Goal: Task Accomplishment & Management: Manage account settings

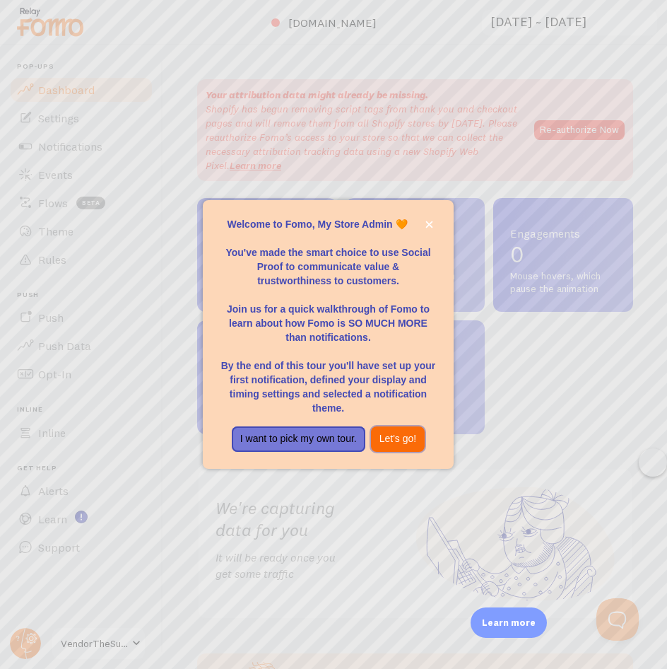
click at [389, 448] on button "Let's go!" at bounding box center [398, 438] width 54 height 25
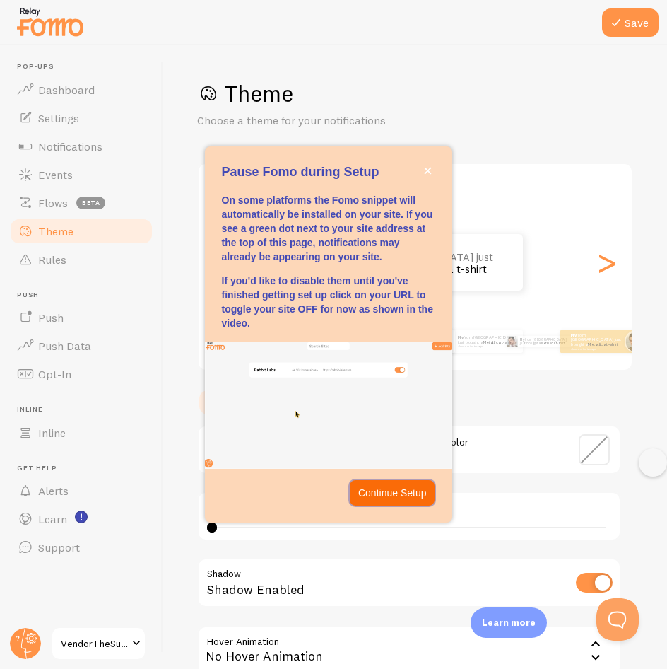
click at [420, 497] on p "Continue Setup" at bounding box center [392, 493] width 69 height 14
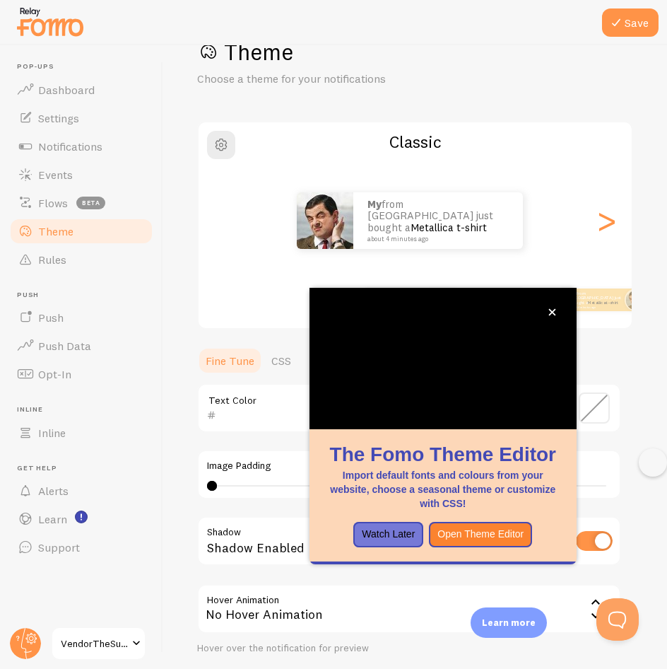
scroll to position [45, 0]
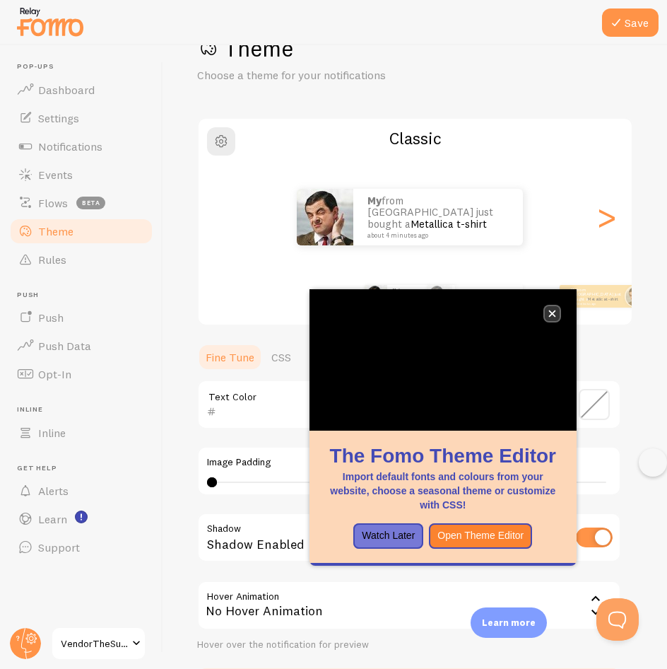
click at [555, 310] on icon "close," at bounding box center [553, 314] width 8 height 8
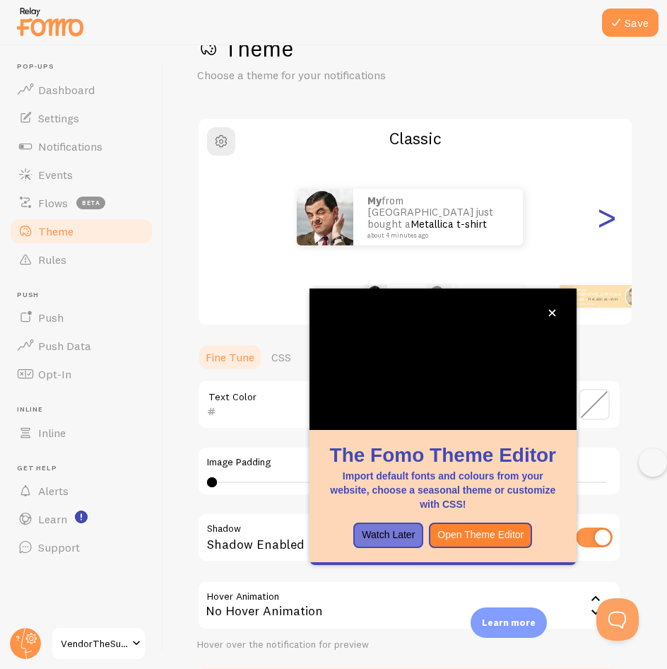
click at [598, 218] on div ">" at bounding box center [606, 217] width 17 height 102
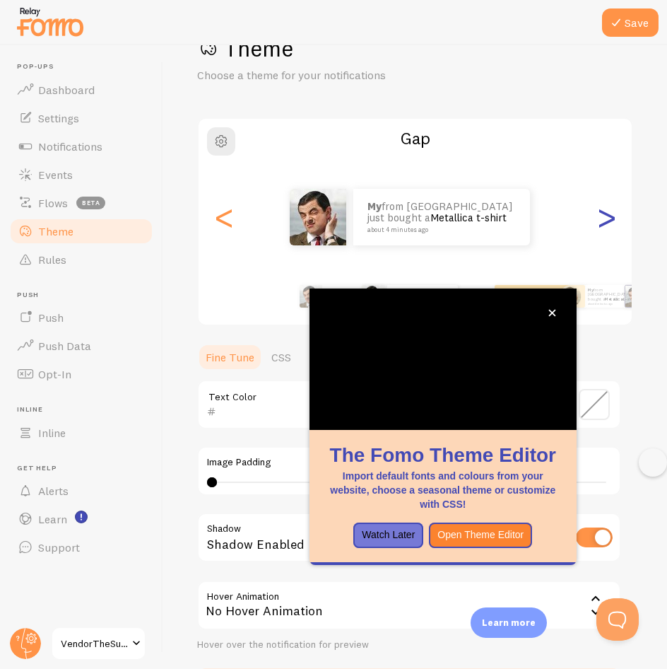
click at [598, 218] on div ">" at bounding box center [606, 217] width 17 height 102
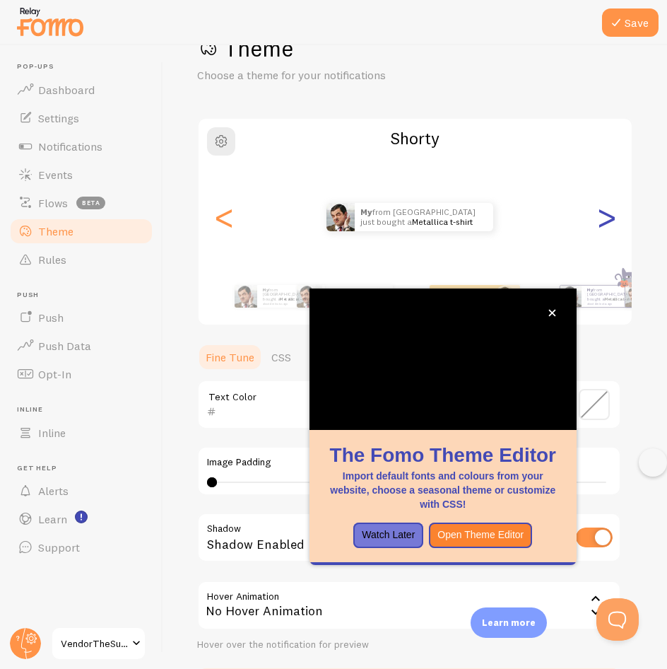
click at [598, 218] on div ">" at bounding box center [606, 217] width 17 height 102
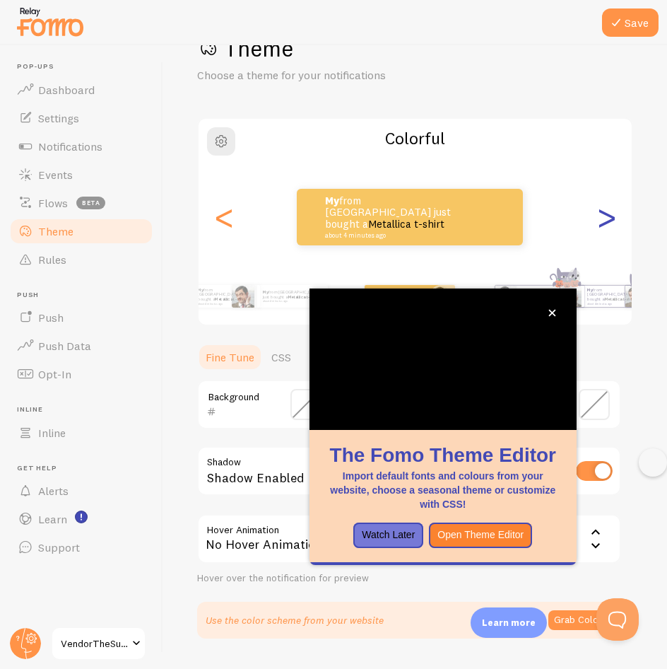
click at [598, 218] on div ">" at bounding box center [606, 217] width 17 height 102
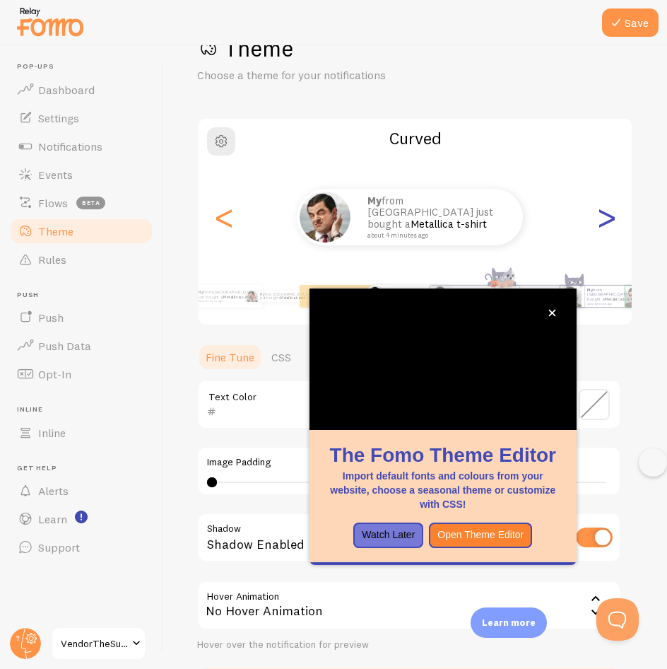
click at [598, 218] on div ">" at bounding box center [606, 217] width 17 height 102
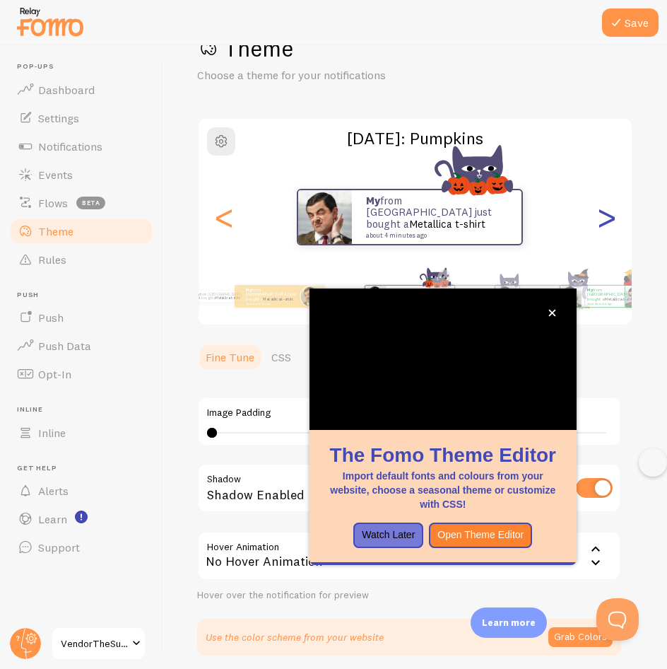
type input "0"
click at [598, 218] on div ">" at bounding box center [606, 217] width 17 height 102
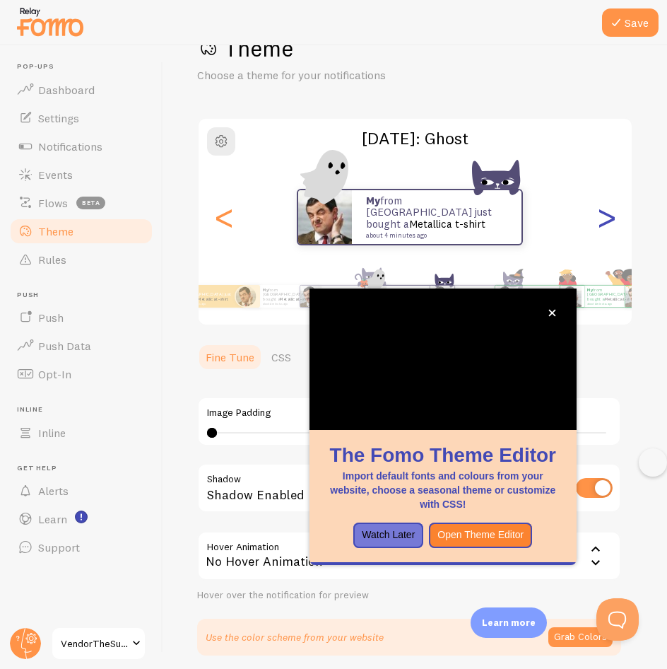
click at [598, 218] on div ">" at bounding box center [606, 217] width 17 height 102
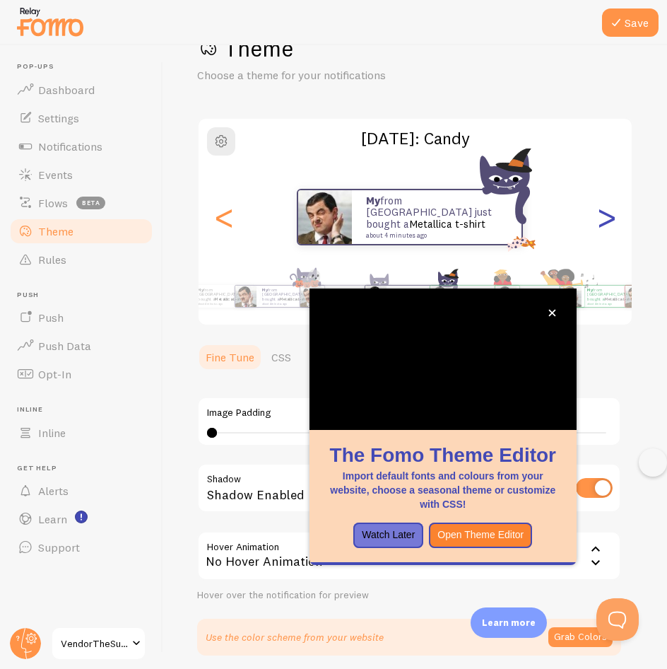
click at [598, 218] on div ">" at bounding box center [606, 217] width 17 height 102
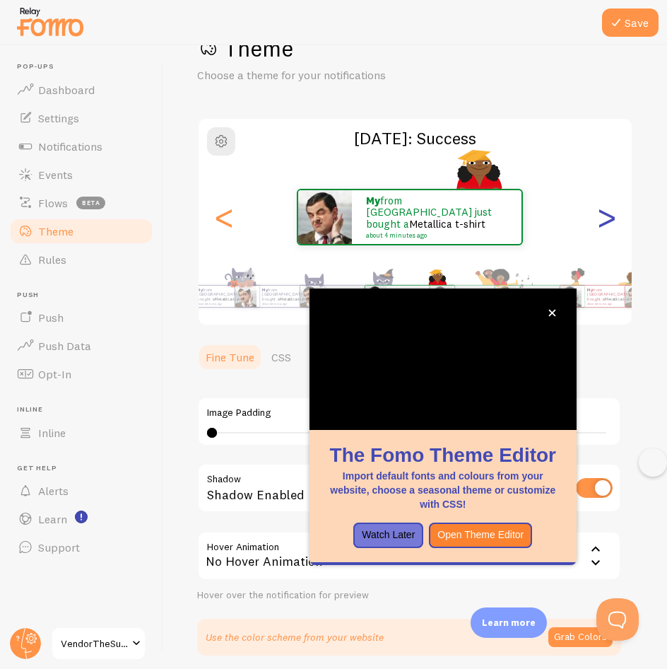
click at [598, 218] on div ">" at bounding box center [606, 217] width 17 height 102
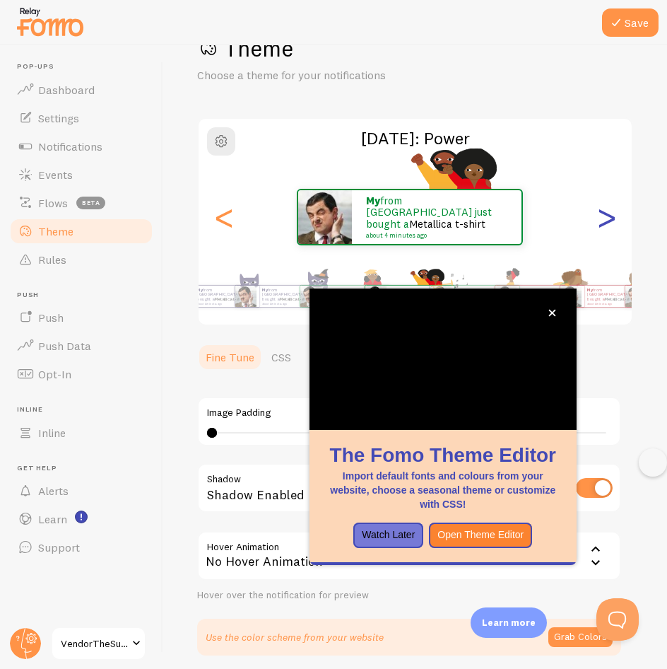
click at [598, 218] on div ">" at bounding box center [606, 217] width 17 height 102
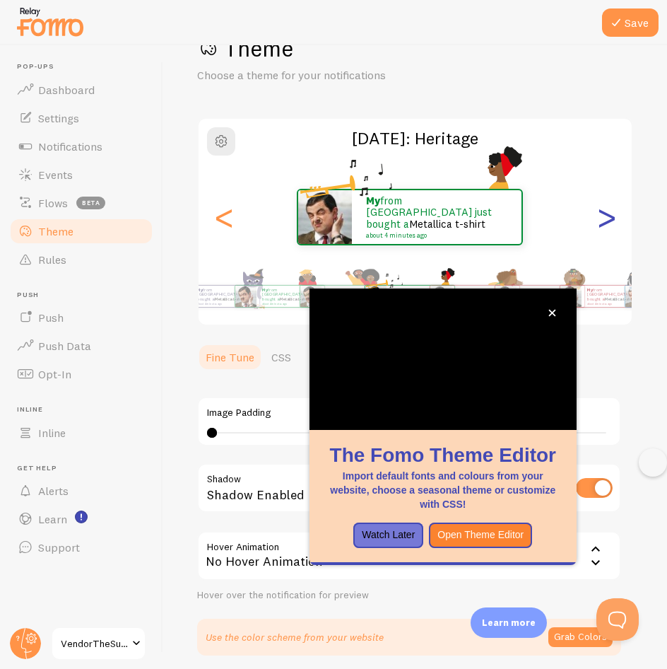
click at [598, 218] on div ">" at bounding box center [606, 217] width 17 height 102
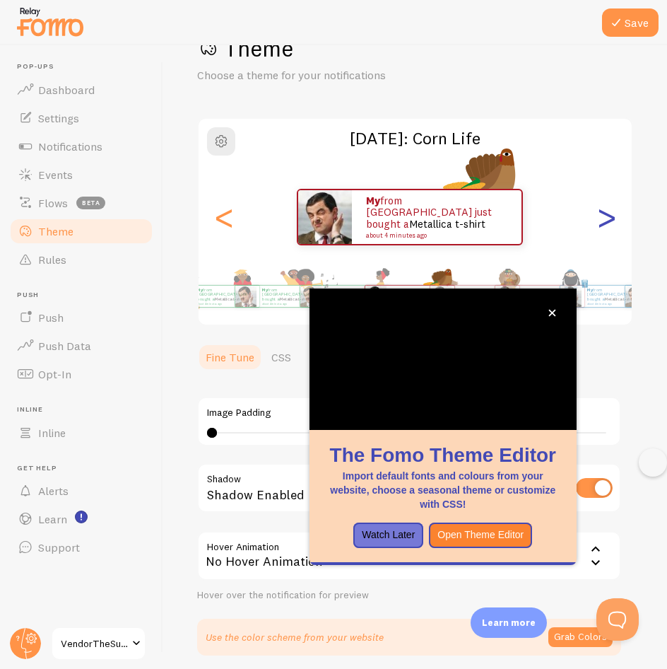
click at [598, 218] on div ">" at bounding box center [606, 217] width 17 height 102
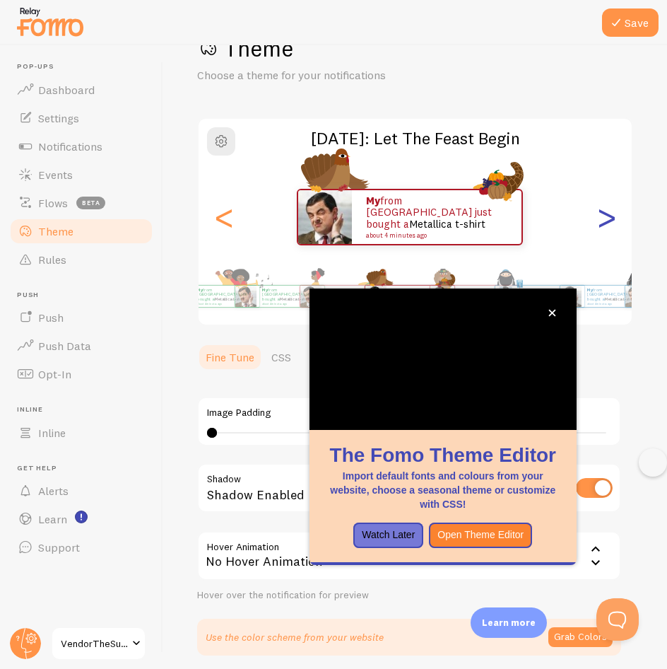
click at [598, 218] on div ">" at bounding box center [606, 217] width 17 height 102
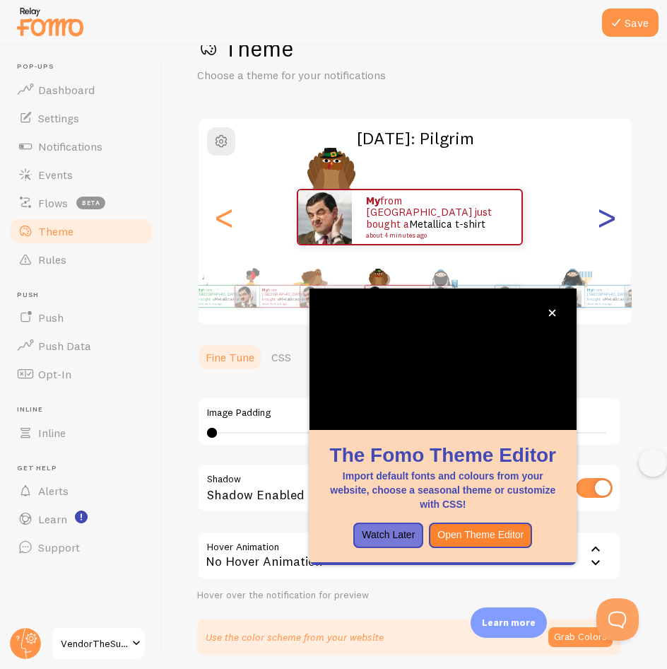
click at [598, 218] on div ">" at bounding box center [606, 217] width 17 height 102
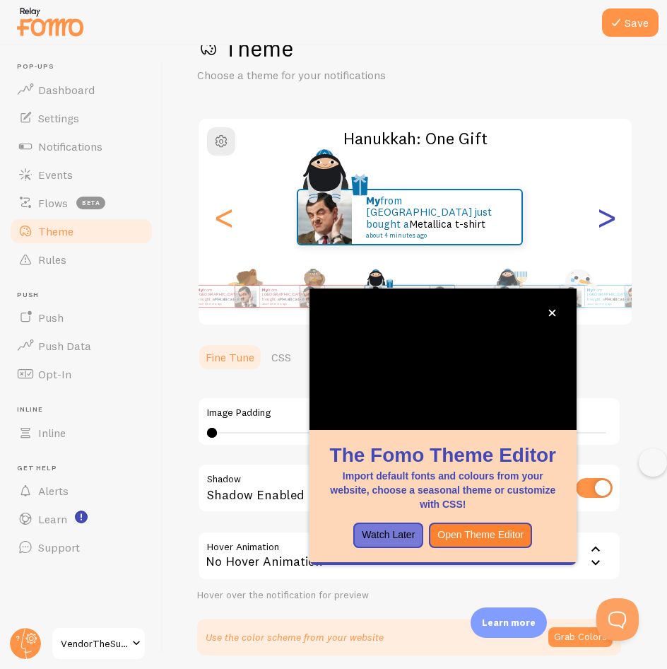
click at [598, 218] on div ">" at bounding box center [606, 217] width 17 height 102
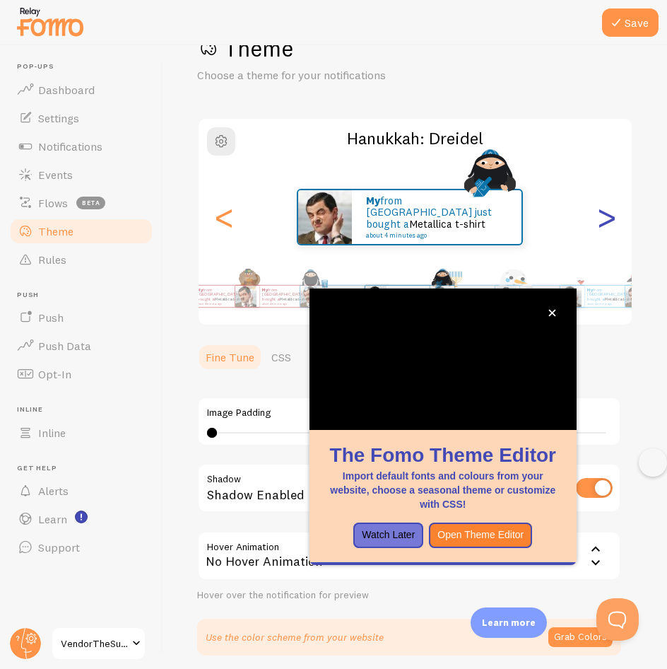
click at [598, 218] on div ">" at bounding box center [606, 217] width 17 height 102
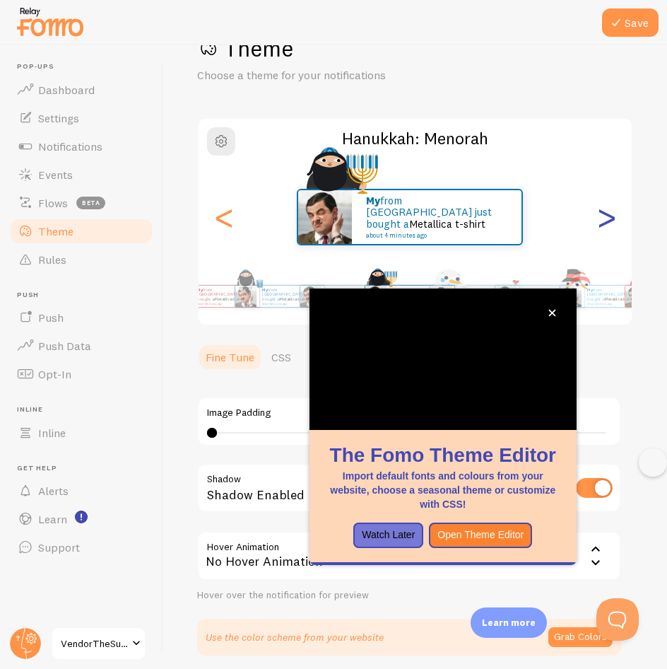
click at [598, 218] on div ">" at bounding box center [606, 217] width 17 height 102
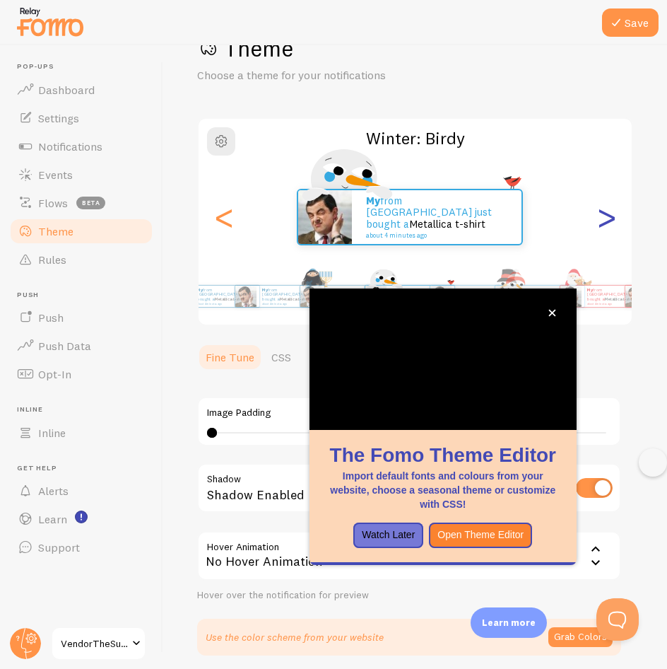
click at [598, 218] on div ">" at bounding box center [606, 217] width 17 height 102
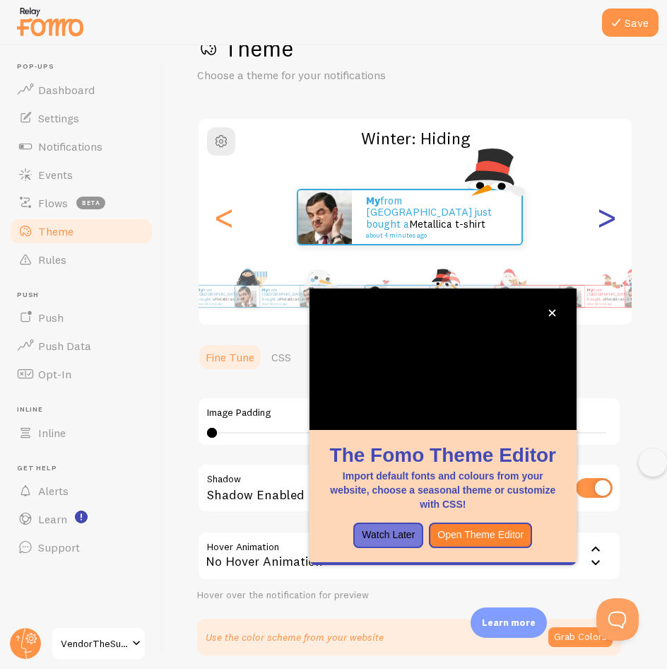
click at [598, 218] on div ">" at bounding box center [606, 217] width 17 height 102
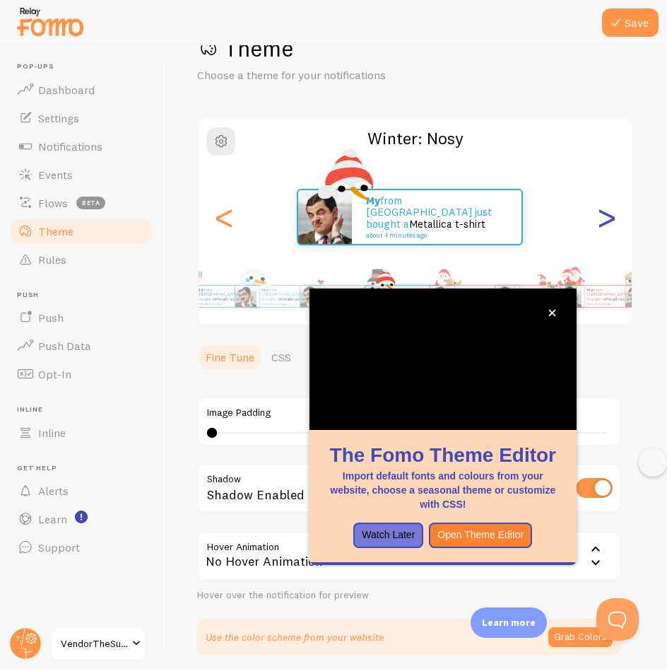
click at [598, 218] on div ">" at bounding box center [606, 217] width 17 height 102
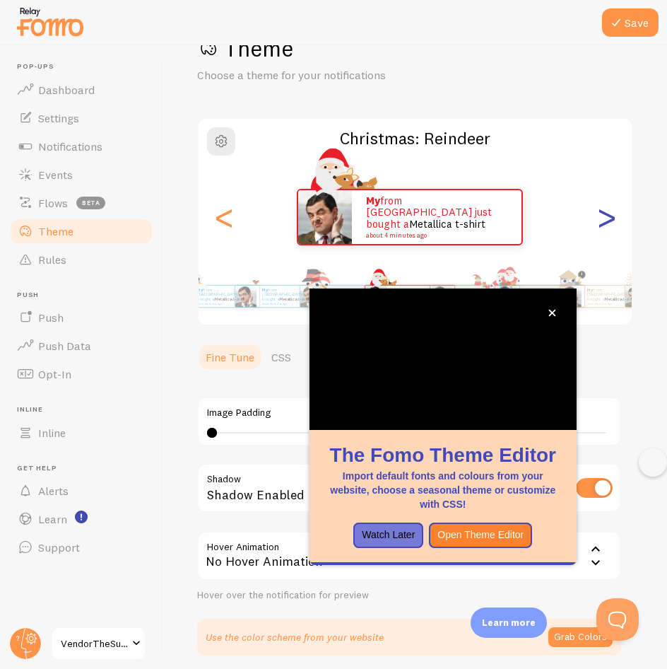
click at [598, 218] on div ">" at bounding box center [606, 217] width 17 height 102
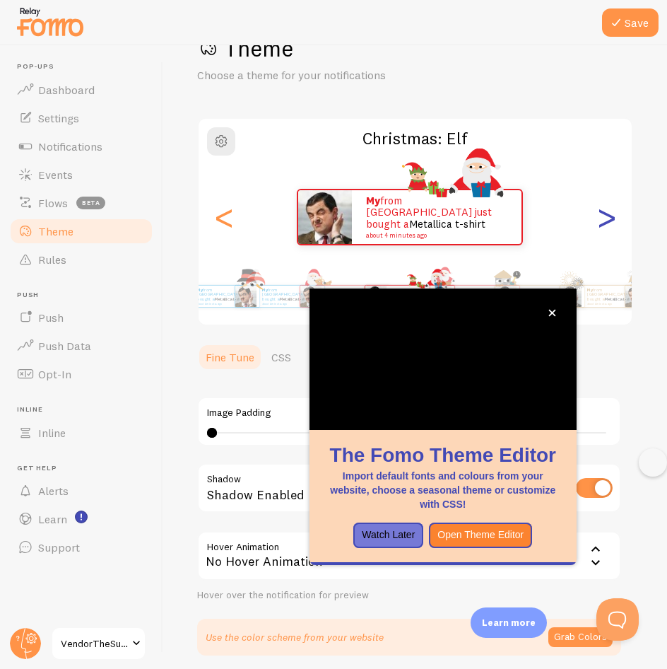
click at [598, 218] on div ">" at bounding box center [606, 217] width 17 height 102
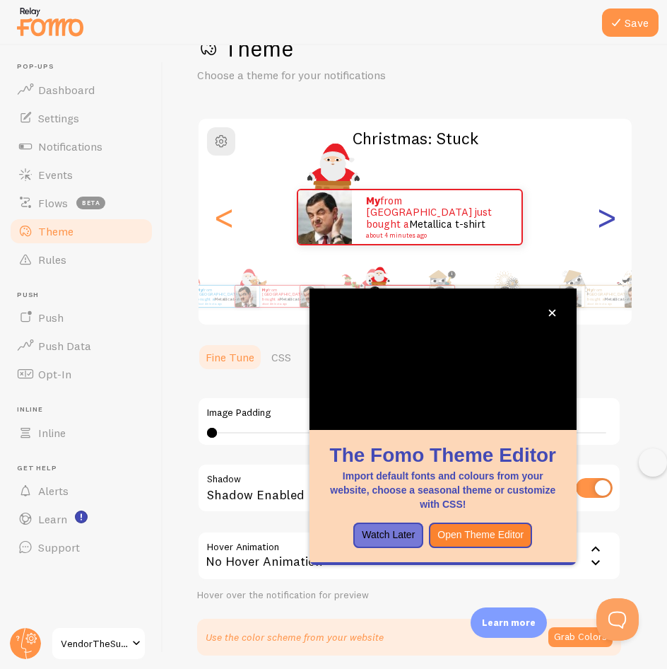
click at [598, 218] on div ">" at bounding box center [606, 217] width 17 height 102
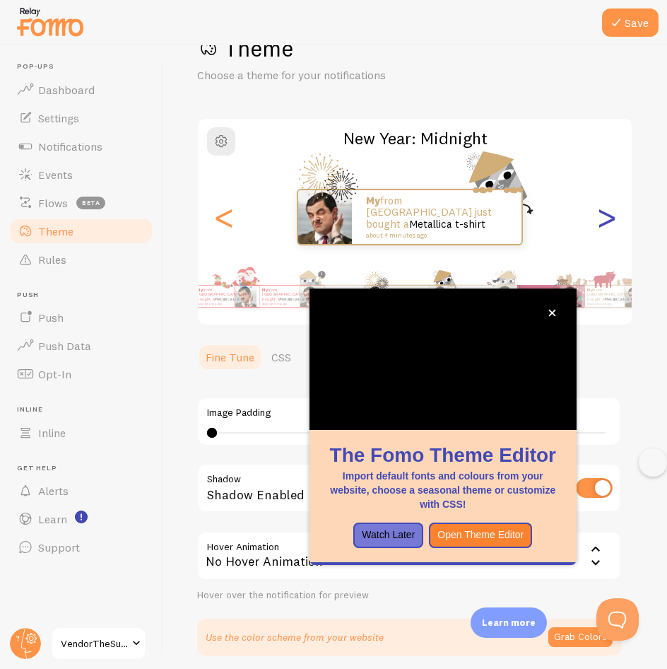
click at [598, 218] on div ">" at bounding box center [606, 217] width 17 height 102
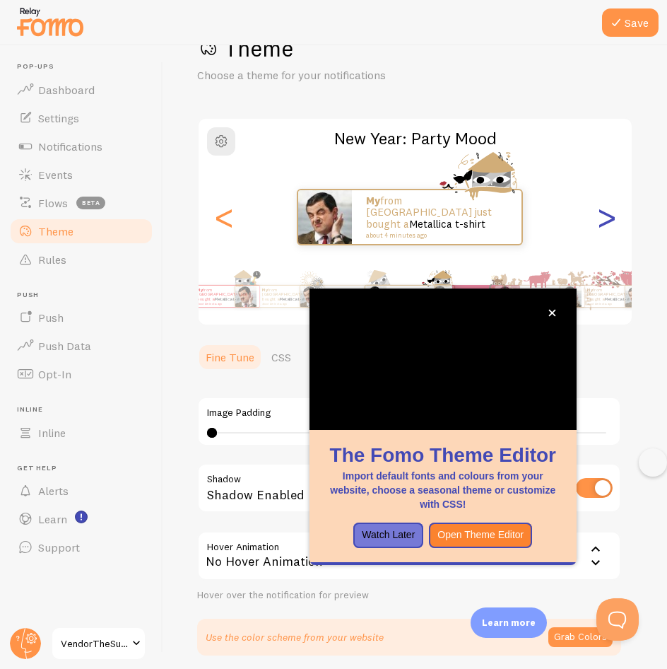
click at [598, 218] on div ">" at bounding box center [606, 217] width 17 height 102
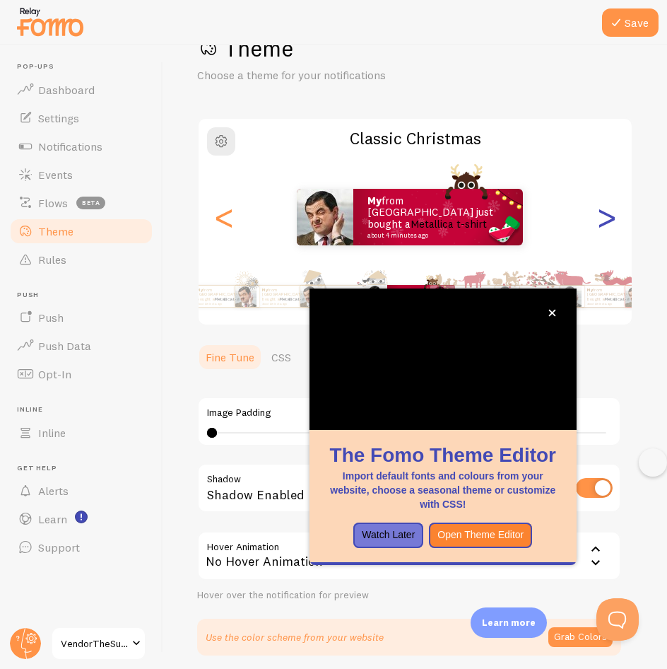
click at [598, 218] on div ">" at bounding box center [606, 217] width 17 height 102
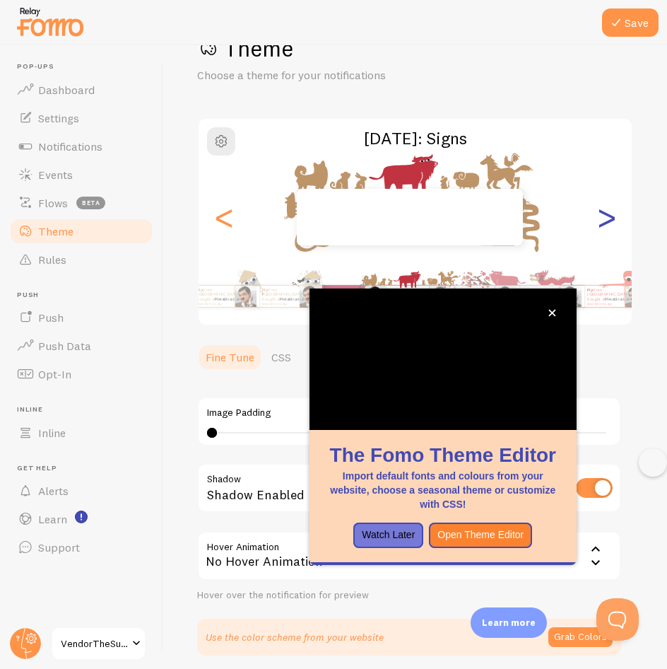
click at [598, 218] on div ">" at bounding box center [606, 217] width 17 height 102
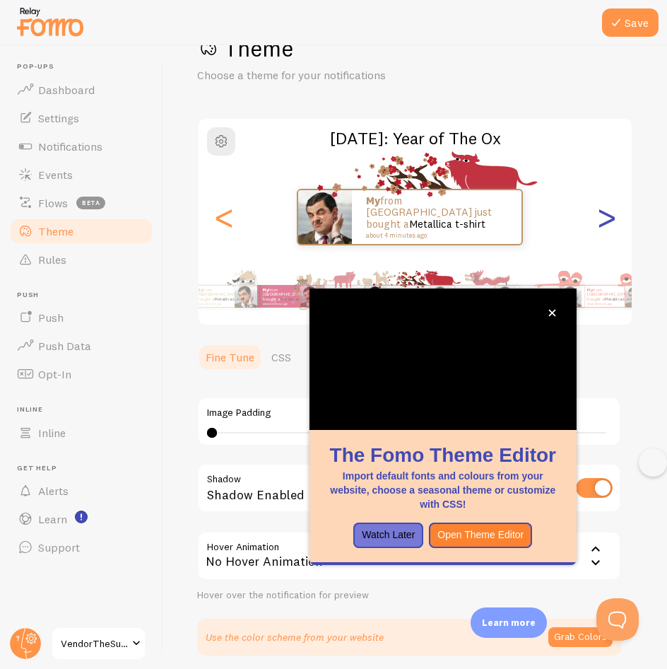
click at [598, 218] on div ">" at bounding box center [606, 217] width 17 height 102
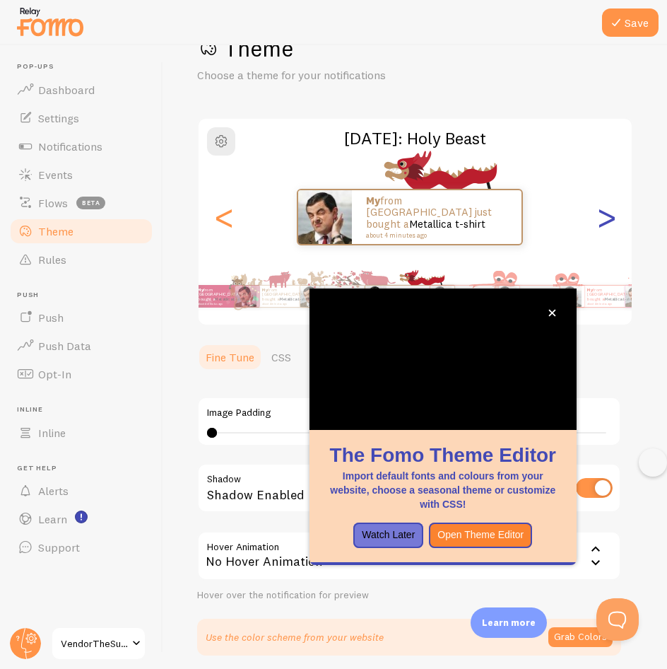
click at [598, 218] on div ">" at bounding box center [606, 217] width 17 height 102
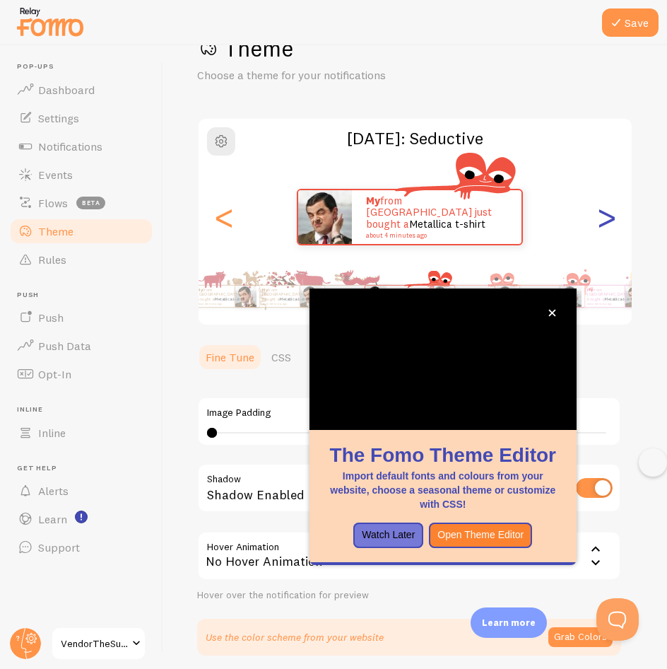
click at [598, 218] on div ">" at bounding box center [606, 217] width 17 height 102
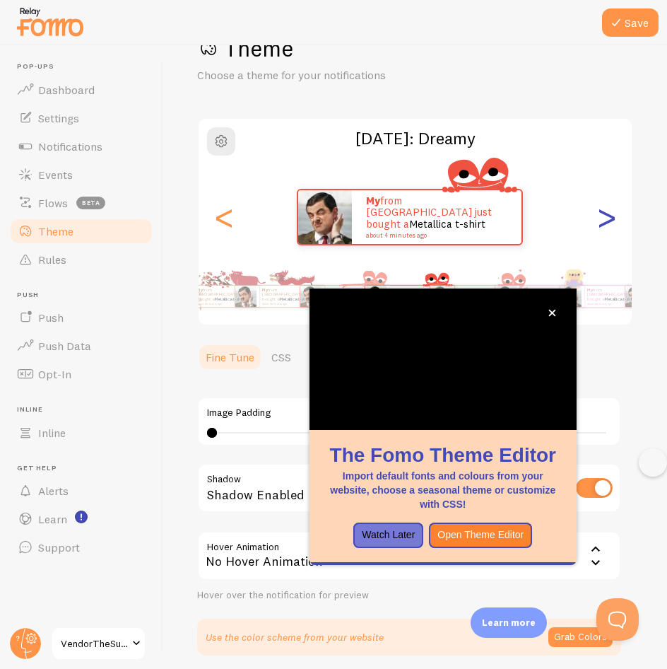
click at [598, 218] on div ">" at bounding box center [606, 217] width 17 height 102
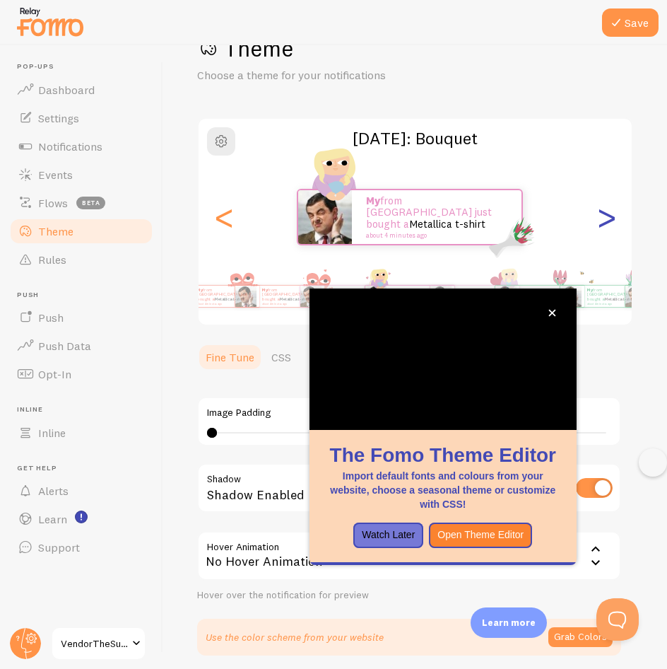
click at [598, 218] on div ">" at bounding box center [606, 217] width 17 height 102
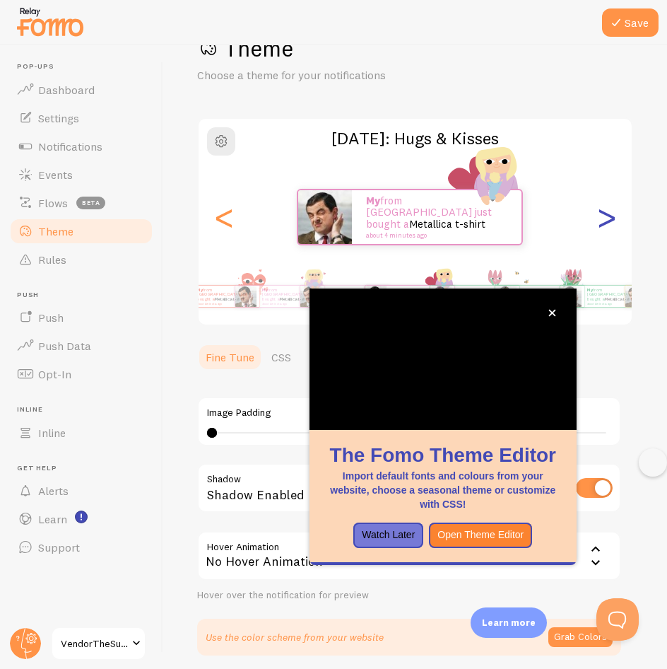
click at [598, 218] on div ">" at bounding box center [606, 217] width 17 height 102
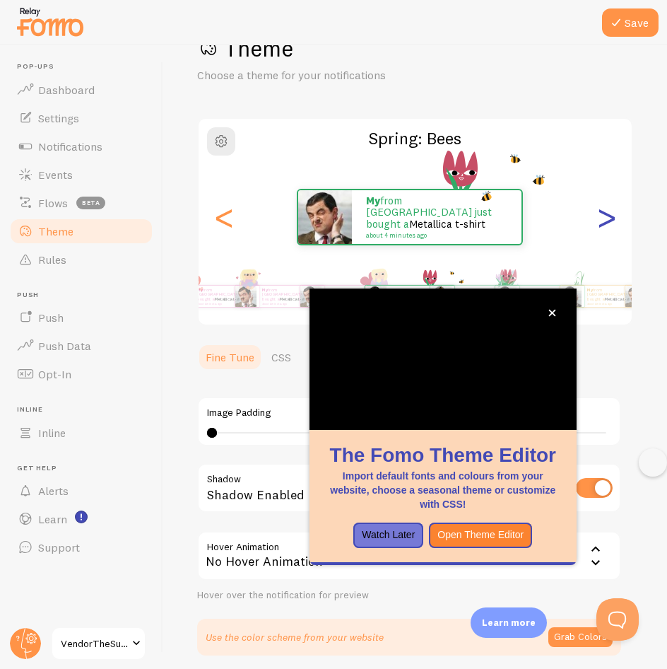
click at [598, 218] on div ">" at bounding box center [606, 217] width 17 height 102
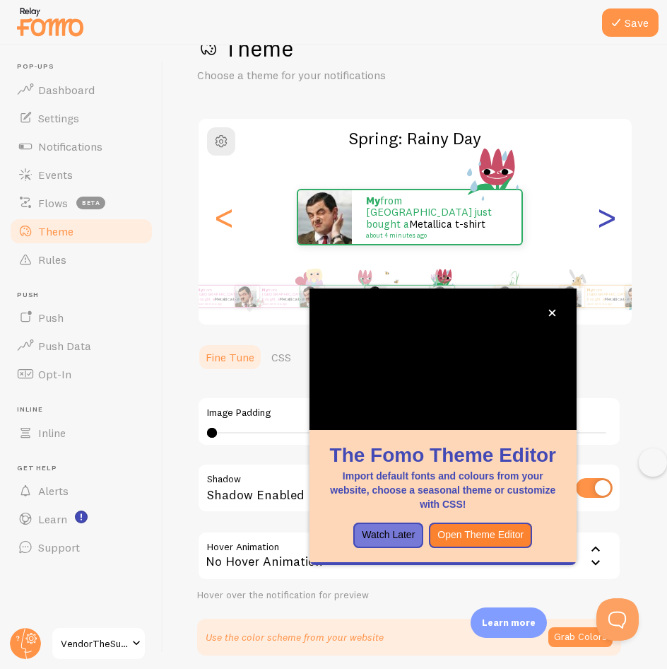
click at [598, 218] on div ">" at bounding box center [606, 217] width 17 height 102
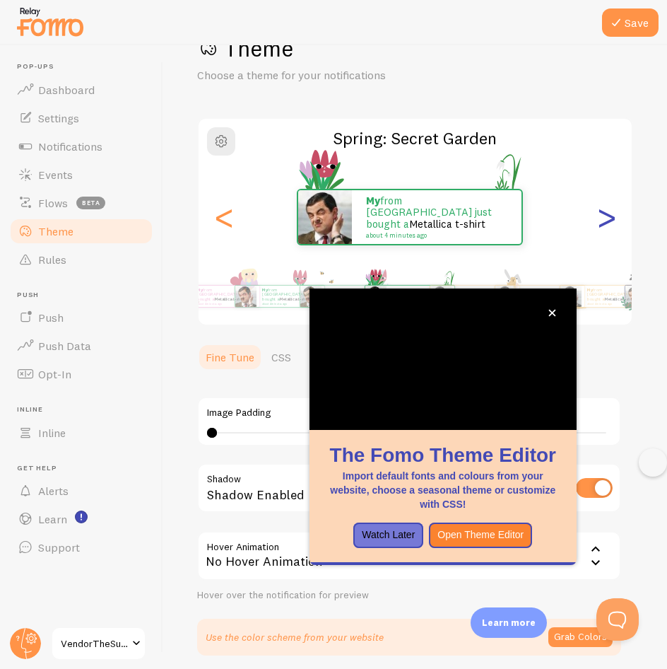
click at [598, 218] on div ">" at bounding box center [606, 217] width 17 height 102
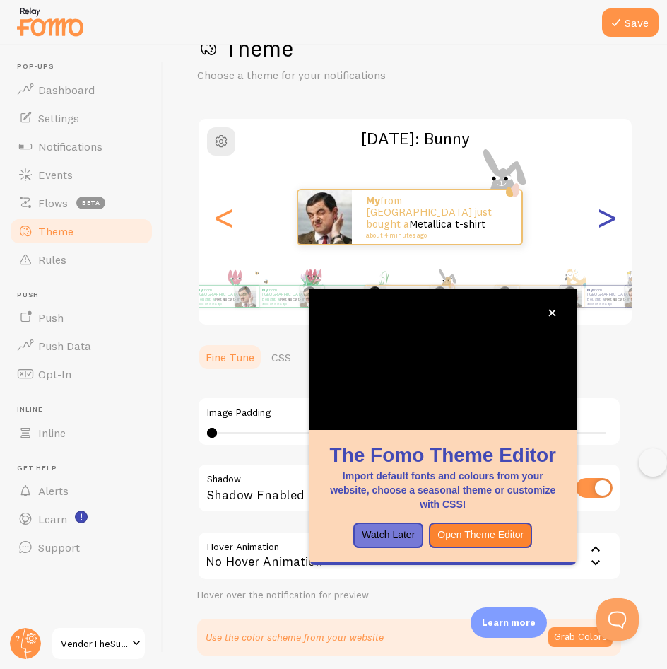
click at [598, 218] on div ">" at bounding box center [606, 217] width 17 height 102
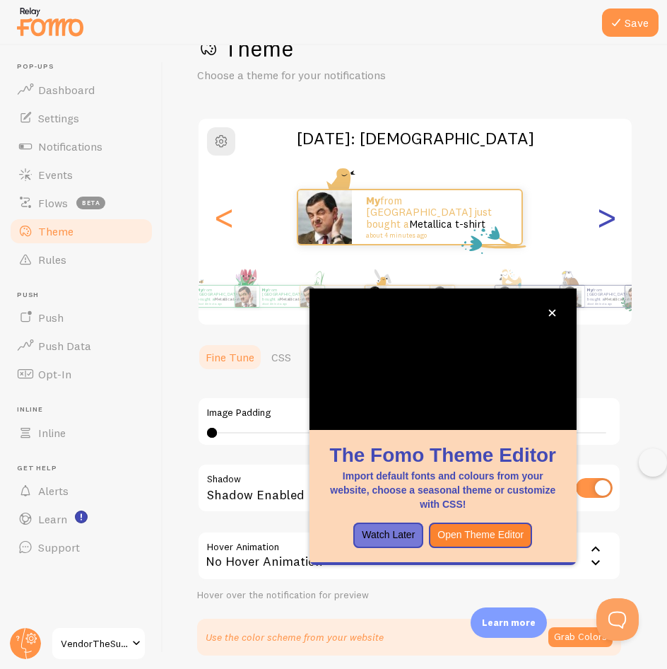
click at [598, 218] on div ">" at bounding box center [606, 217] width 17 height 102
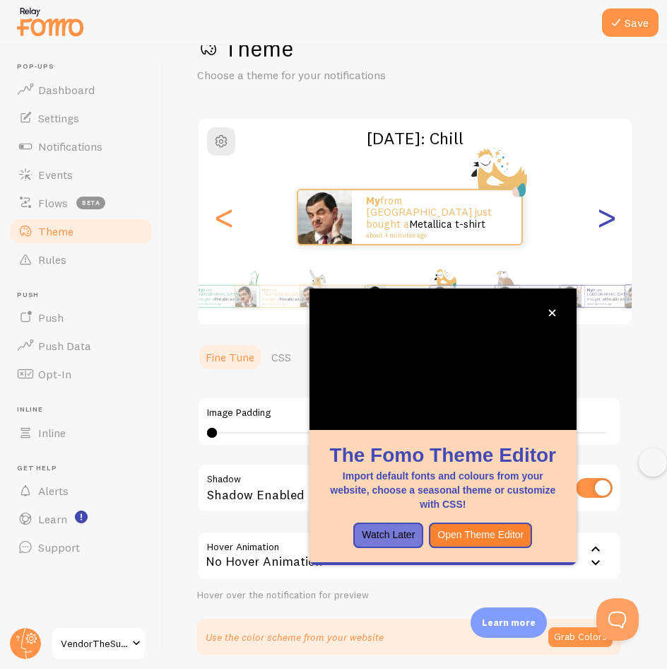
click at [598, 218] on div ">" at bounding box center [606, 217] width 17 height 102
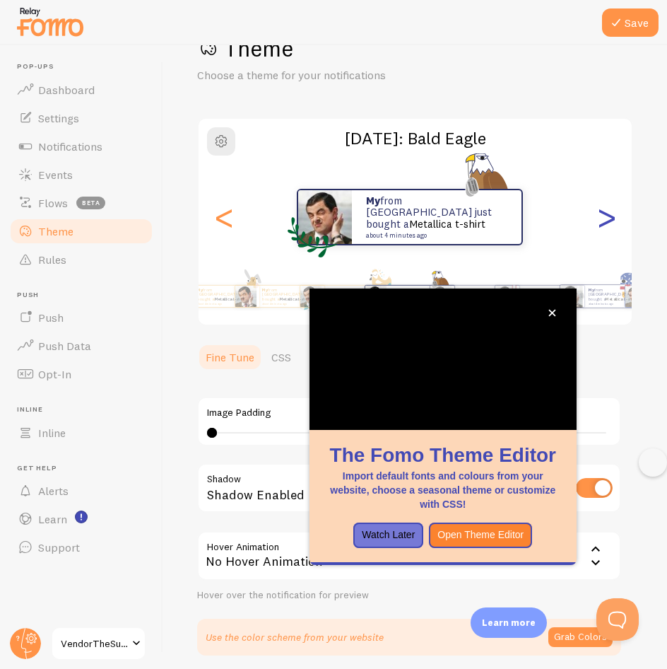
click at [598, 218] on div ">" at bounding box center [606, 217] width 17 height 102
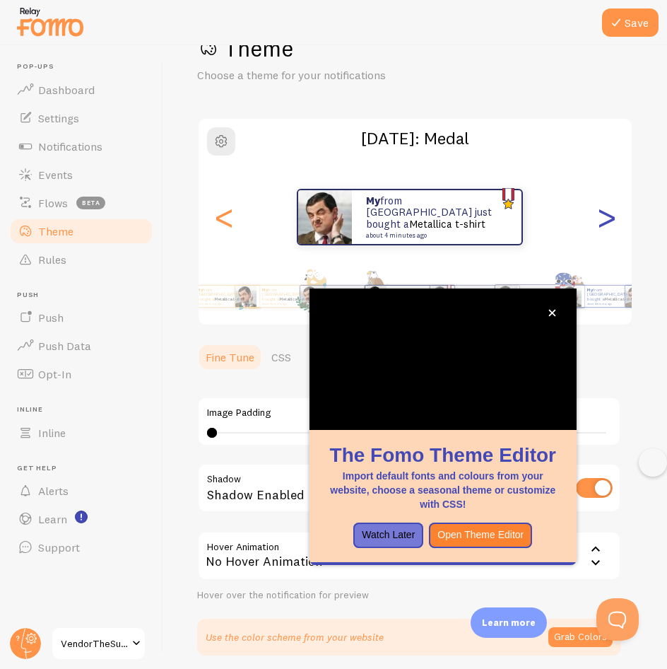
click at [598, 218] on div ">" at bounding box center [606, 217] width 17 height 102
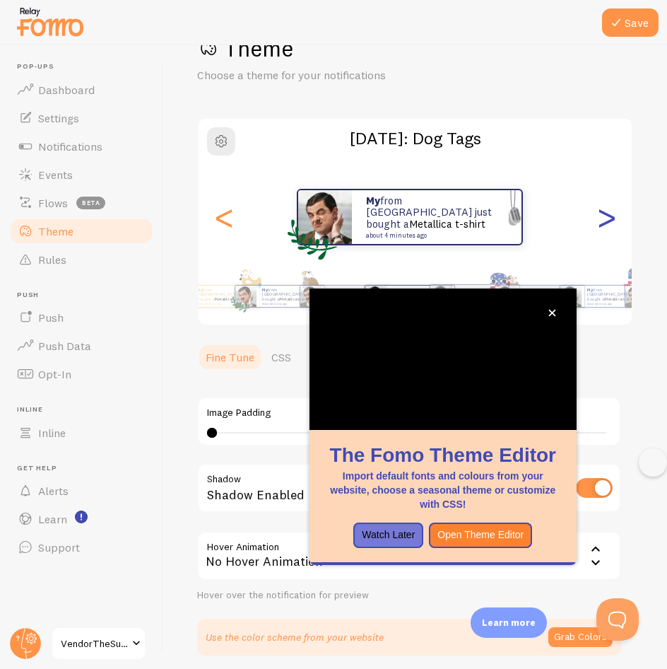
click at [598, 218] on div ">" at bounding box center [606, 217] width 17 height 102
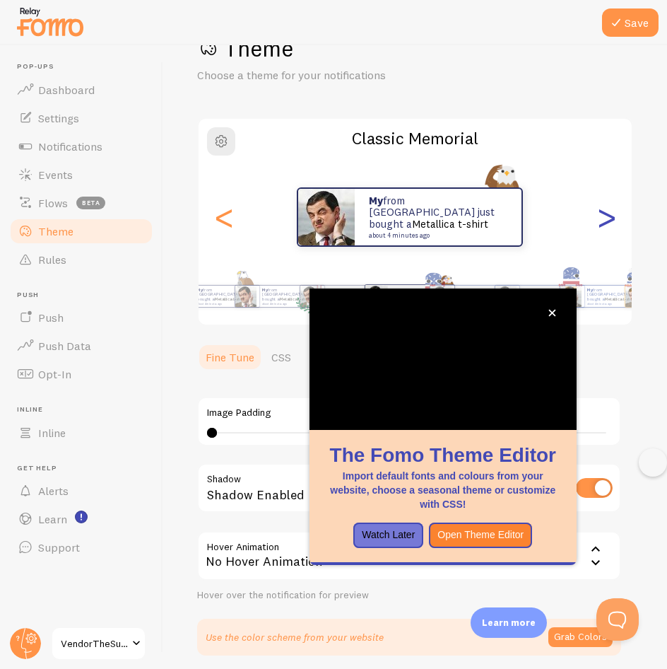
click at [598, 218] on div ">" at bounding box center [606, 217] width 17 height 102
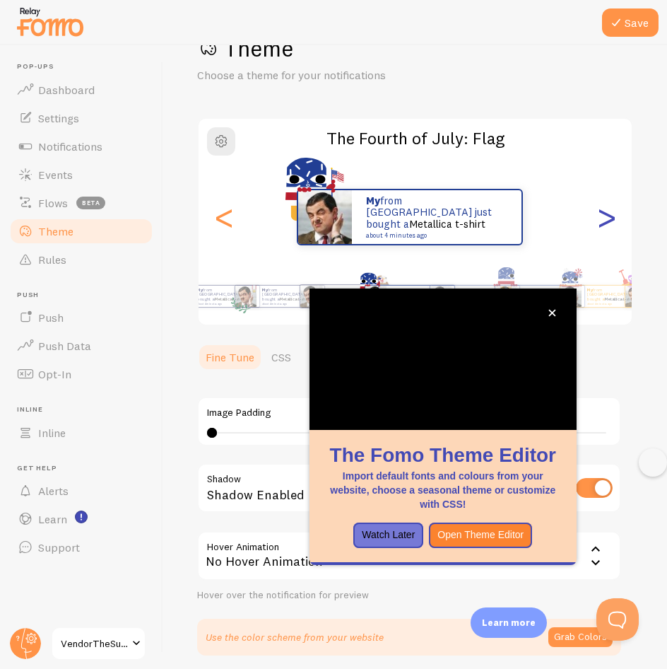
click at [598, 218] on div ">" at bounding box center [606, 217] width 17 height 102
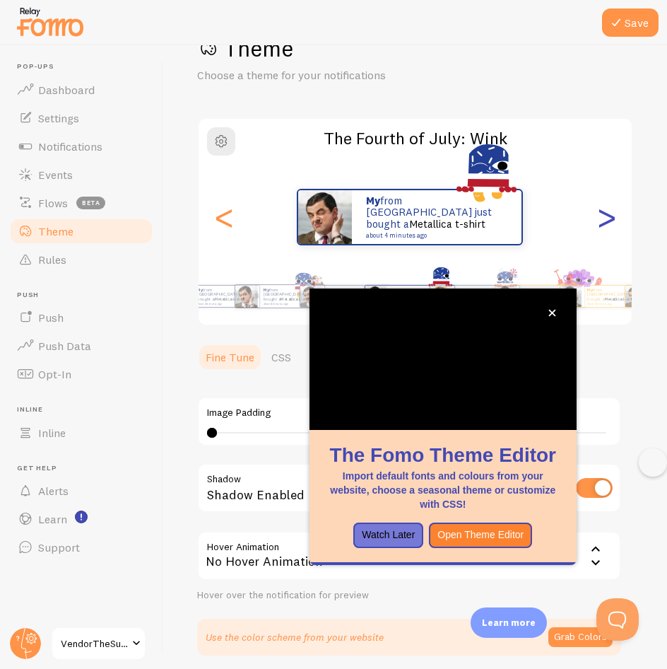
click at [598, 218] on div ">" at bounding box center [606, 217] width 17 height 102
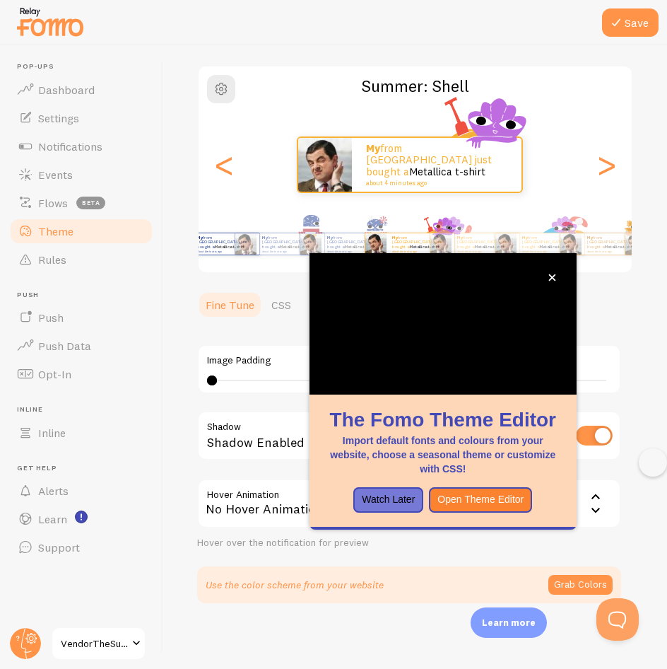
scroll to position [100, 0]
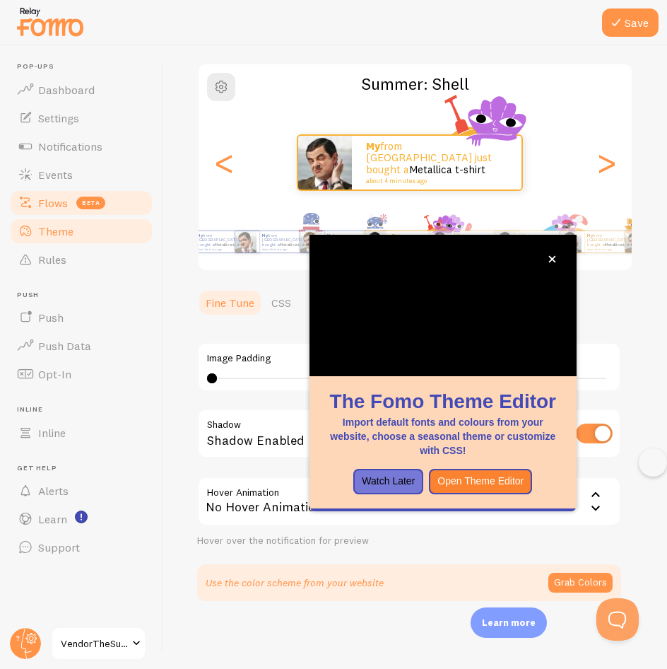
click at [81, 198] on span "beta" at bounding box center [90, 203] width 29 height 13
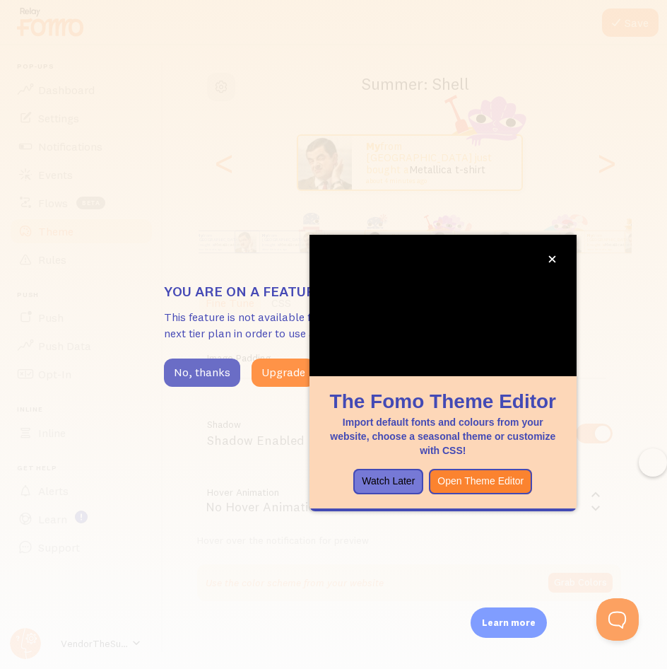
click at [200, 370] on button "No, thanks" at bounding box center [202, 372] width 76 height 28
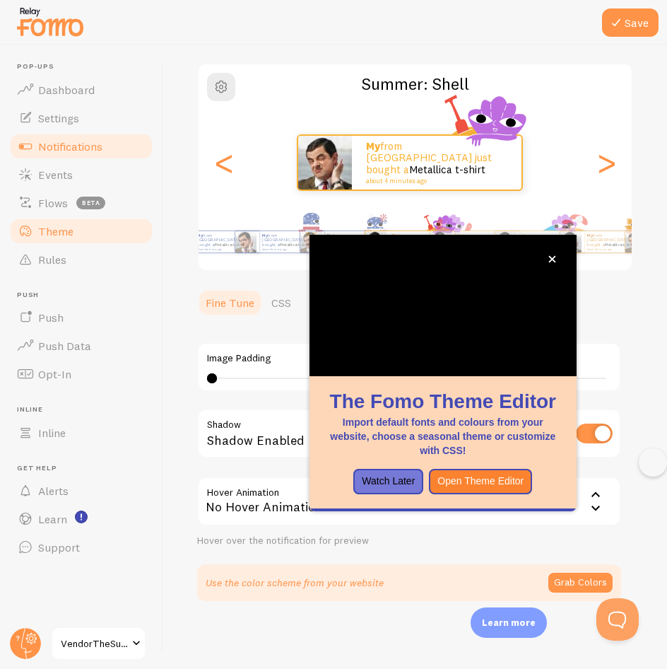
click at [94, 136] on link "Notifications" at bounding box center [81, 146] width 146 height 28
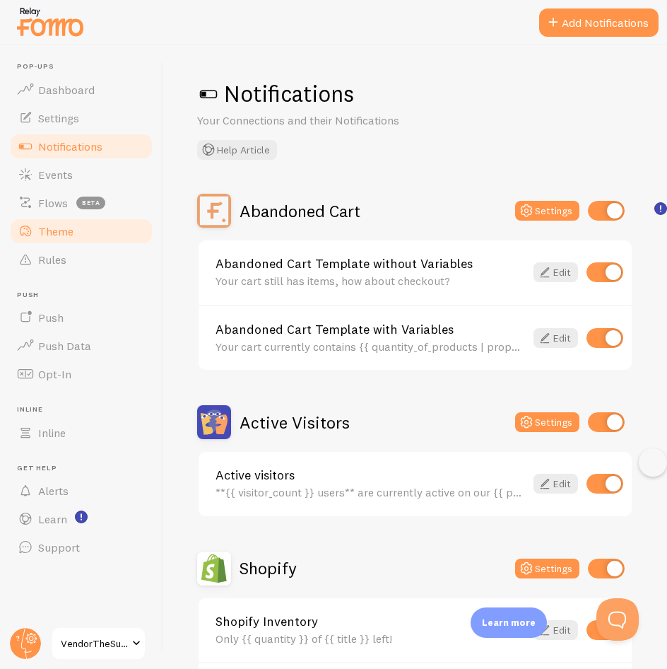
click at [107, 238] on link "Theme" at bounding box center [81, 231] width 146 height 28
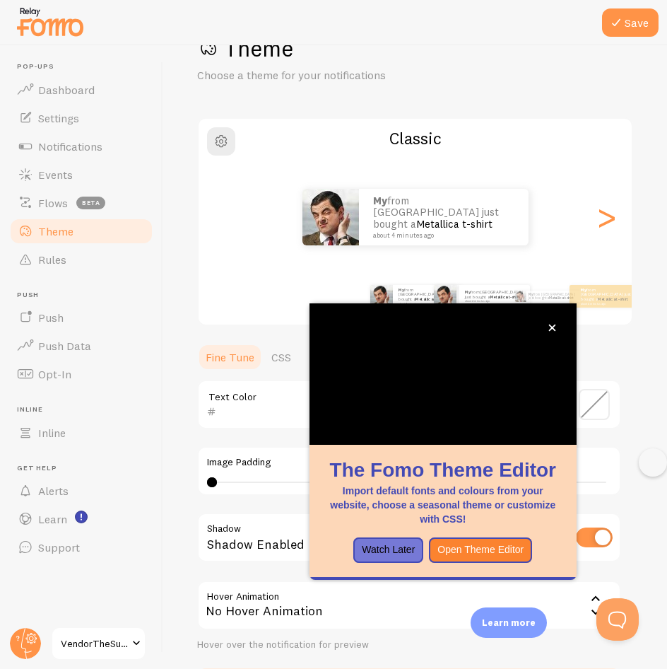
scroll to position [45, 0]
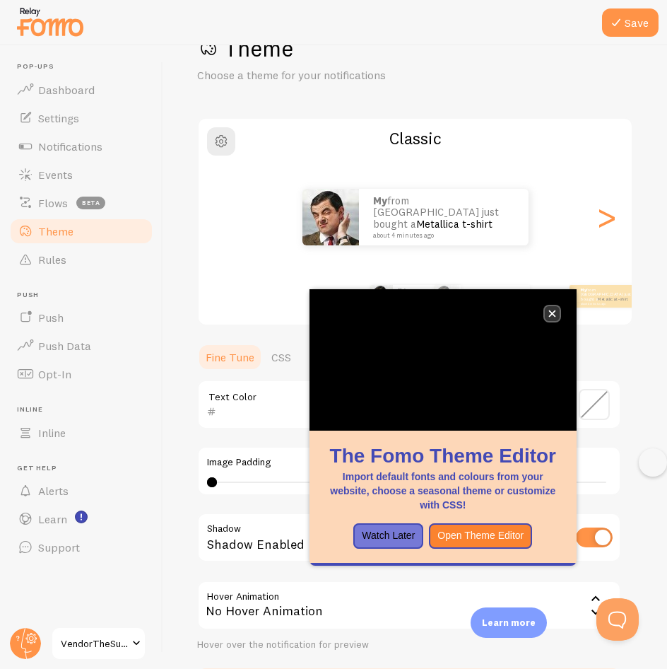
click at [558, 309] on button "close," at bounding box center [552, 313] width 15 height 15
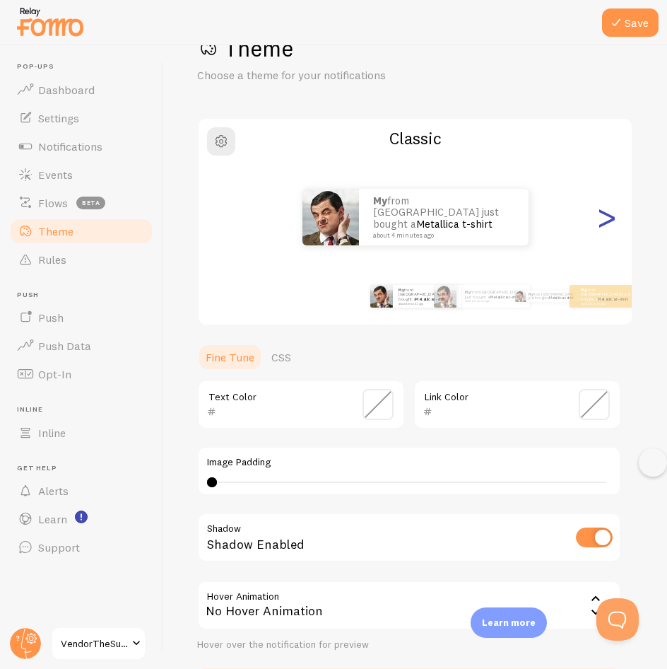
click at [598, 228] on div ">" at bounding box center [606, 217] width 17 height 102
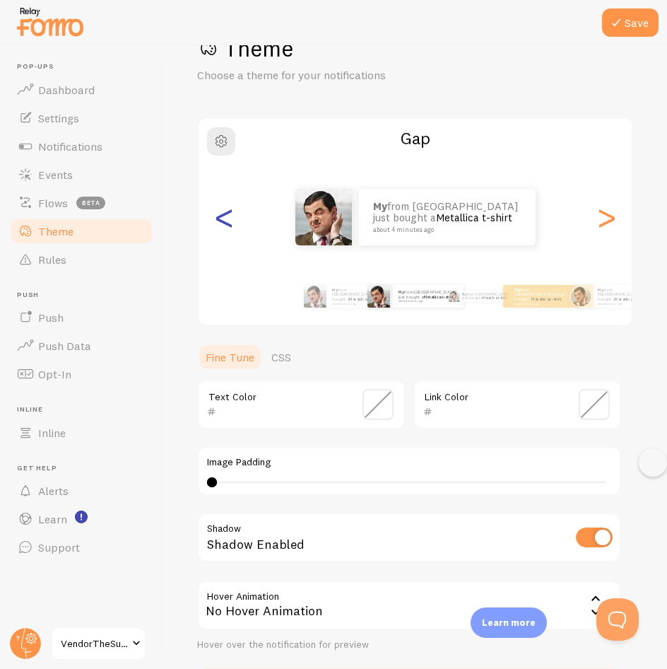
click at [225, 235] on div "<" at bounding box center [224, 217] width 17 height 102
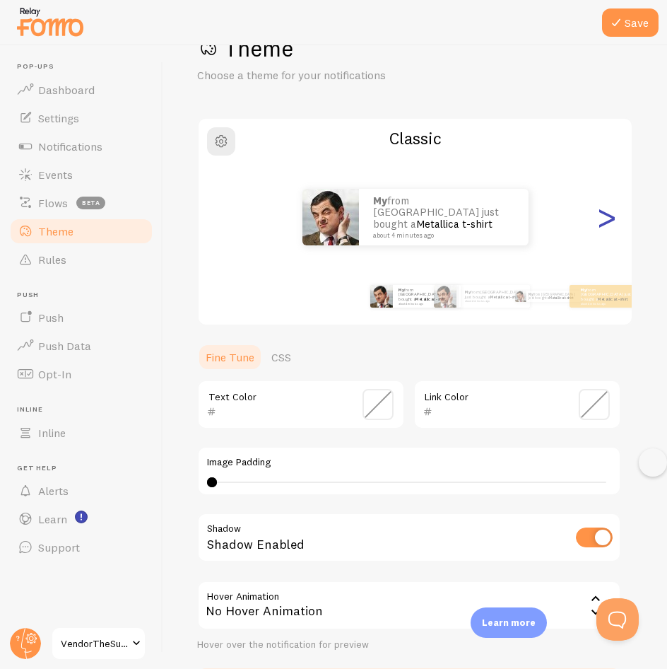
click at [604, 221] on div ">" at bounding box center [606, 217] width 17 height 102
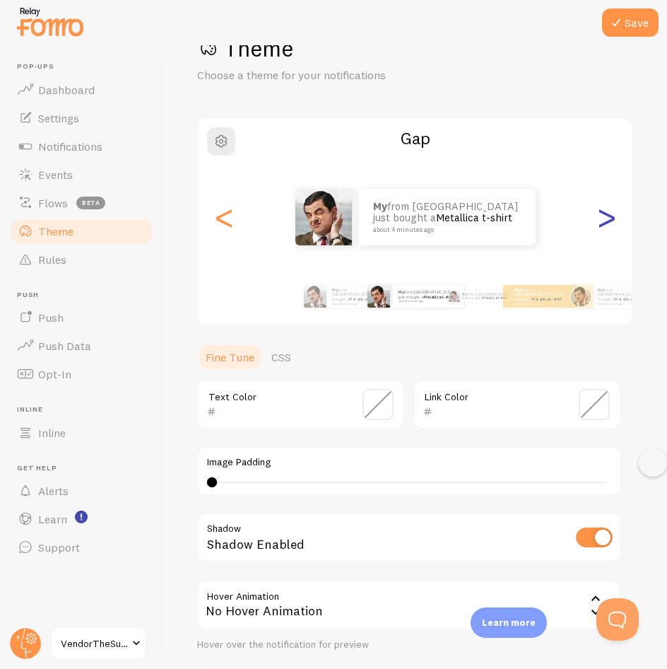
click at [604, 221] on div ">" at bounding box center [606, 217] width 17 height 102
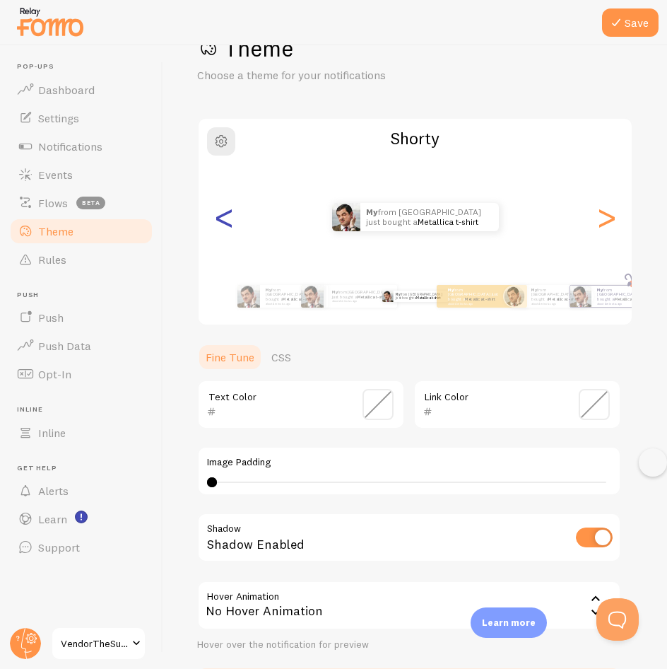
click at [222, 221] on div "<" at bounding box center [224, 217] width 17 height 102
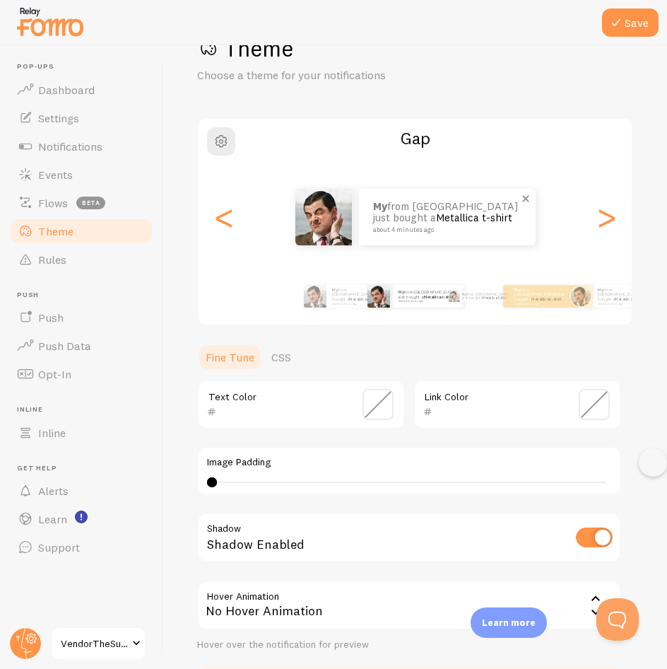
click at [443, 218] on link "Metallica t-shirt" at bounding box center [474, 217] width 76 height 13
click at [472, 279] on div "Gap My from United States just bought a Metallica t-shirt about 4 minutes ago M…" at bounding box center [415, 221] width 436 height 209
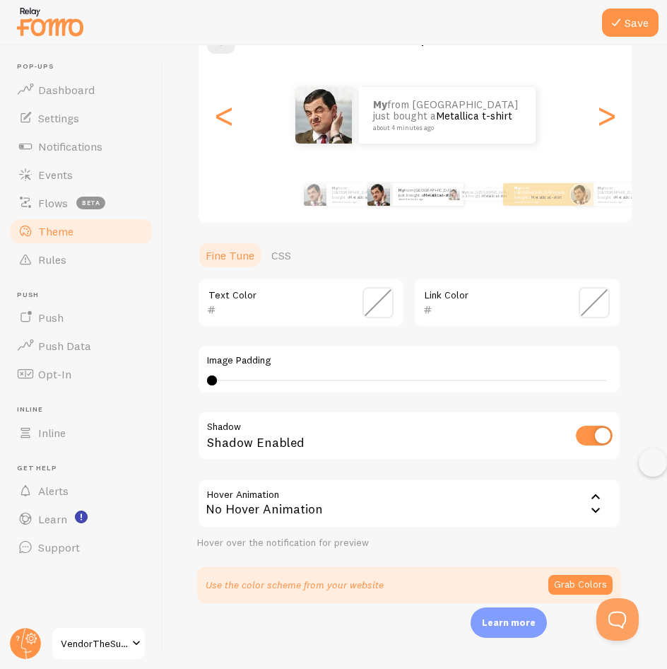
scroll to position [149, 0]
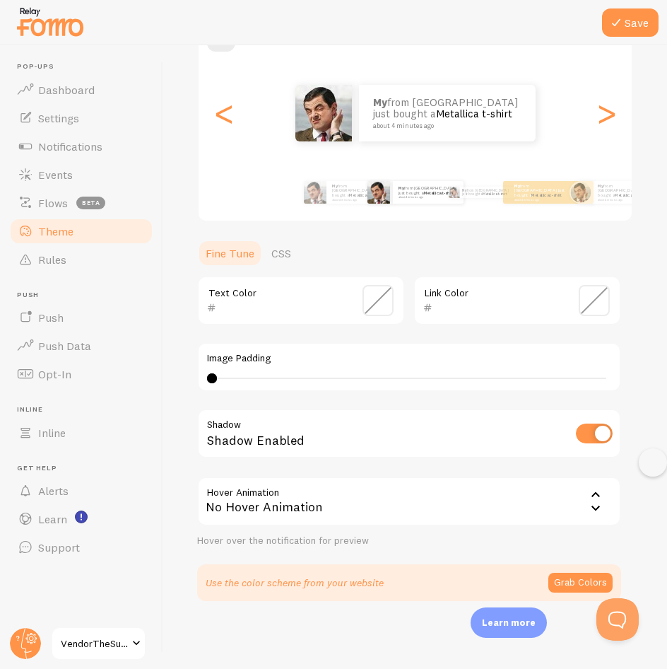
click at [379, 307] on span at bounding box center [378, 300] width 31 height 31
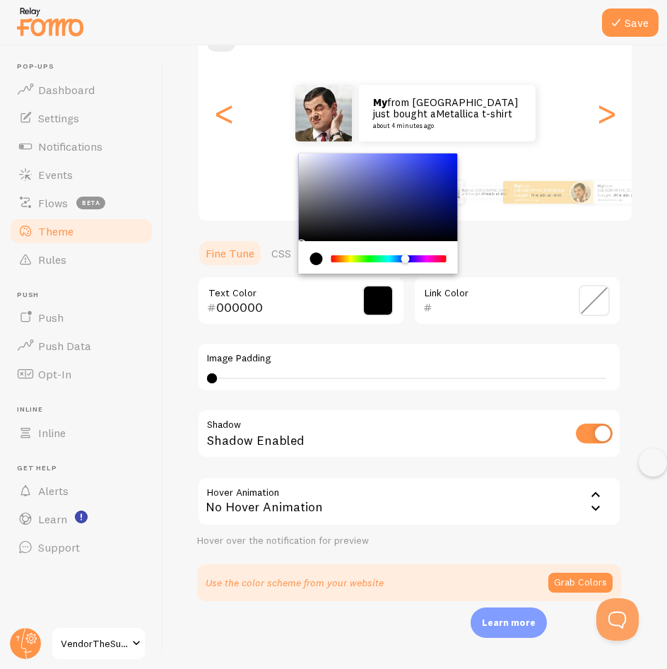
drag, startPoint x: 370, startPoint y: 259, endPoint x: 406, endPoint y: 259, distance: 35.4
click at [406, 259] on div "Chrome color picker" at bounding box center [389, 258] width 112 height 7
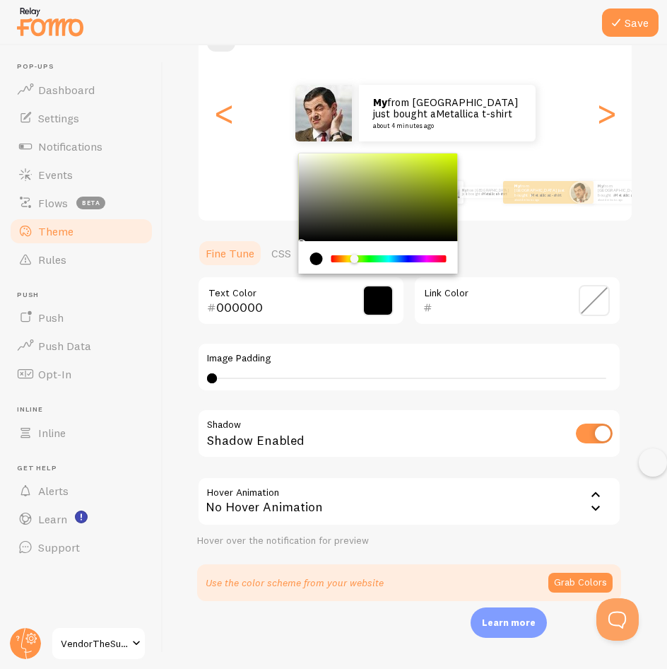
drag, startPoint x: 404, startPoint y: 259, endPoint x: 354, endPoint y: 269, distance: 51.3
click at [354, 269] on div "Chrome color picker" at bounding box center [378, 257] width 159 height 33
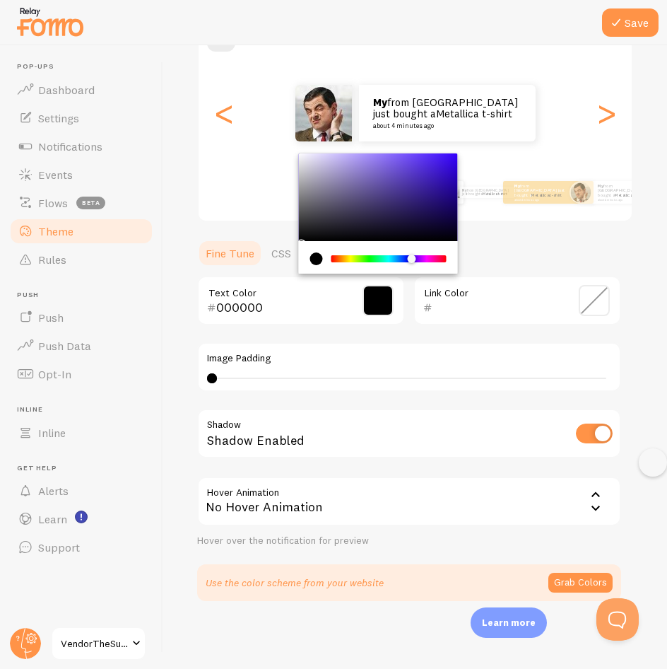
drag, startPoint x: 359, startPoint y: 260, endPoint x: 411, endPoint y: 272, distance: 53.7
click at [411, 272] on div "Chrome color picker" at bounding box center [378, 257] width 159 height 33
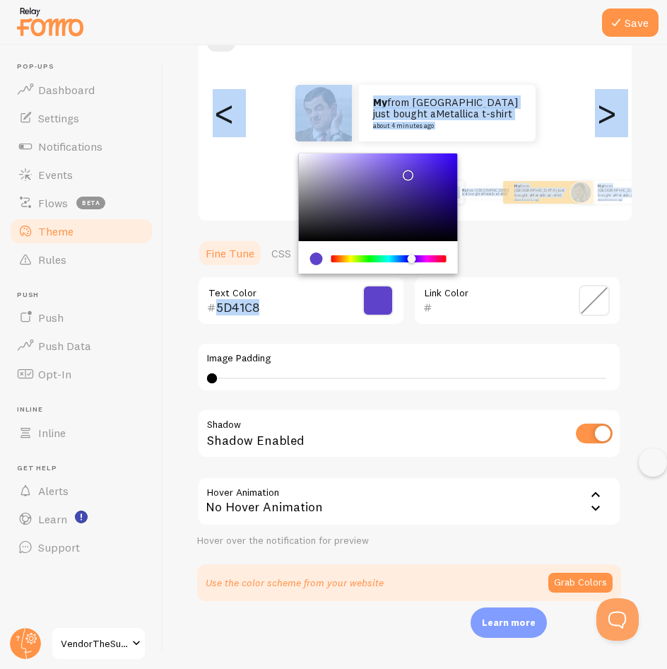
type input "5D41C6"
drag, startPoint x: 330, startPoint y: 218, endPoint x: 405, endPoint y: 173, distance: 87.5
click at [405, 173] on div "Chrome color picker" at bounding box center [378, 197] width 159 height 88
click at [499, 224] on div "Theme Choose a theme for your notifications Gap My from United States just boug…" at bounding box center [415, 265] width 436 height 671
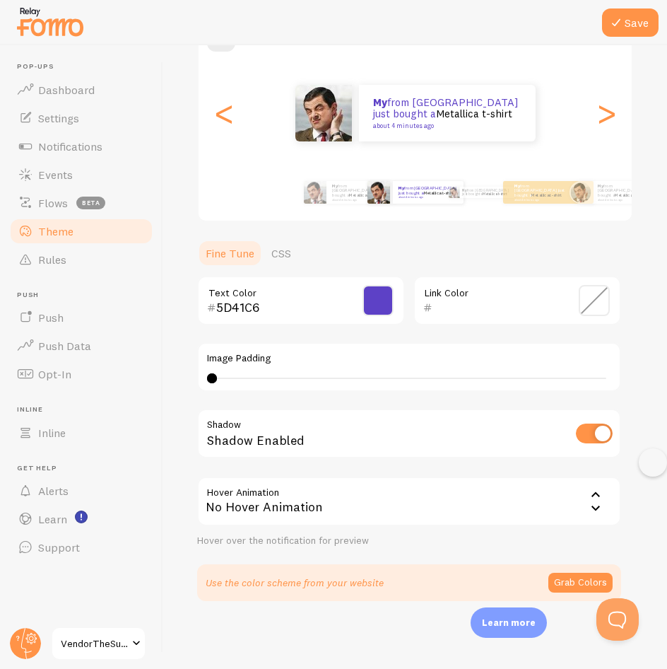
click at [579, 295] on span at bounding box center [594, 300] width 31 height 31
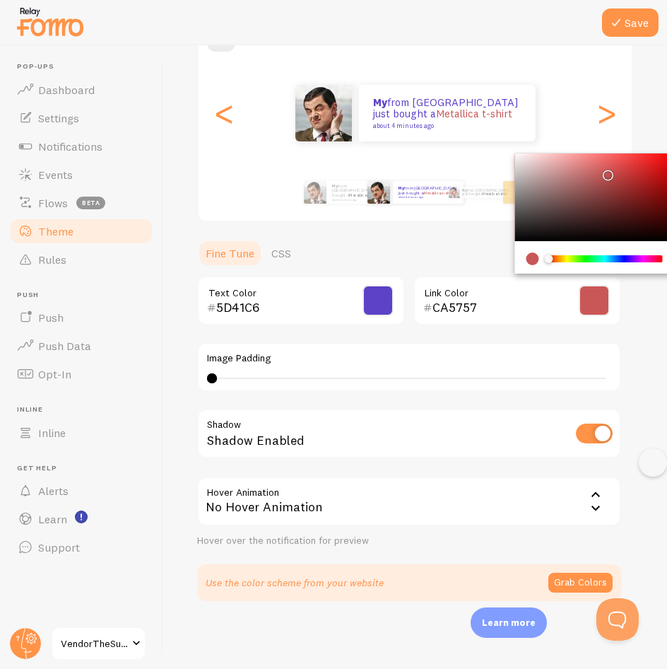
drag, startPoint x: 558, startPoint y: 209, endPoint x: 571, endPoint y: 250, distance: 43.1
click at [557, 211] on div "Chrome color picker" at bounding box center [594, 197] width 159 height 88
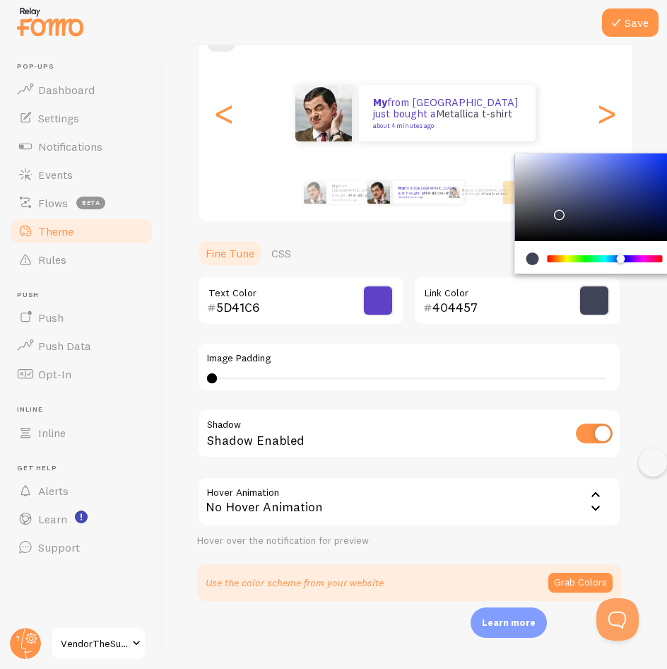
drag, startPoint x: 587, startPoint y: 261, endPoint x: 621, endPoint y: 262, distance: 33.2
click at [621, 262] on div "Chrome color picker" at bounding box center [605, 258] width 112 height 7
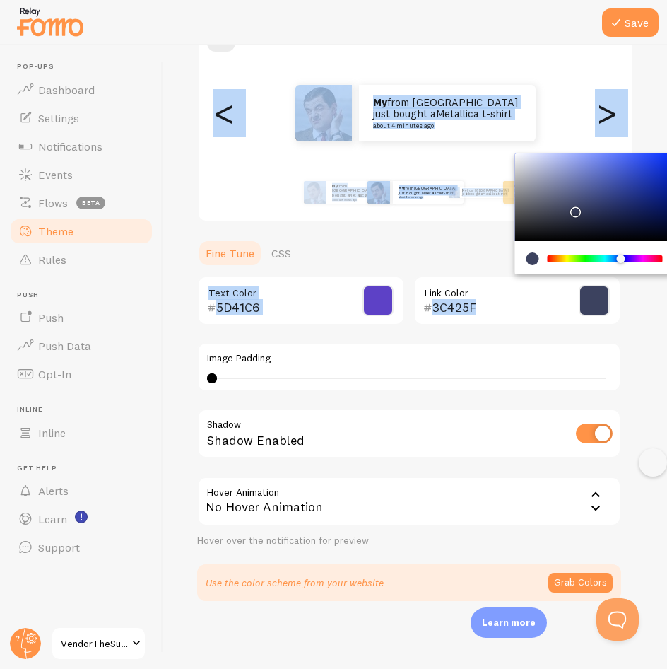
drag, startPoint x: 566, startPoint y: 211, endPoint x: 573, endPoint y: 209, distance: 8.1
click at [573, 209] on div "Chrome color picker" at bounding box center [594, 197] width 159 height 88
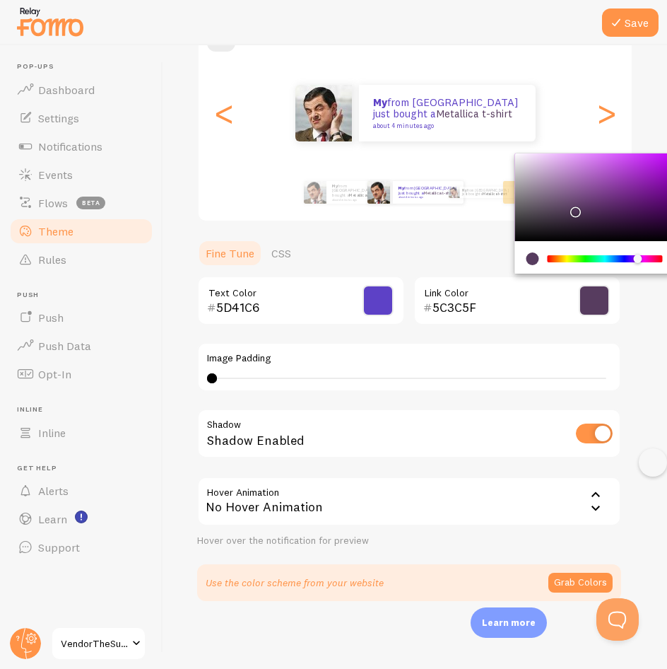
drag, startPoint x: 650, startPoint y: 255, endPoint x: 641, endPoint y: 253, distance: 8.6
click at [641, 253] on div "Chrome color picker" at bounding box center [605, 258] width 115 height 13
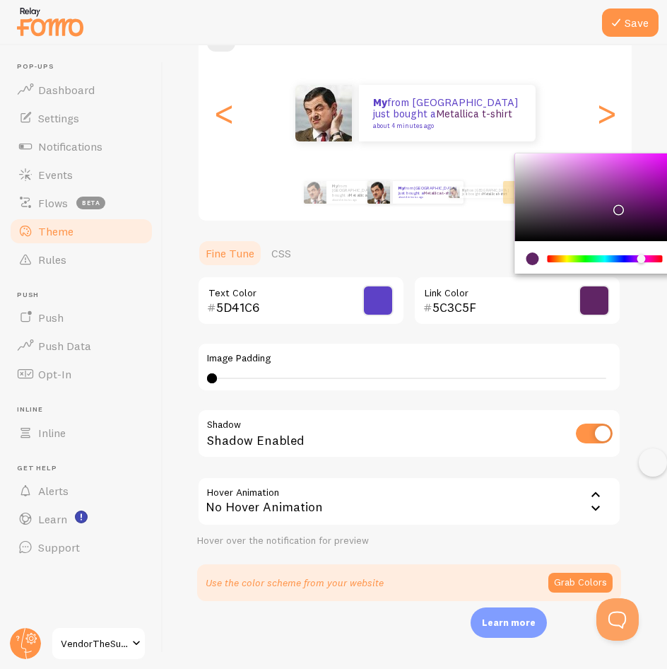
drag, startPoint x: 616, startPoint y: 206, endPoint x: 622, endPoint y: 192, distance: 15.2
click at [616, 206] on div "Chrome color picker" at bounding box center [594, 197] width 159 height 88
type input "D29DD6"
drag, startPoint x: 622, startPoint y: 192, endPoint x: 558, endPoint y: 168, distance: 68.9
click at [558, 168] on div "Chrome color picker" at bounding box center [594, 197] width 159 height 88
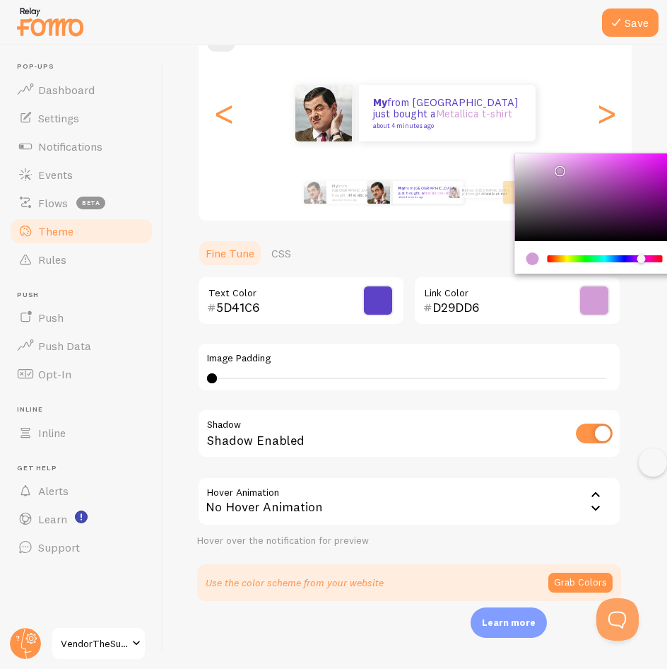
click at [373, 306] on span at bounding box center [378, 300] width 31 height 31
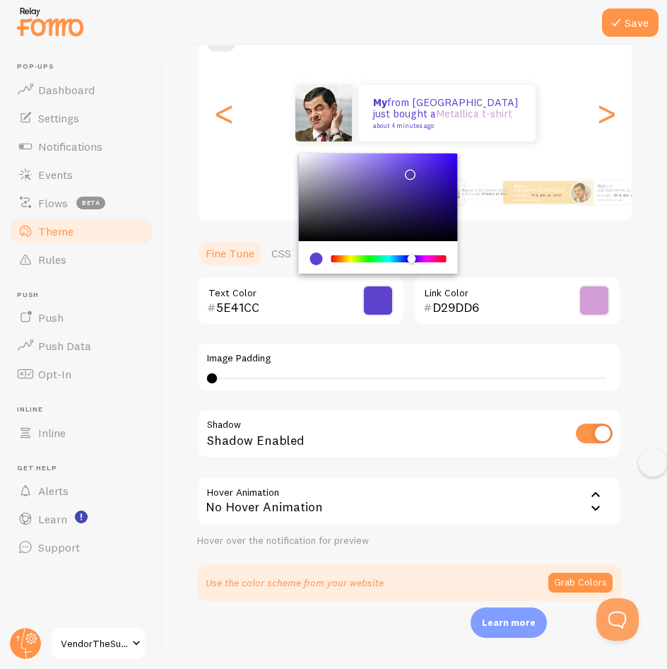
drag, startPoint x: 421, startPoint y: 192, endPoint x: 407, endPoint y: 240, distance: 49.9
click at [407, 171] on div "Chrome color picker" at bounding box center [378, 197] width 159 height 88
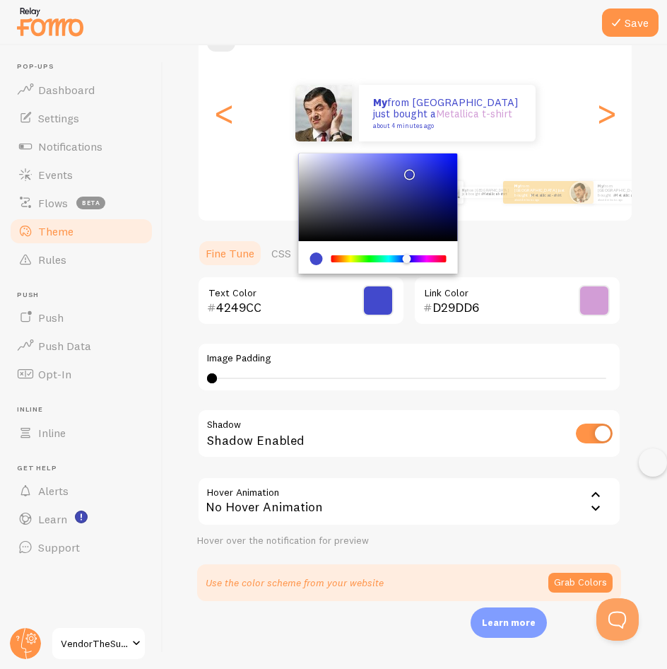
click at [407, 256] on div "Chrome color picker" at bounding box center [406, 259] width 8 height 8
click at [412, 188] on div "Chrome color picker" at bounding box center [378, 197] width 159 height 88
type input "373DA3"
drag, startPoint x: 412, startPoint y: 188, endPoint x: 404, endPoint y: 185, distance: 8.9
click at [404, 185] on div "Chrome color picker" at bounding box center [406, 189] width 8 height 8
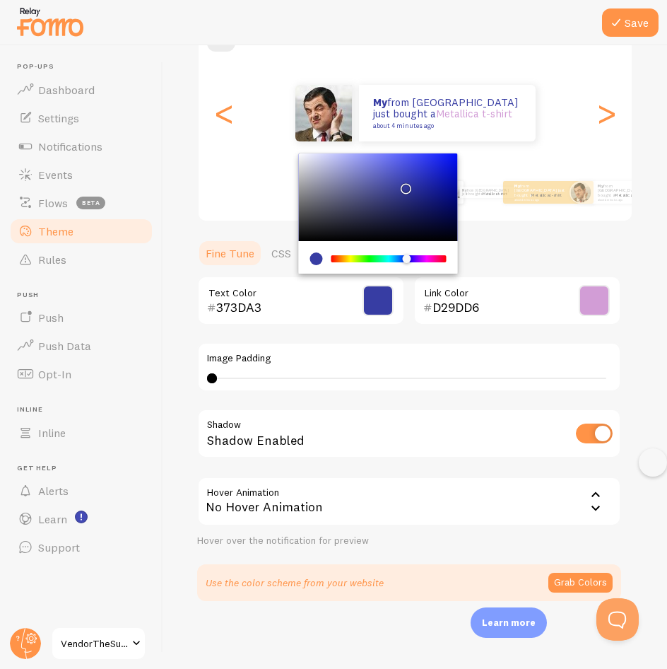
click at [602, 297] on span at bounding box center [594, 300] width 31 height 31
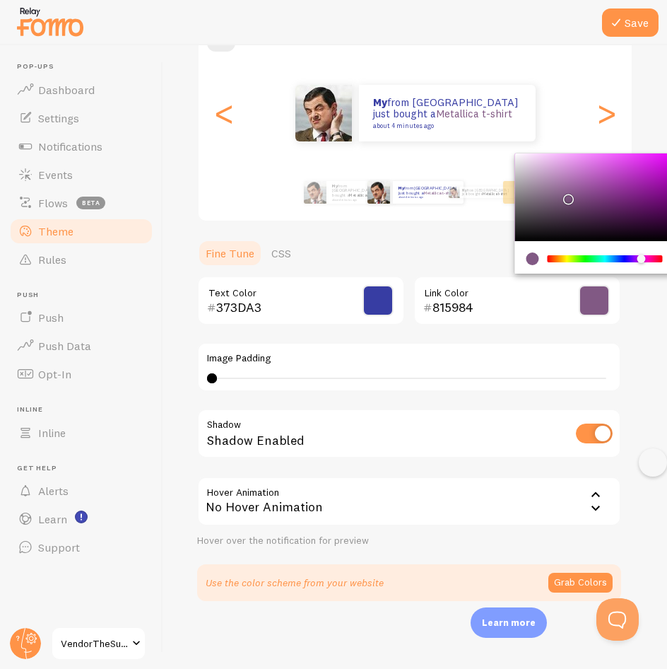
click at [566, 196] on div "Chrome color picker" at bounding box center [594, 197] width 159 height 88
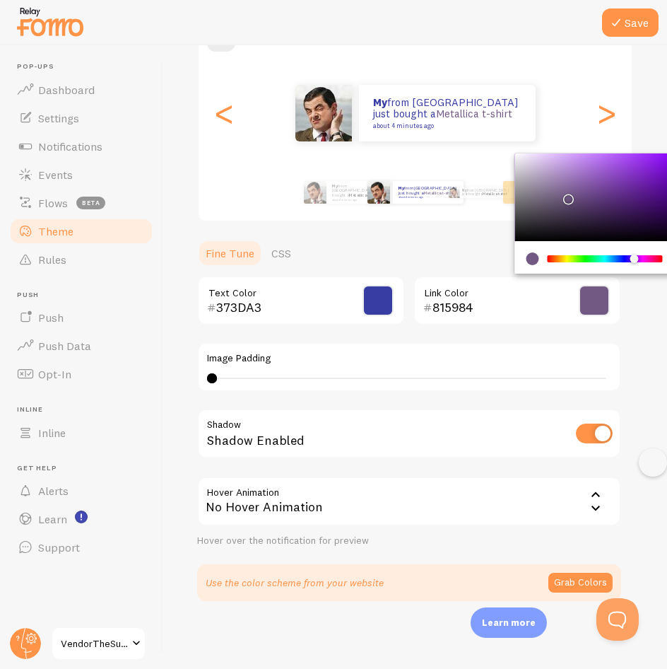
drag, startPoint x: 634, startPoint y: 257, endPoint x: 600, endPoint y: 219, distance: 51.1
click at [630, 256] on div "Chrome color picker" at bounding box center [634, 259] width 8 height 8
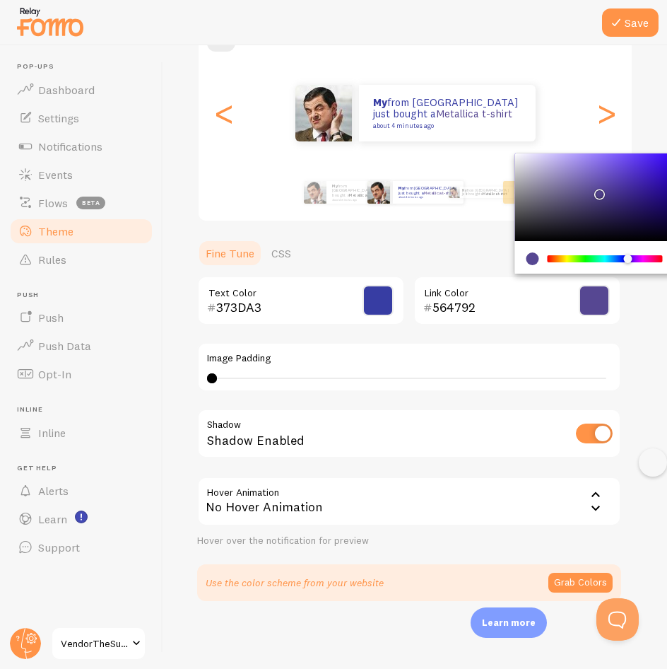
drag, startPoint x: 589, startPoint y: 206, endPoint x: 597, endPoint y: 191, distance: 17.1
click at [597, 191] on div "Chrome color picker" at bounding box center [594, 197] width 159 height 88
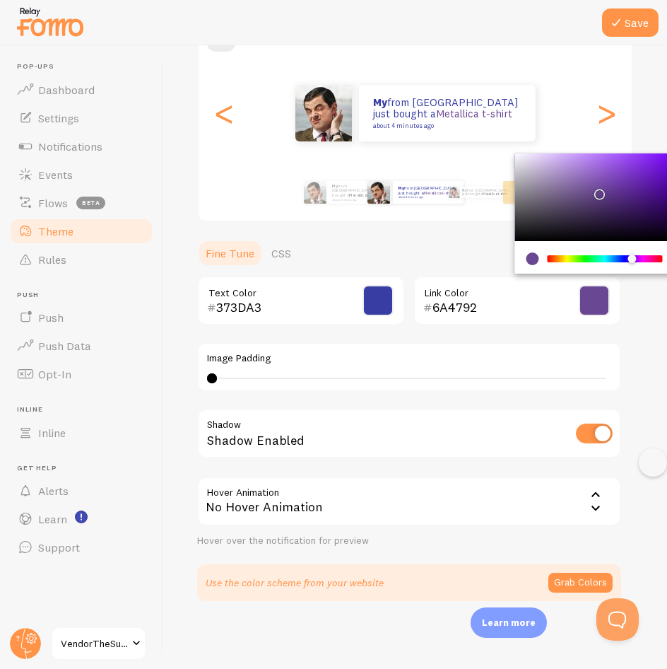
click at [633, 259] on div "Chrome color picker" at bounding box center [633, 259] width 8 height 8
type input "611BAF"
drag, startPoint x: 594, startPoint y: 195, endPoint x: 650, endPoint y: 181, distance: 57.6
click at [650, 181] on div "Chrome color picker" at bounding box center [594, 197] width 159 height 88
click at [542, 349] on div "Image Padding 0 0 - undefined" at bounding box center [409, 366] width 424 height 49
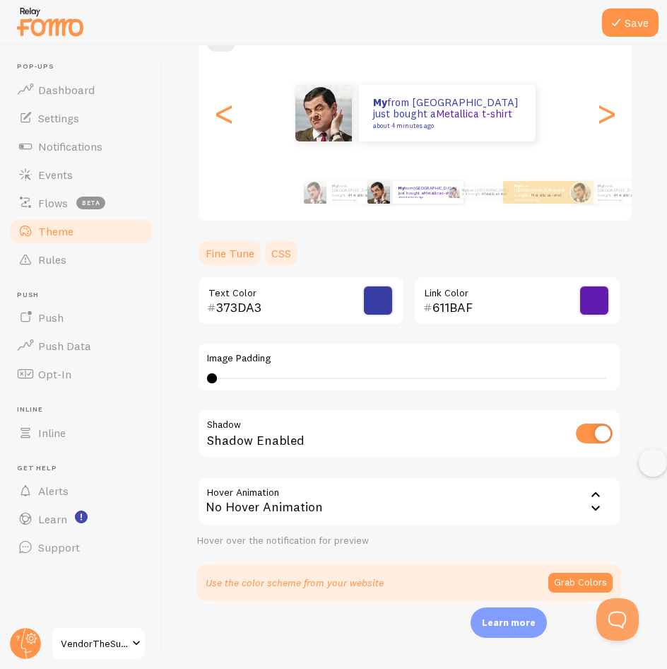
click at [291, 252] on link "CSS" at bounding box center [281, 253] width 37 height 28
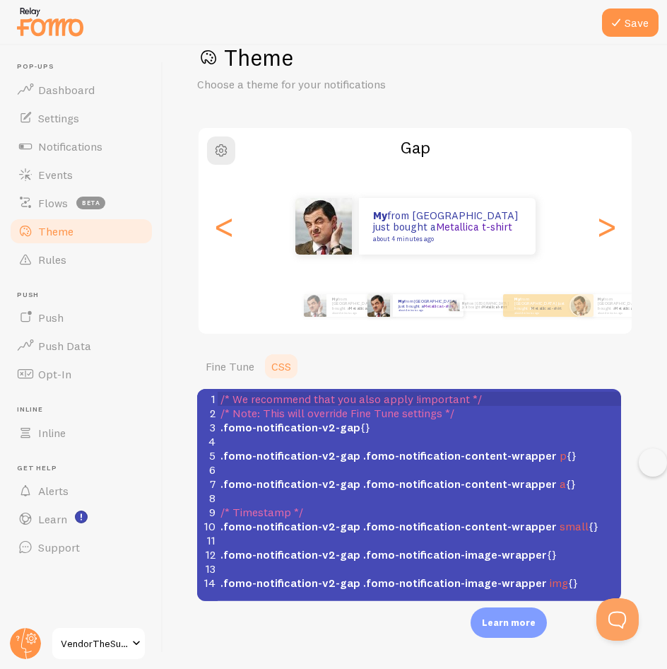
scroll to position [36, 0]
click at [249, 373] on link "Fine Tune" at bounding box center [230, 366] width 66 height 28
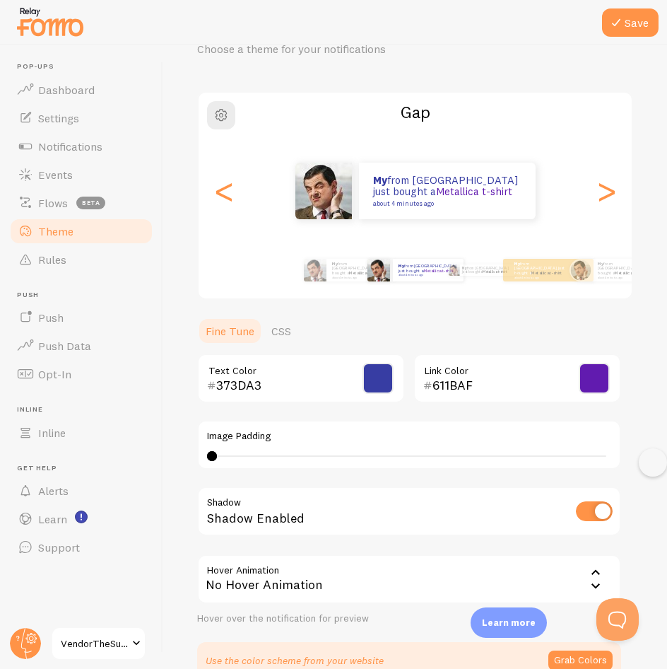
scroll to position [149, 0]
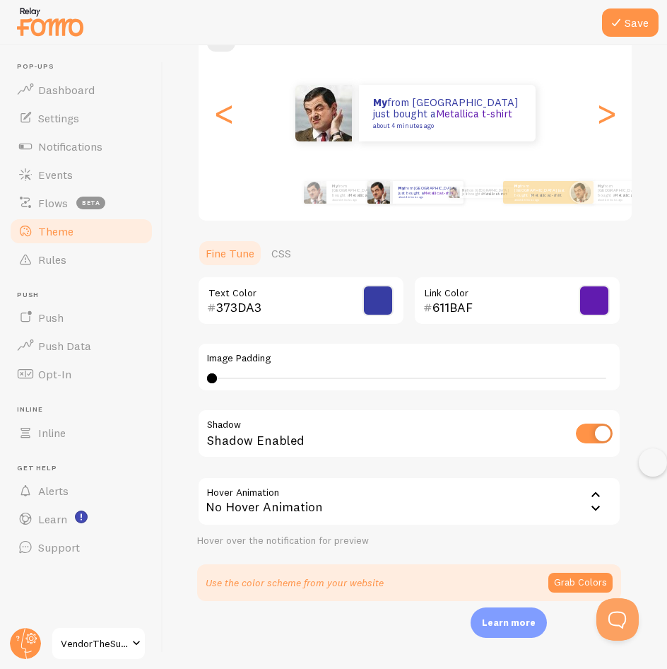
click at [593, 433] on input "checkbox" at bounding box center [594, 433] width 37 height 20
click at [592, 433] on input "checkbox" at bounding box center [594, 433] width 37 height 20
checkbox input "true"
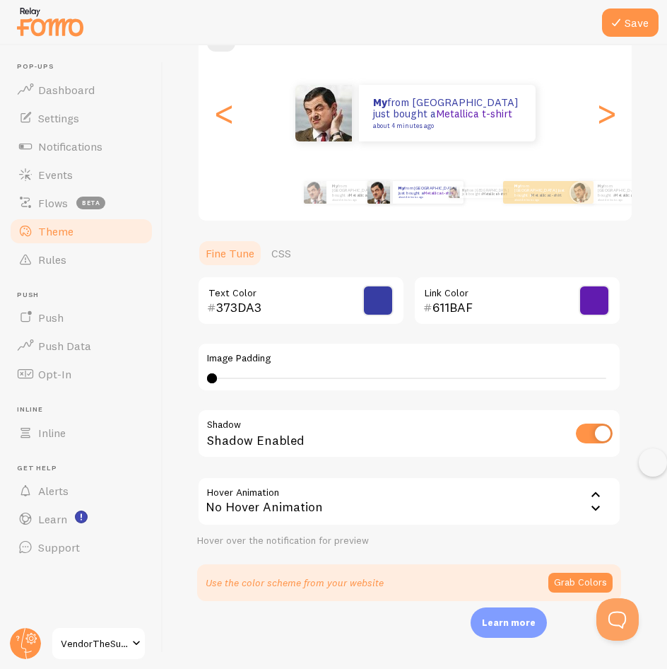
click at [571, 505] on div "No Hover Animation" at bounding box center [409, 501] width 424 height 49
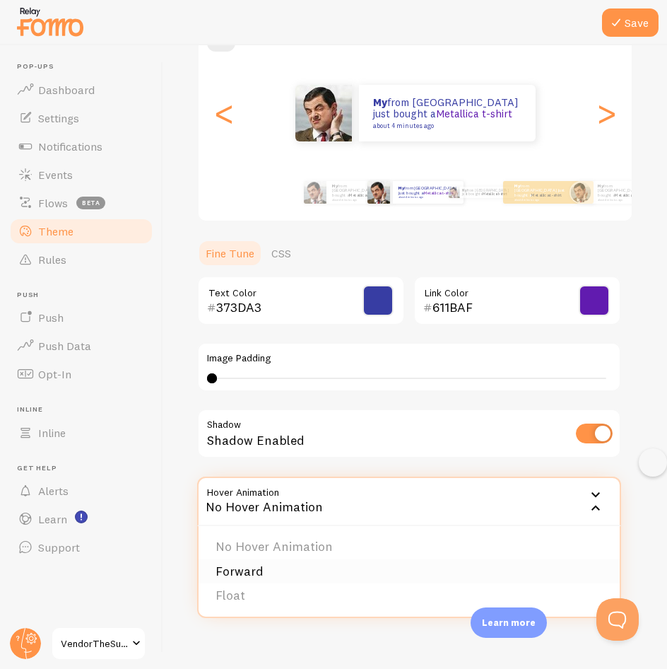
click at [341, 574] on li "Forward" at bounding box center [409, 571] width 421 height 25
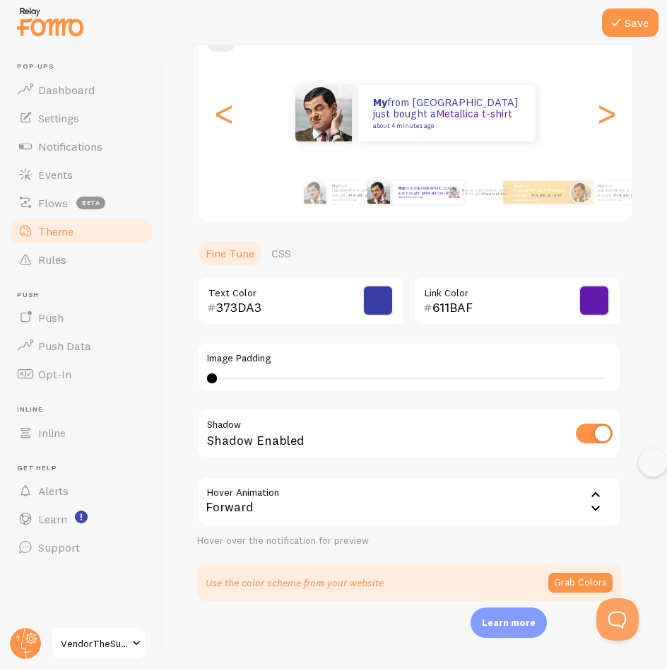
click at [584, 510] on div "Forward" at bounding box center [409, 501] width 424 height 49
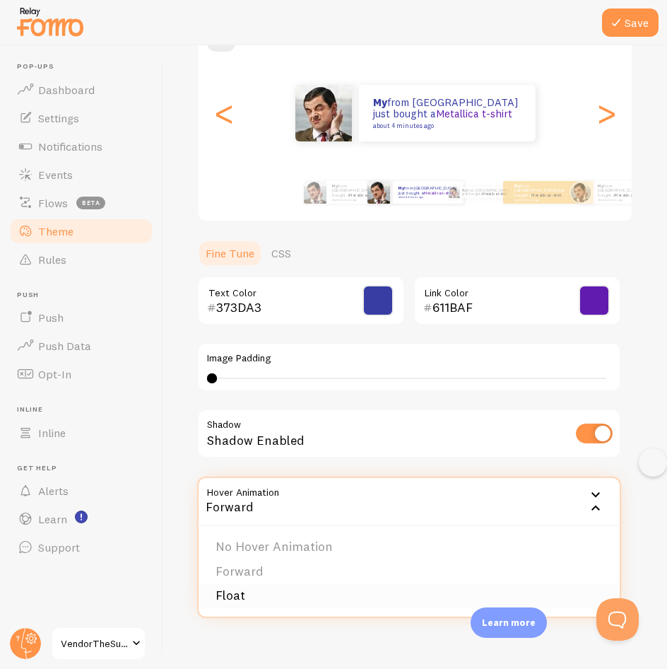
click at [330, 590] on li "Float" at bounding box center [409, 595] width 421 height 25
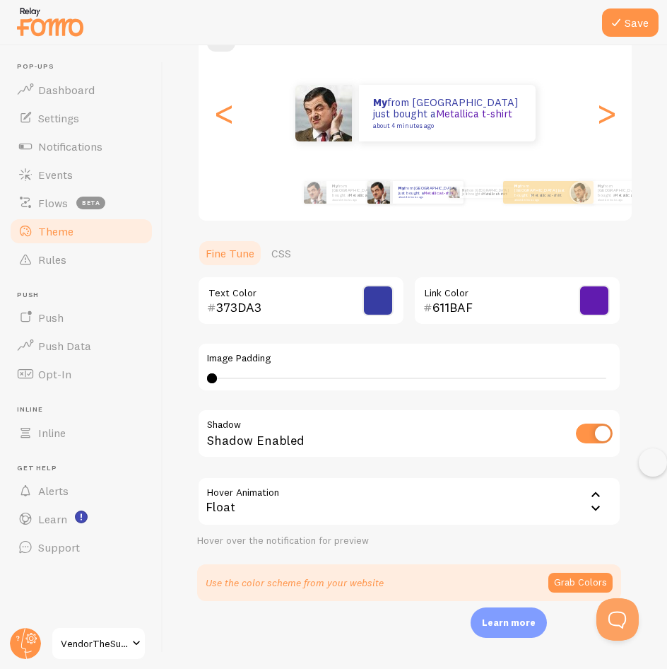
click at [493, 498] on div "Float" at bounding box center [409, 501] width 424 height 49
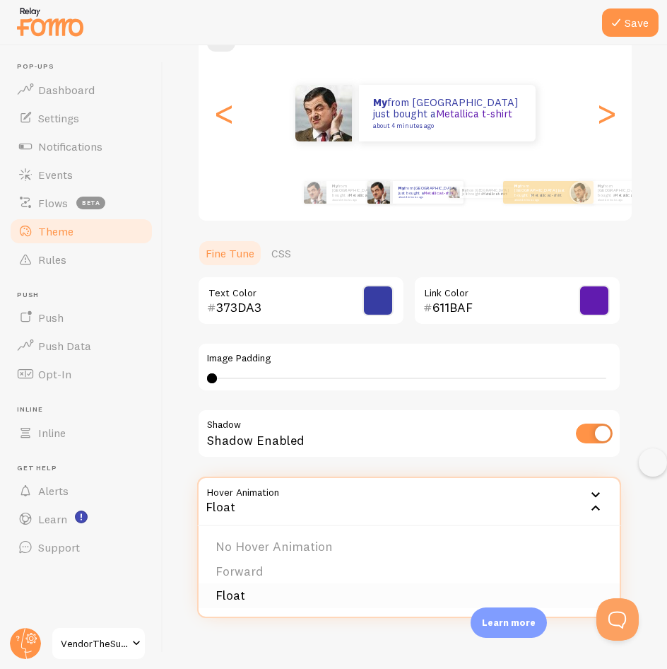
click at [218, 602] on li "Float" at bounding box center [409, 595] width 421 height 25
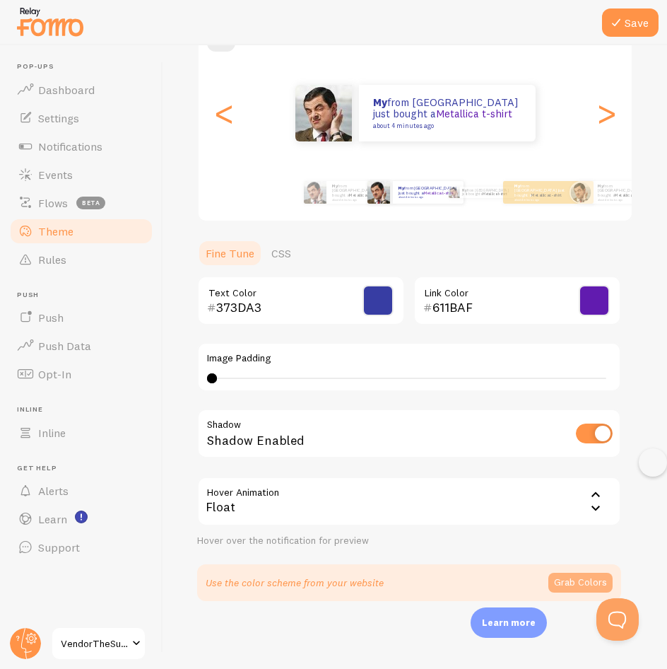
click at [561, 576] on button "Grab Colors" at bounding box center [581, 583] width 64 height 20
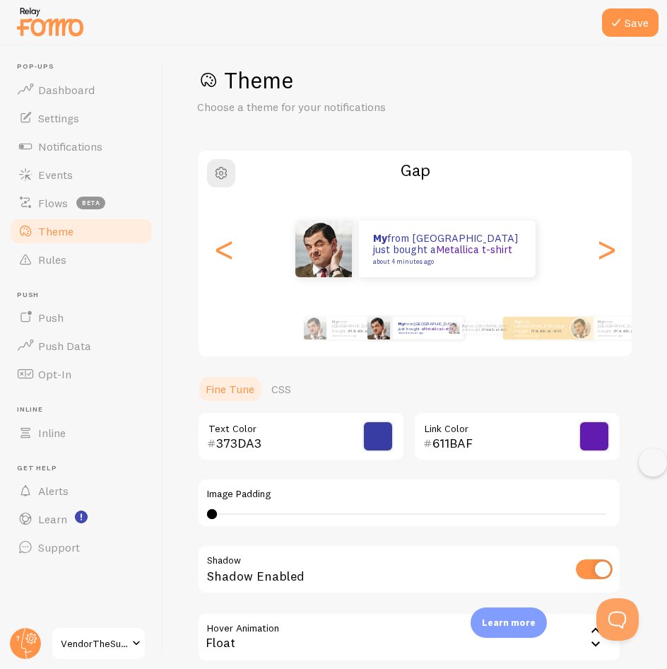
scroll to position [0, 0]
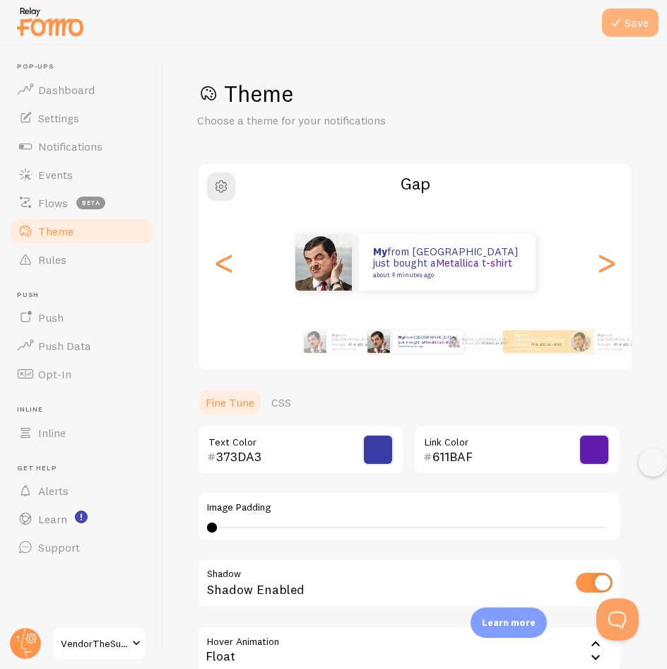
click at [602, 29] on button "Save" at bounding box center [630, 22] width 57 height 28
click at [112, 90] on link "Dashboard" at bounding box center [81, 90] width 146 height 28
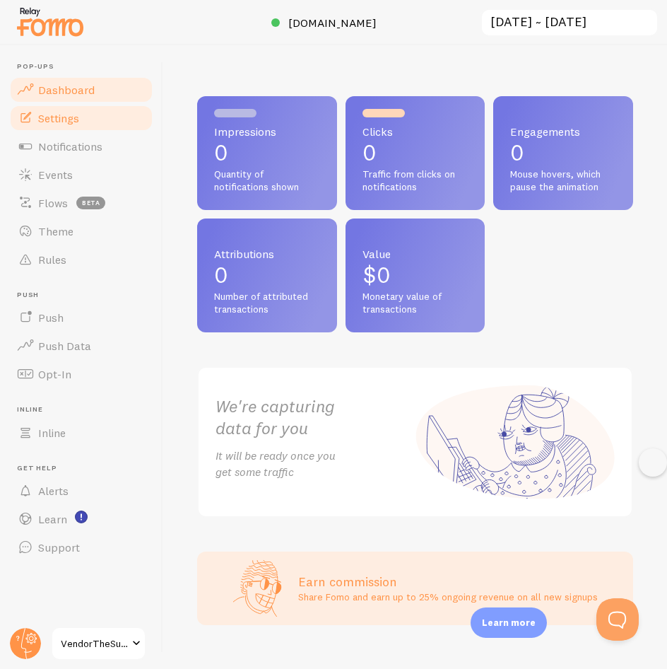
click at [105, 121] on link "Settings" at bounding box center [81, 118] width 146 height 28
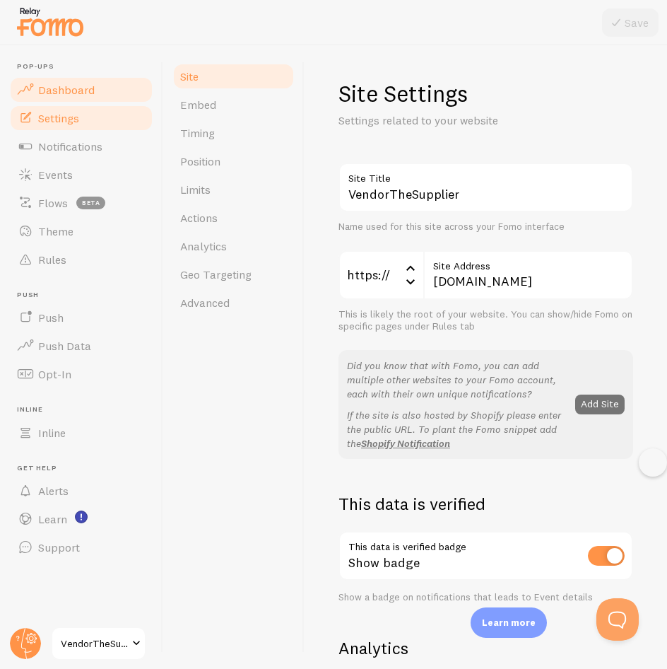
click at [110, 95] on link "Dashboard" at bounding box center [81, 90] width 146 height 28
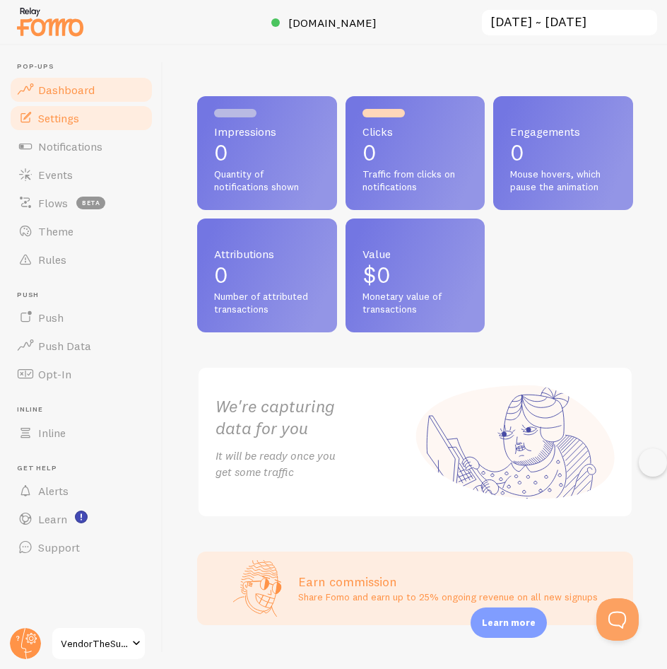
click at [83, 110] on link "Settings" at bounding box center [81, 118] width 146 height 28
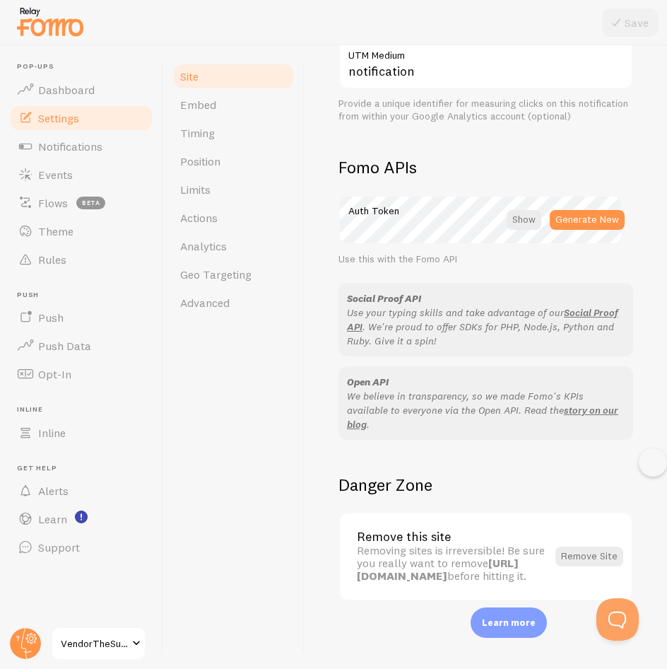
scroll to position [773, 0]
click at [201, 122] on link "Timing" at bounding box center [234, 133] width 124 height 28
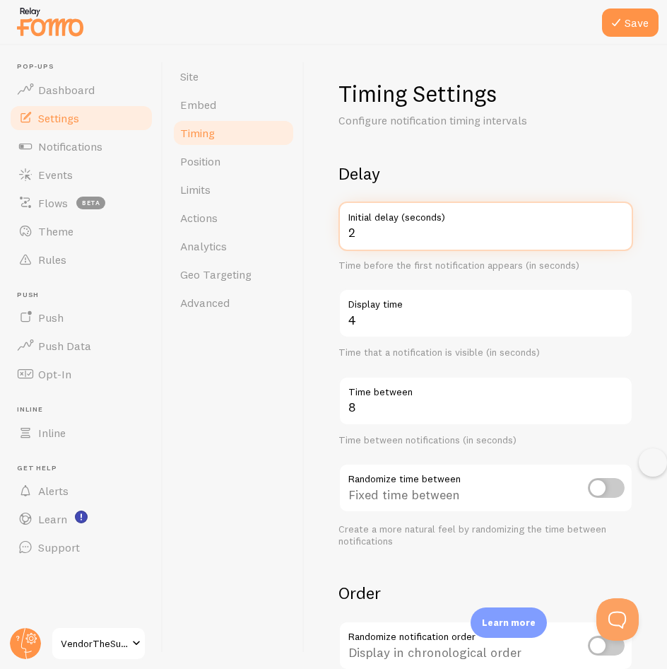
type input "2"
click at [610, 238] on input "2" at bounding box center [486, 225] width 295 height 49
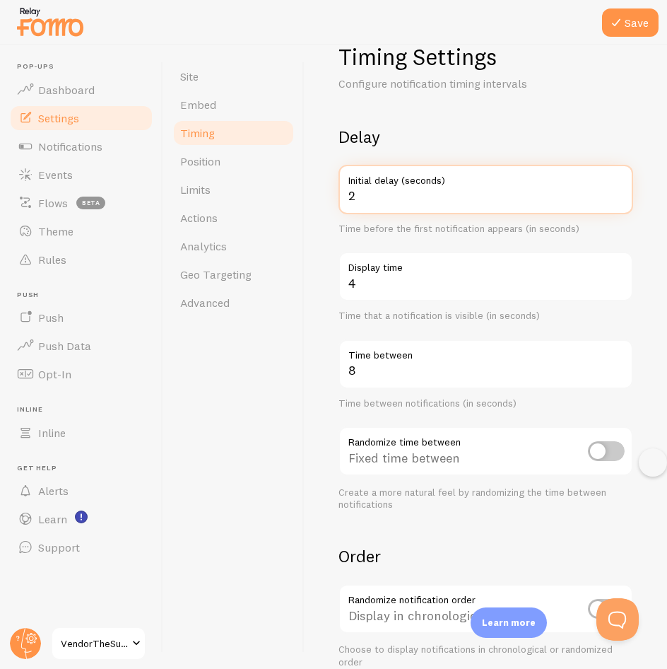
scroll to position [71, 0]
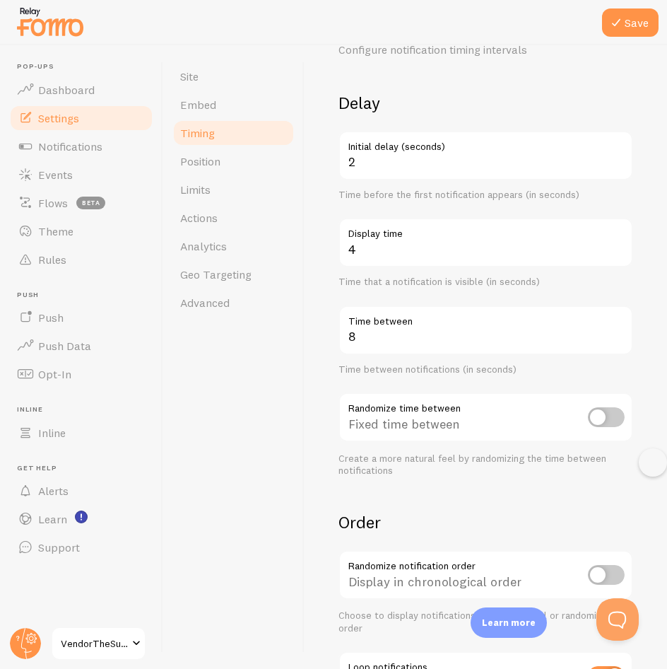
click at [590, 417] on input "checkbox" at bounding box center [606, 417] width 37 height 20
checkbox input "true"
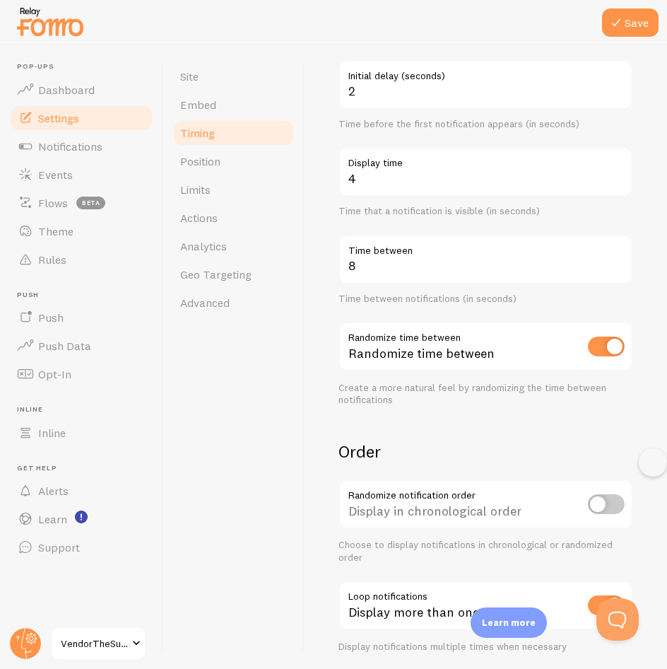
scroll to position [193, 0]
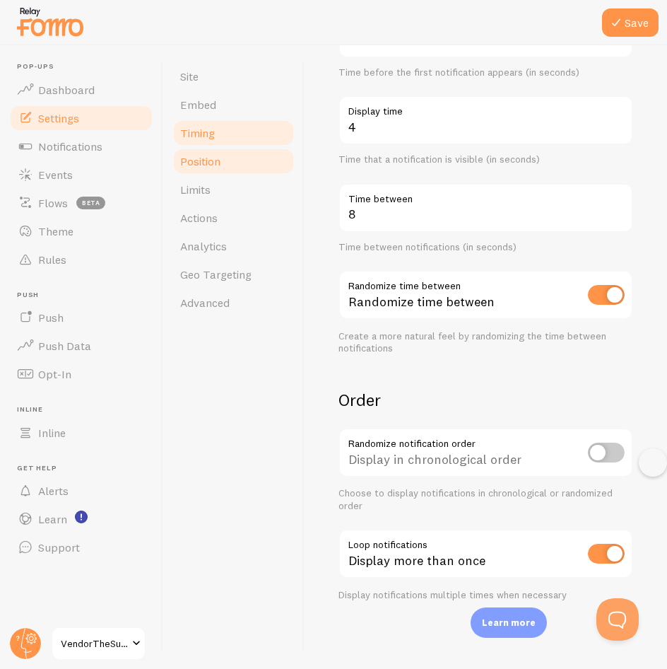
click at [228, 162] on link "Position" at bounding box center [234, 161] width 124 height 28
click at [636, 13] on button "Save" at bounding box center [630, 22] width 57 height 28
click at [259, 152] on link "Position" at bounding box center [234, 161] width 124 height 28
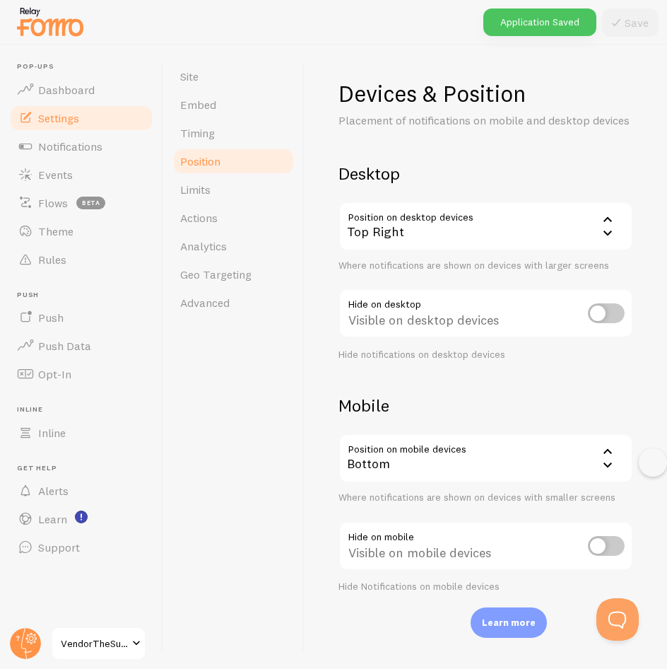
click at [454, 235] on div "Top Right" at bounding box center [486, 225] width 295 height 49
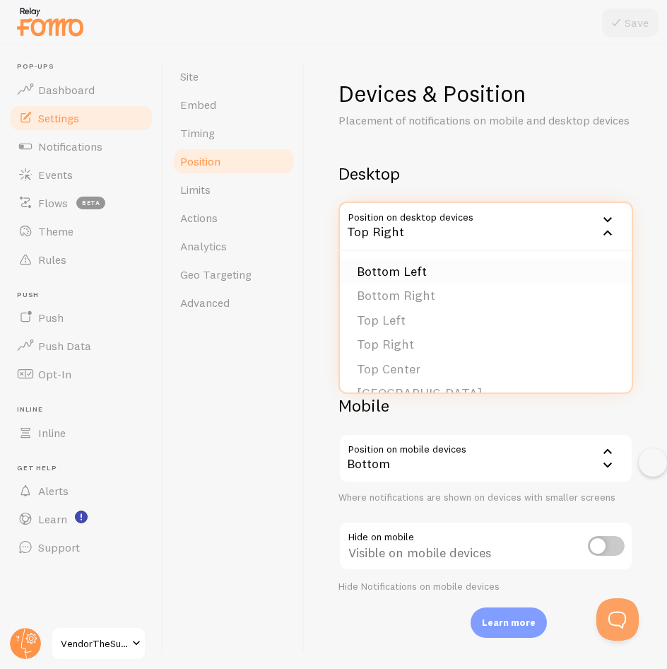
click at [412, 284] on li "Bottom Left" at bounding box center [486, 271] width 292 height 25
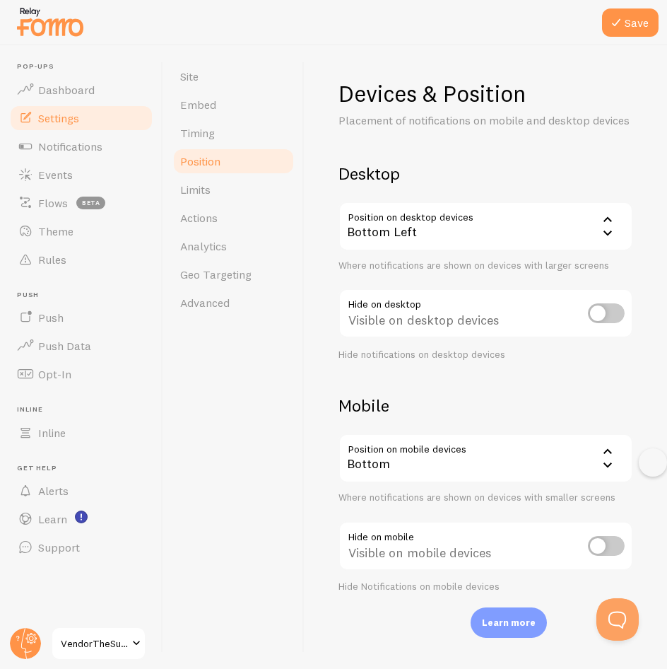
click at [588, 323] on input "checkbox" at bounding box center [606, 313] width 37 height 20
checkbox input "true"
click at [596, 547] on input "checkbox" at bounding box center [606, 546] width 37 height 20
checkbox input "true"
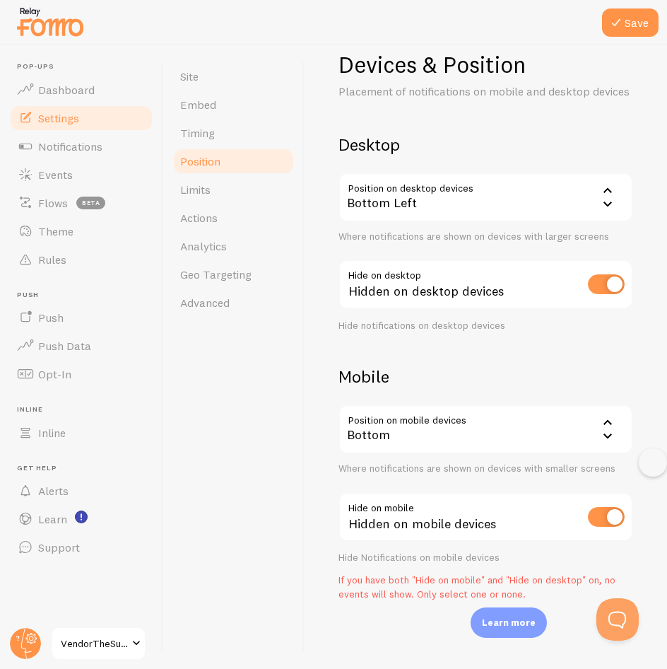
scroll to position [45, 0]
click at [597, 275] on input "checkbox" at bounding box center [606, 284] width 37 height 20
checkbox input "false"
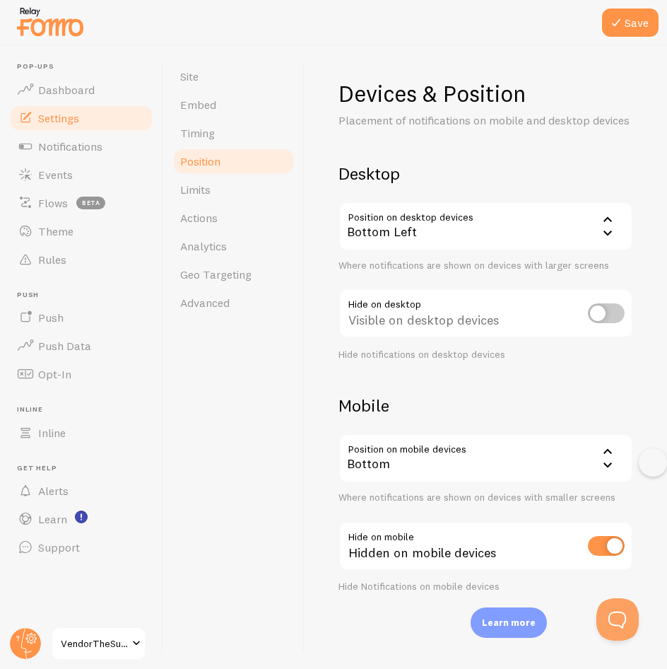
scroll to position [8, 0]
click at [516, 477] on div "Bottom" at bounding box center [486, 457] width 295 height 49
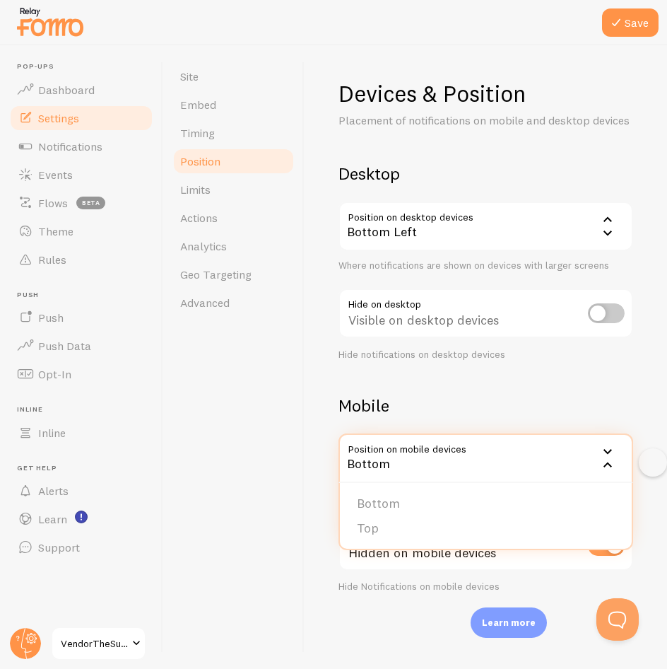
click at [466, 465] on div "Bottom" at bounding box center [486, 457] width 295 height 49
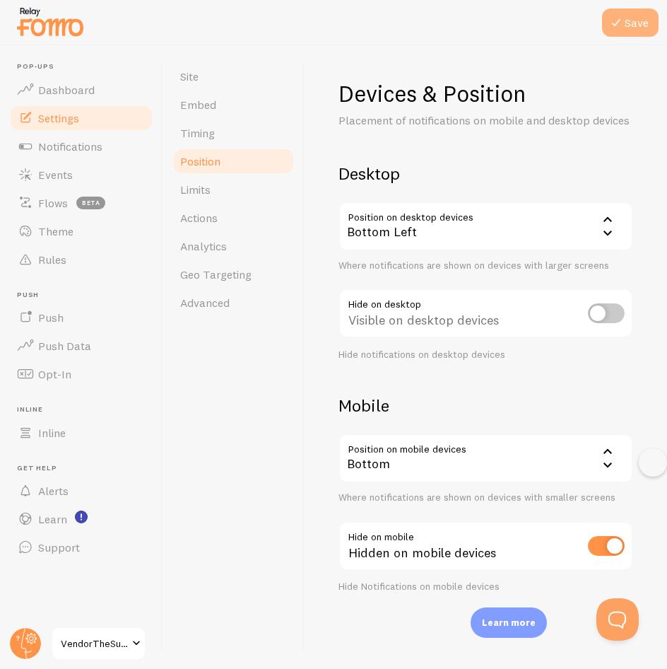
click at [614, 22] on icon at bounding box center [616, 22] width 17 height 17
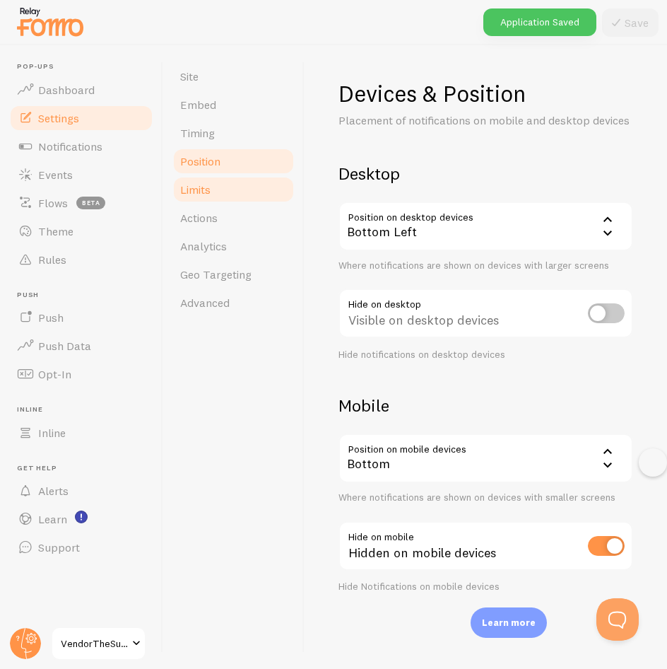
click at [240, 186] on link "Limits" at bounding box center [234, 189] width 124 height 28
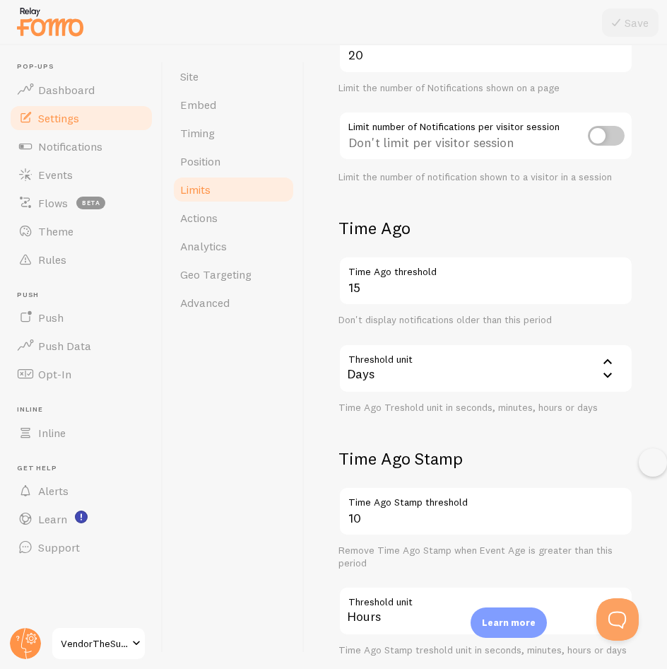
scroll to position [212, 0]
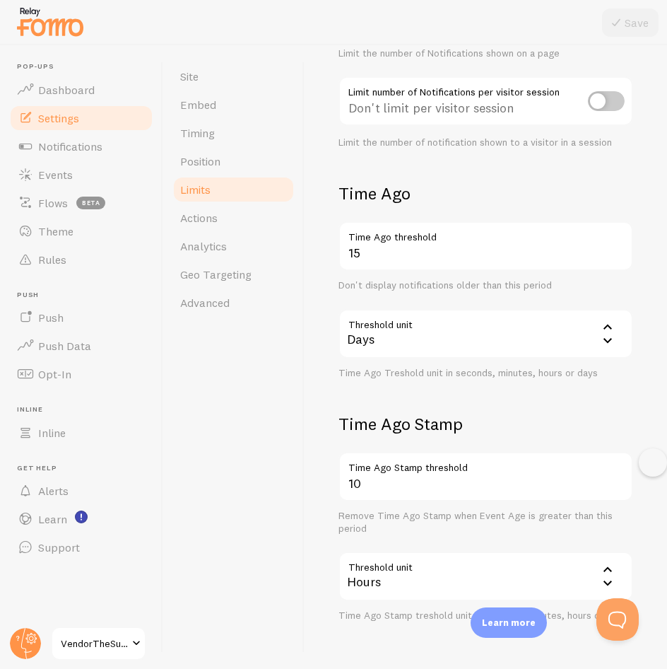
click at [406, 328] on div "Days" at bounding box center [486, 333] width 295 height 49
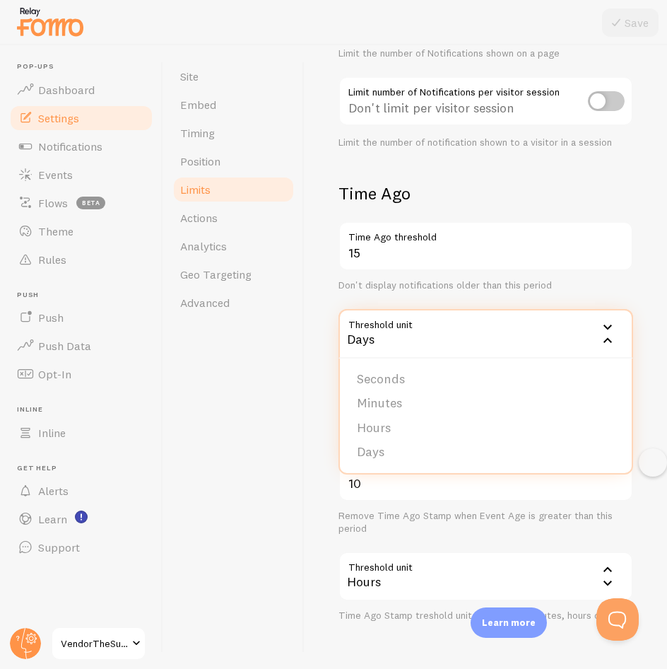
click at [300, 349] on div "Site Embed Timing Position Limits Actions Analytics Geo Targeting Advanced" at bounding box center [233, 357] width 141 height 624
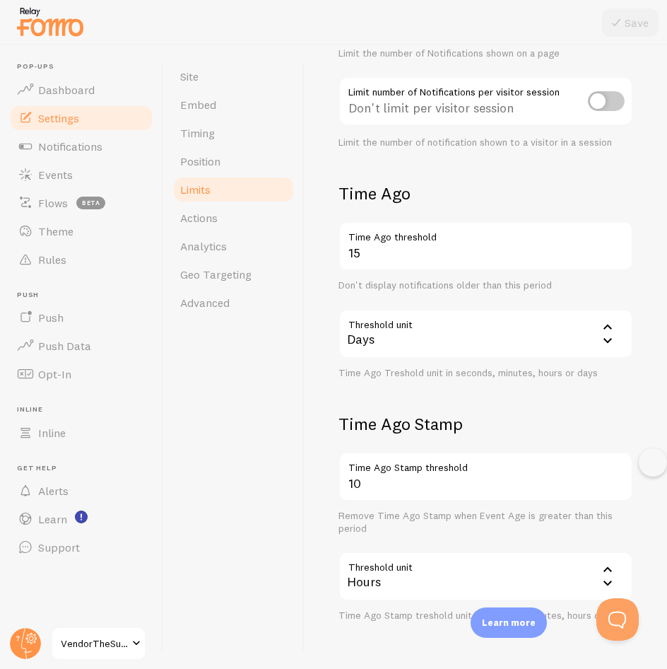
click at [405, 319] on div "Days" at bounding box center [486, 333] width 295 height 49
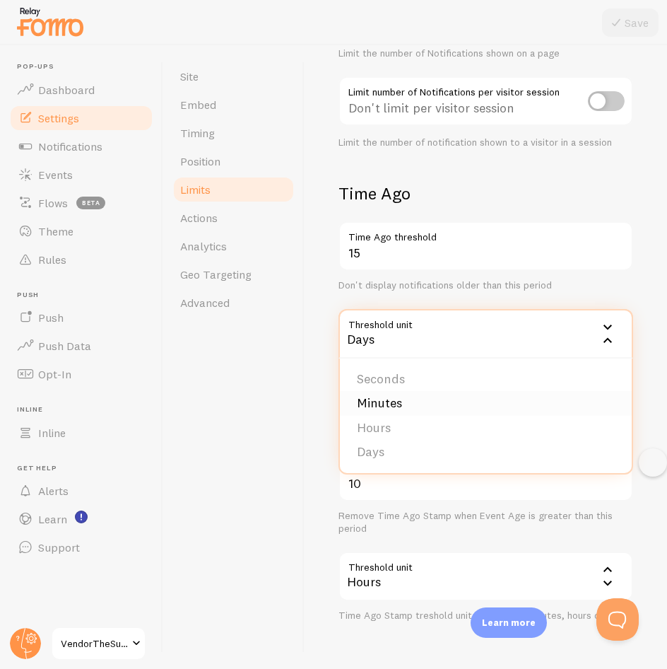
click at [396, 407] on li "Minutes" at bounding box center [486, 403] width 292 height 25
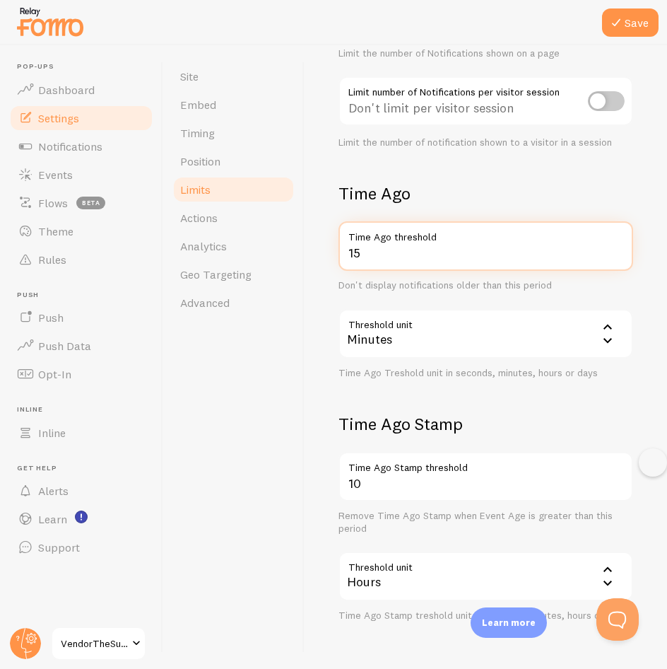
click at [491, 250] on input "15" at bounding box center [486, 245] width 295 height 49
type input "1"
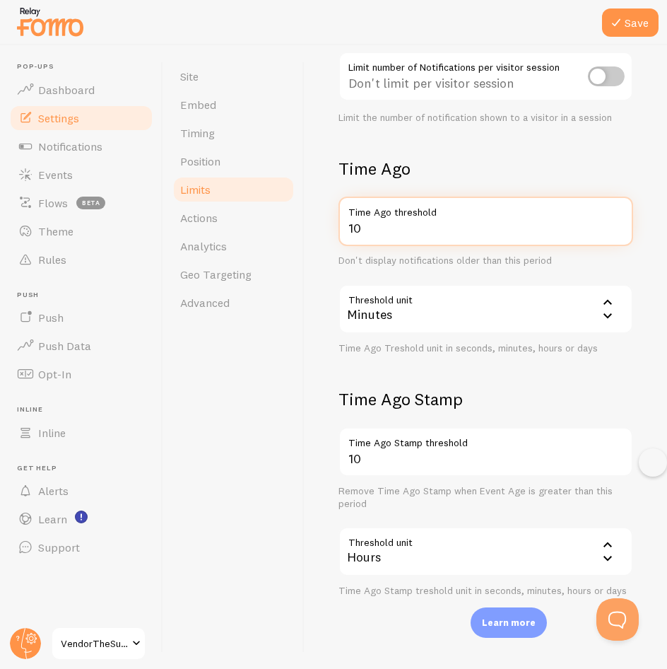
scroll to position [260, 0]
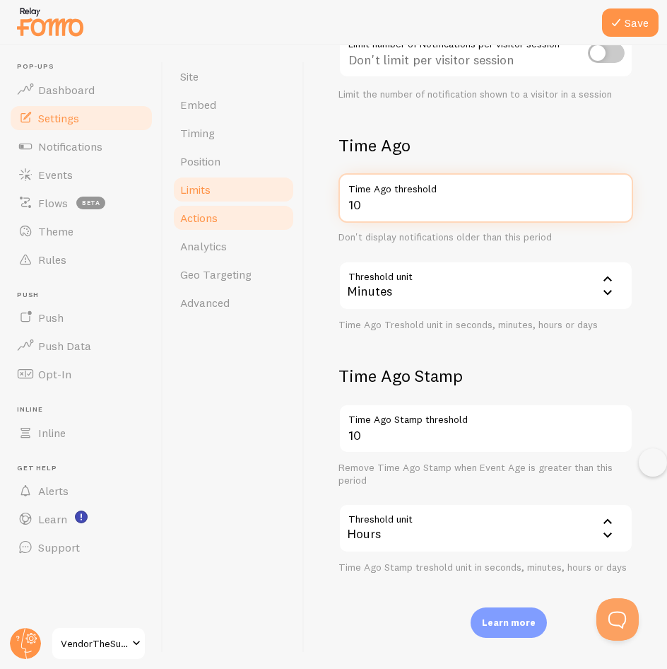
type input "10"
click at [230, 209] on link "Actions" at bounding box center [234, 218] width 124 height 28
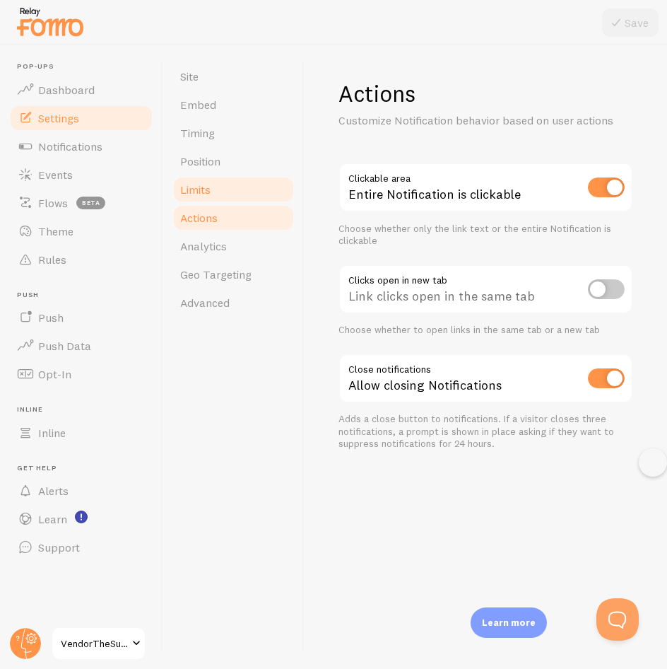
click at [247, 192] on link "Limits" at bounding box center [234, 189] width 124 height 28
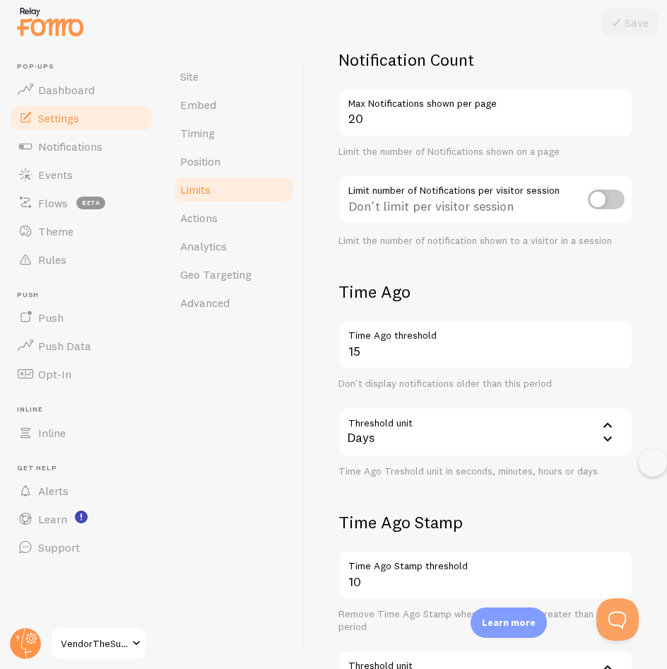
scroll to position [260, 0]
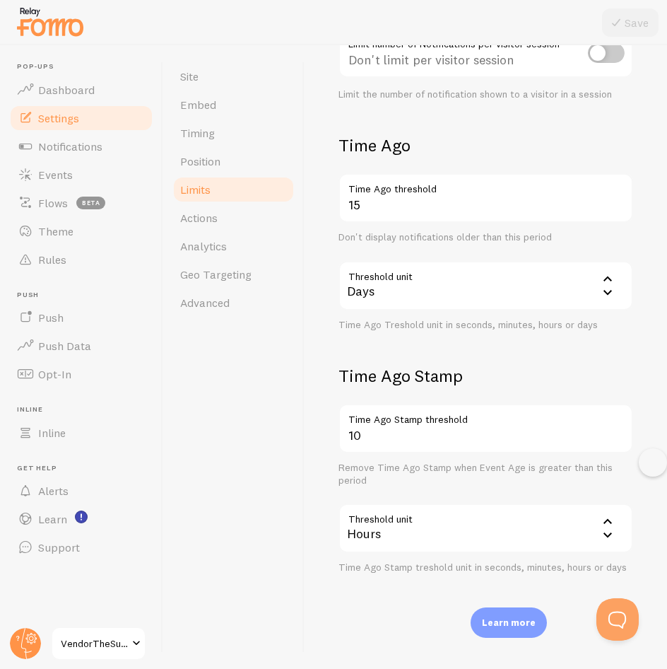
click at [443, 293] on div "Days" at bounding box center [486, 285] width 295 height 49
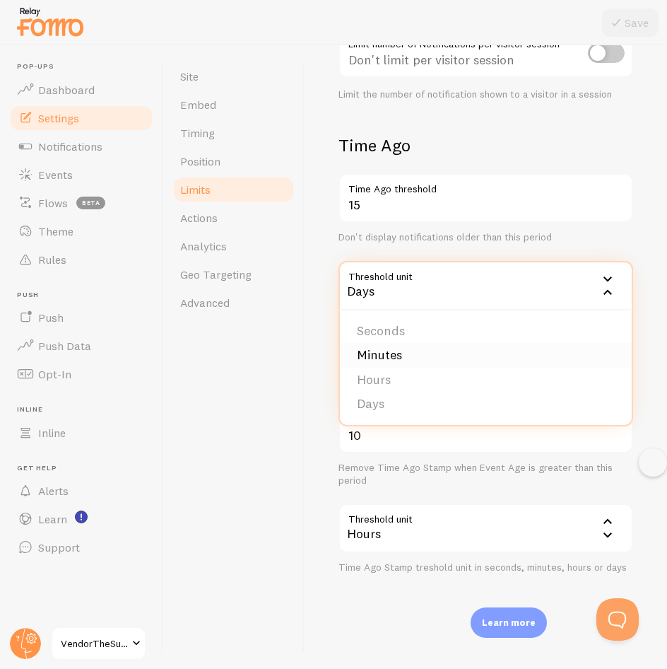
click at [419, 350] on li "Minutes" at bounding box center [486, 355] width 292 height 25
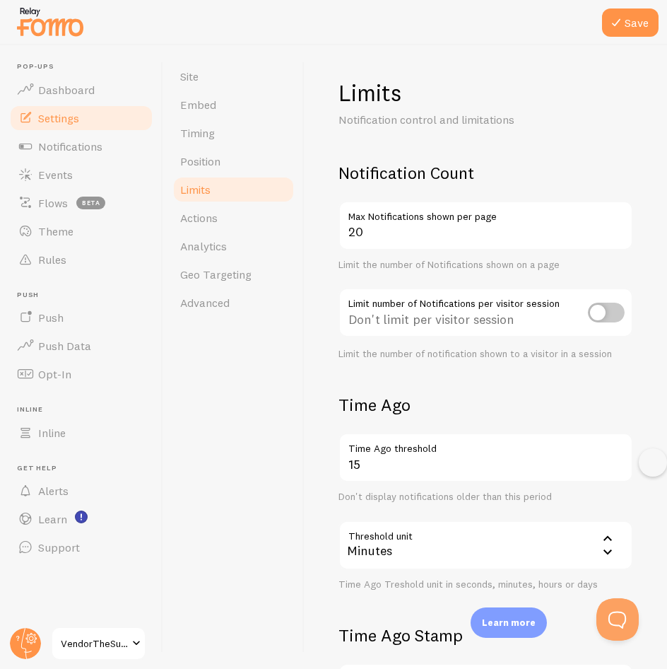
scroll to position [0, 0]
click at [624, 30] on icon at bounding box center [616, 22] width 17 height 17
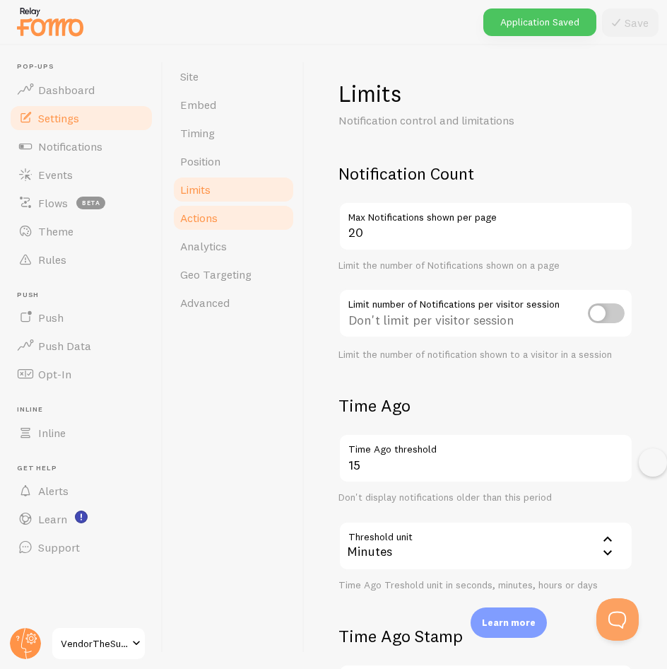
click at [240, 212] on link "Actions" at bounding box center [234, 218] width 124 height 28
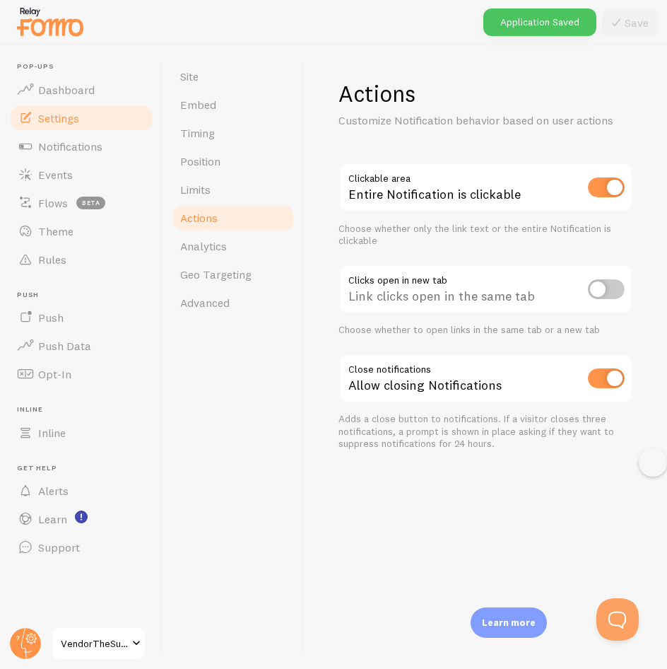
click at [602, 189] on input "checkbox" at bounding box center [606, 187] width 37 height 20
checkbox input "false"
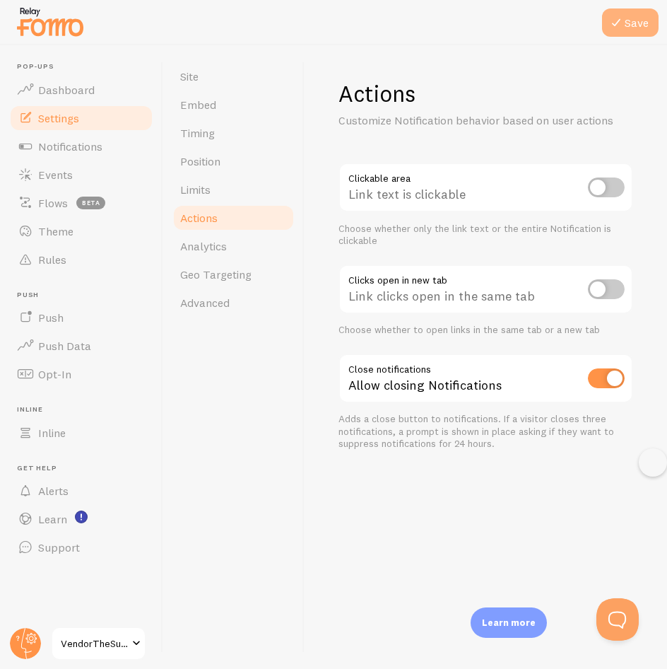
drag, startPoint x: 639, startPoint y: 16, endPoint x: 635, endPoint y: 23, distance: 8.2
click at [639, 16] on button "Save" at bounding box center [630, 22] width 57 height 28
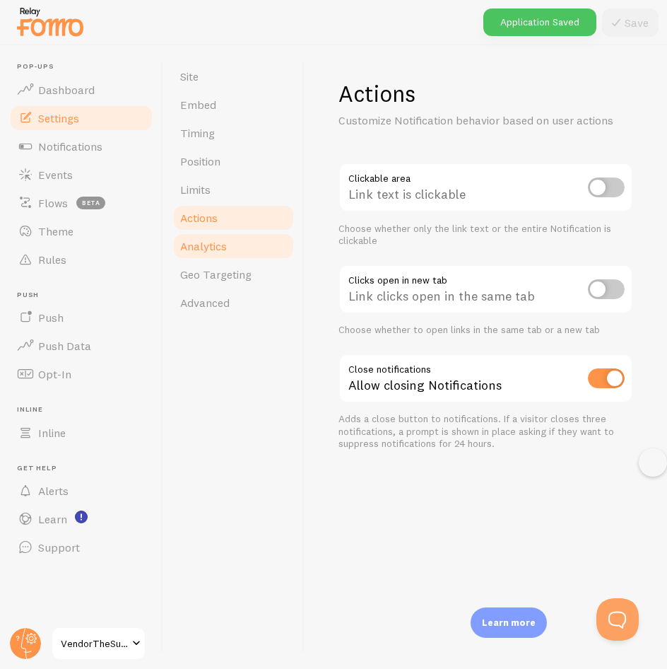
click at [226, 252] on span "Analytics" at bounding box center [203, 246] width 47 height 14
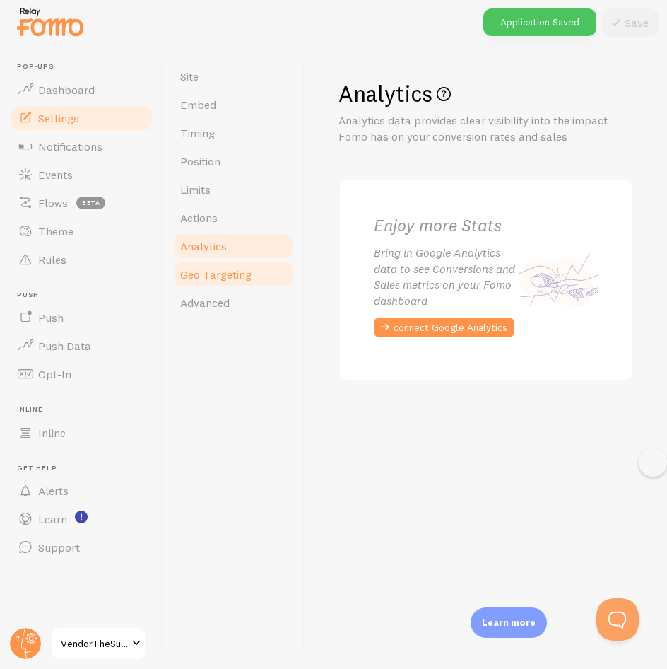
click at [236, 264] on link "Geo Targeting" at bounding box center [234, 274] width 124 height 28
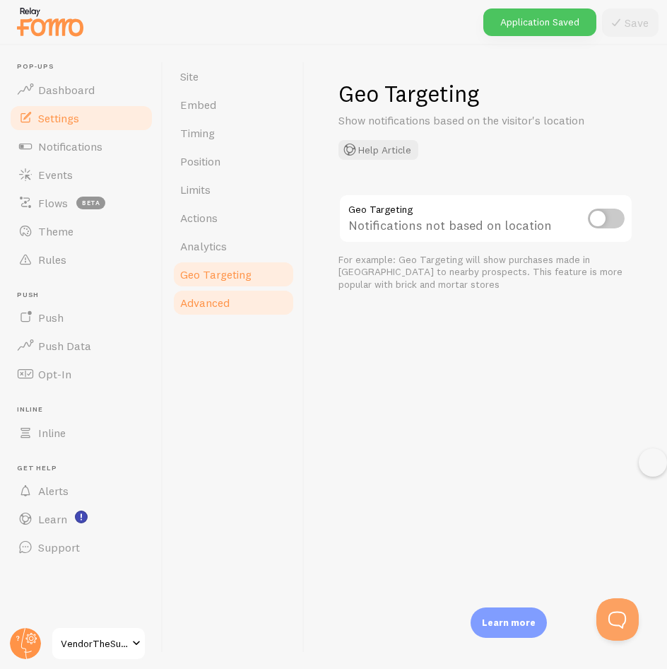
click at [247, 308] on link "Advanced" at bounding box center [234, 302] width 124 height 28
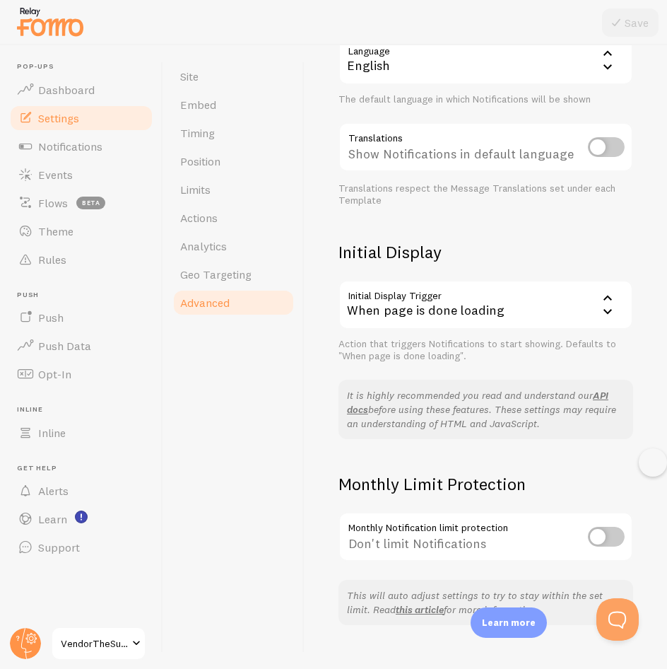
scroll to position [190, 0]
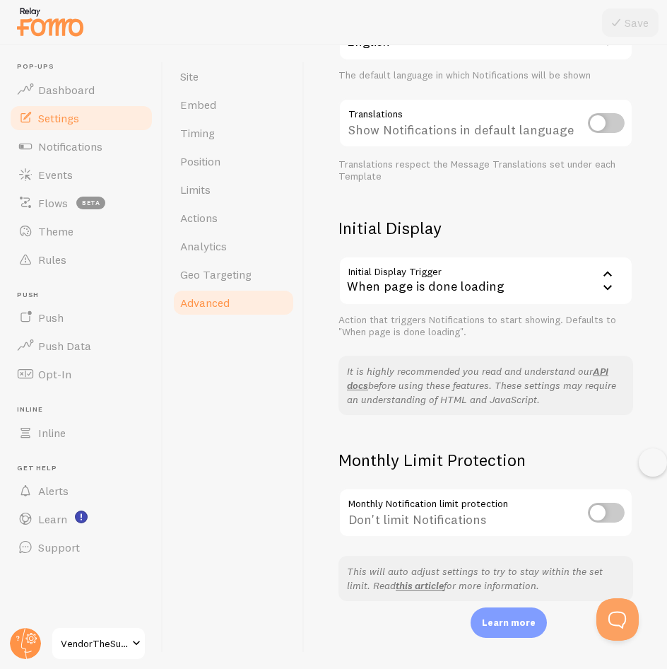
click at [527, 276] on div "When page is done loading" at bounding box center [486, 280] width 295 height 49
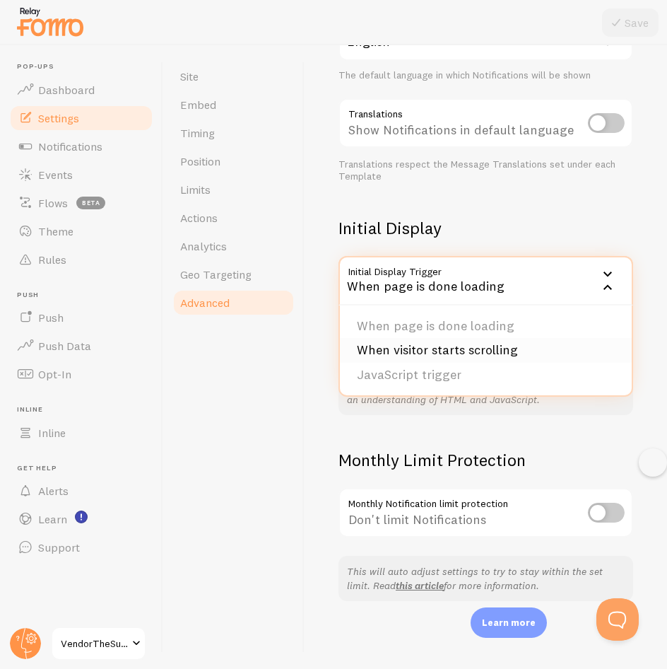
click at [495, 349] on li "When visitor starts scrolling" at bounding box center [486, 350] width 292 height 25
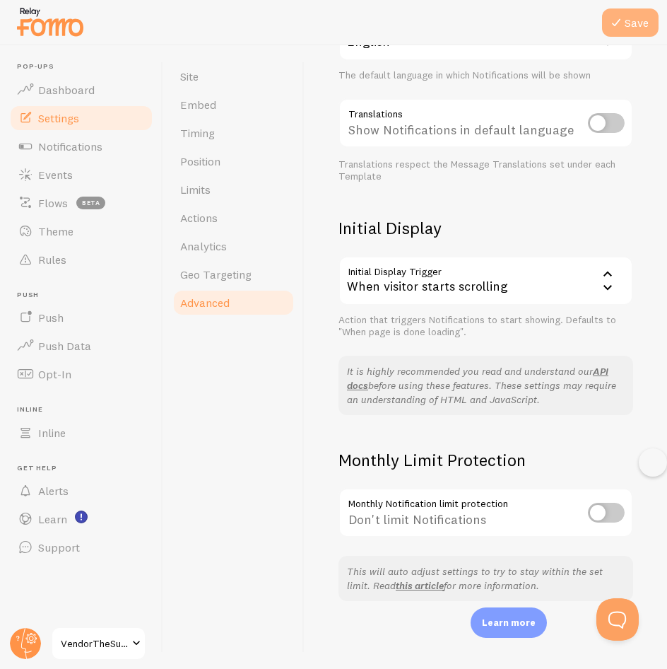
click at [629, 29] on button "Save" at bounding box center [630, 22] width 57 height 28
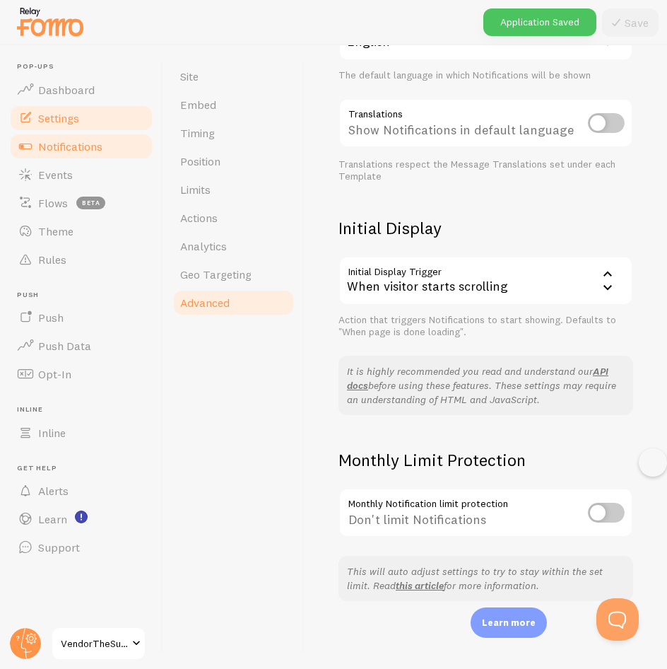
click at [86, 148] on span "Notifications" at bounding box center [70, 146] width 64 height 14
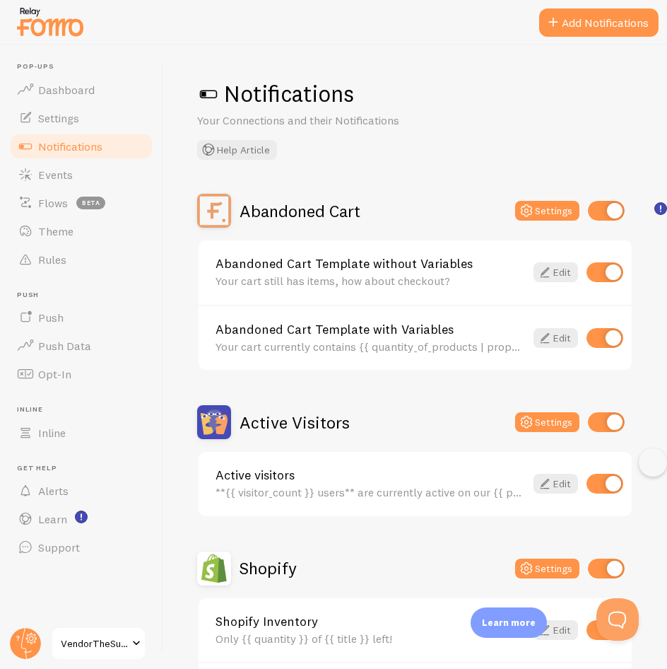
click at [590, 218] on input "checkbox" at bounding box center [606, 211] width 37 height 20
checkbox input "false"
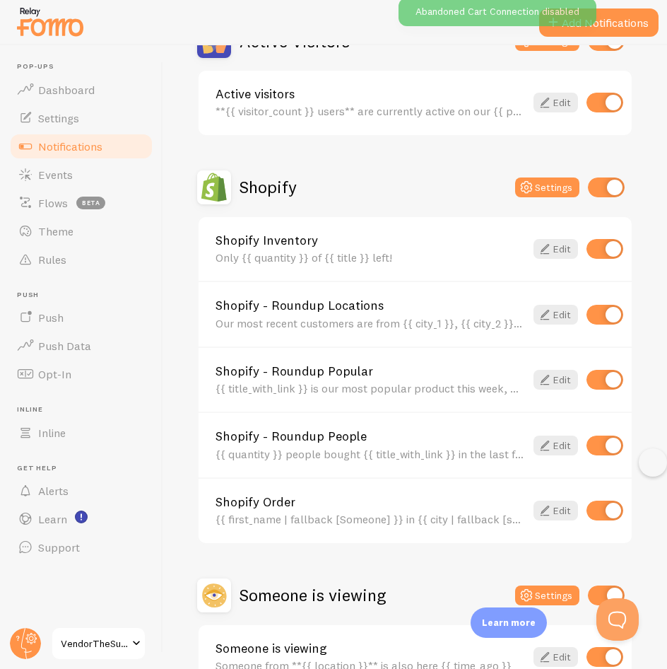
scroll to position [187, 0]
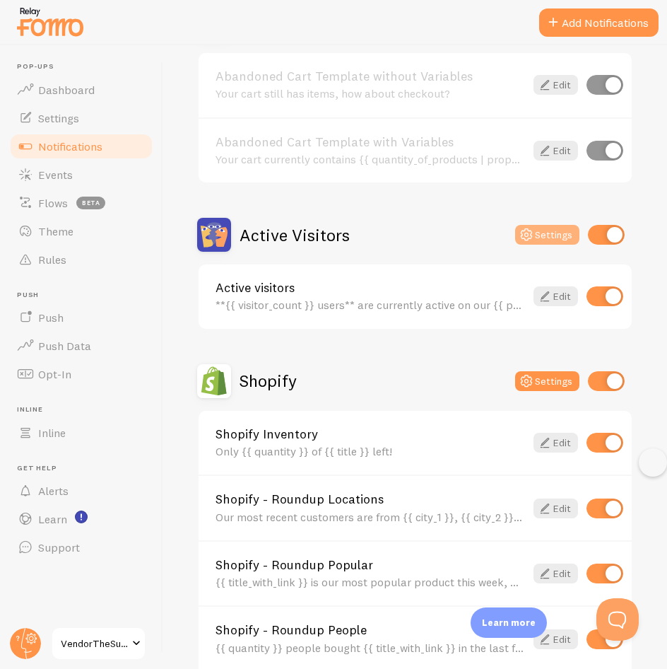
click at [551, 230] on button "Settings" at bounding box center [547, 235] width 64 height 20
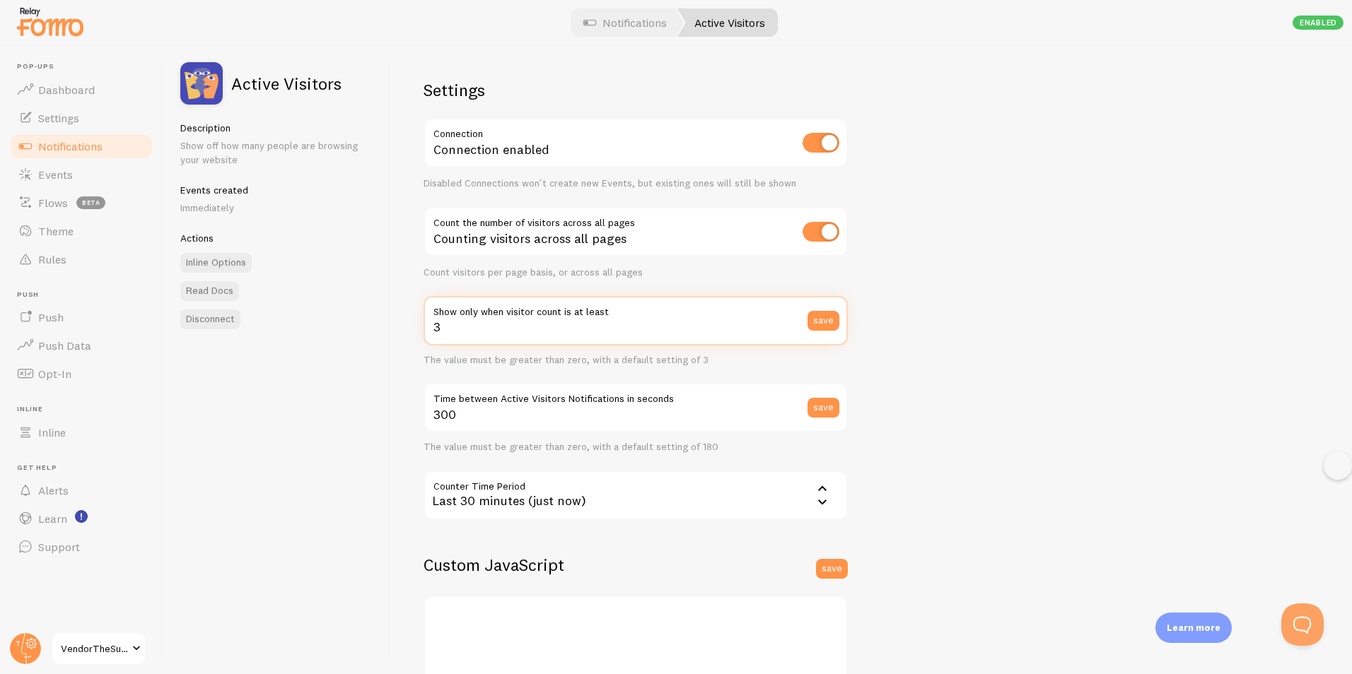
click at [667, 339] on input "3" at bounding box center [635, 320] width 424 height 49
type input "9"
drag, startPoint x: 502, startPoint y: 422, endPoint x: 422, endPoint y: 422, distance: 79.9
click at [422, 422] on div "Settings Connection Connection enabled Disabled Connections won't create new Ev…" at bounding box center [871, 359] width 962 height 629
type input "180"
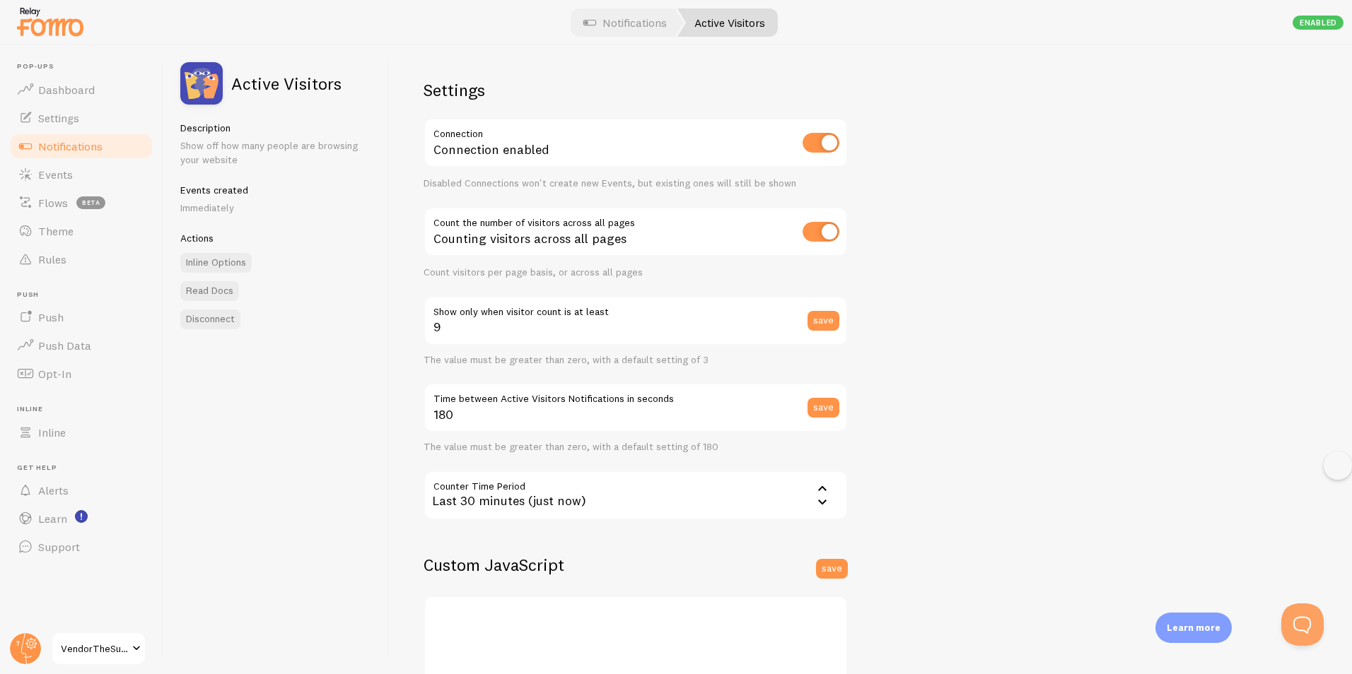
click at [621, 486] on div "Last 30 minutes (just now)" at bounding box center [635, 495] width 424 height 49
click at [621, 493] on div "Last 30 minutes (just now)" at bounding box center [635, 495] width 424 height 49
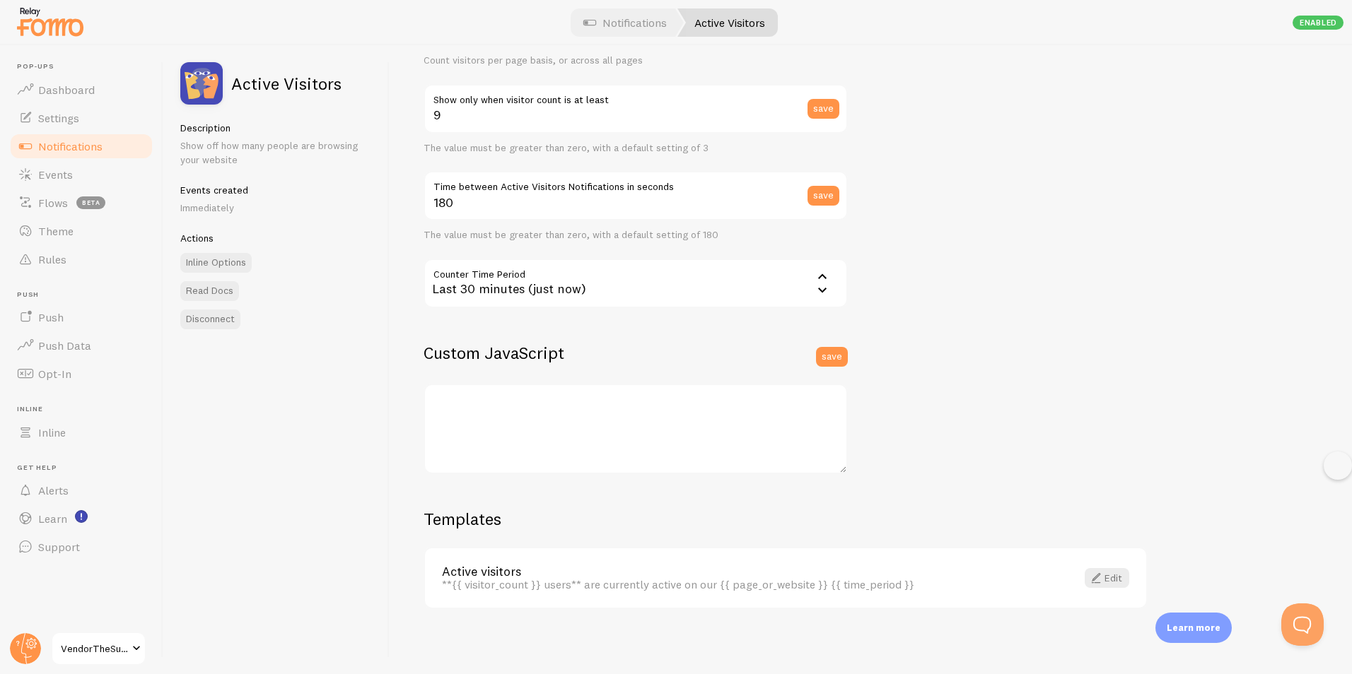
scroll to position [215, 0]
click at [667, 356] on button "save" at bounding box center [832, 354] width 32 height 20
type input "3"
type input "300"
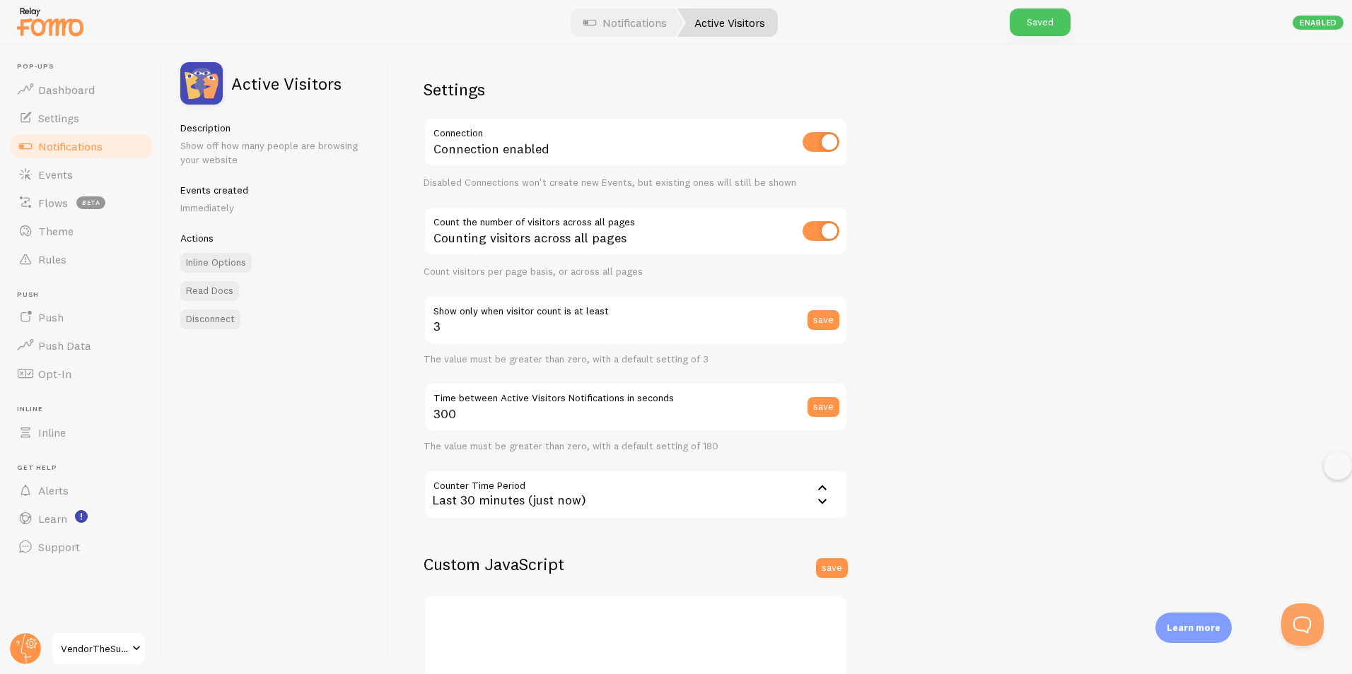
scroll to position [0, 0]
click at [73, 139] on span "Notifications" at bounding box center [70, 146] width 64 height 14
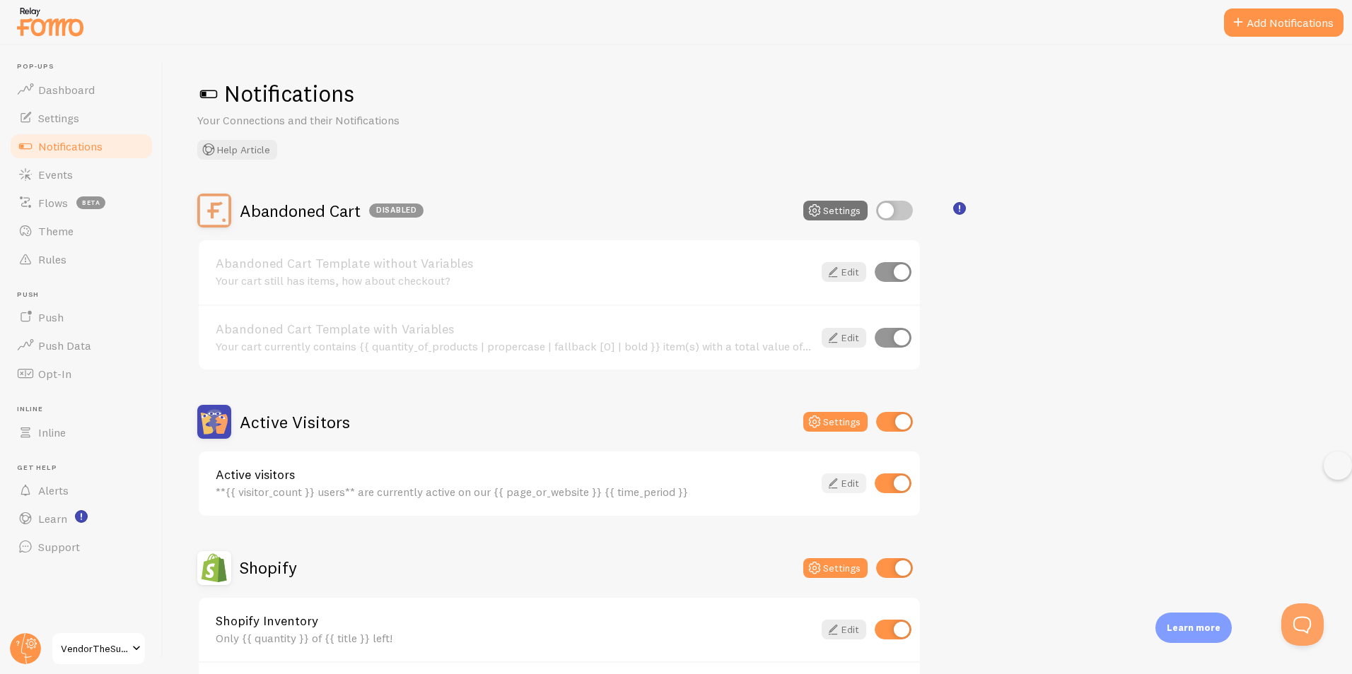
click at [667, 479] on icon at bounding box center [832, 483] width 17 height 17
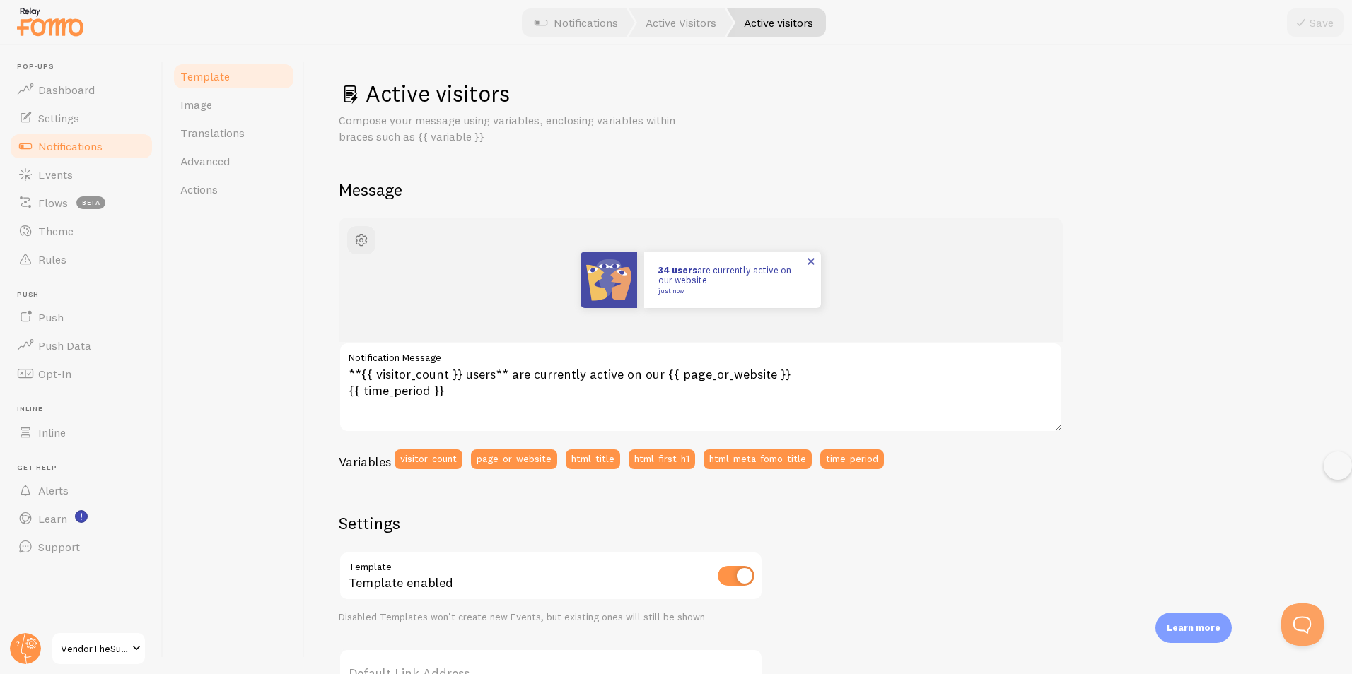
click at [610, 287] on img at bounding box center [608, 280] width 57 height 57
click at [612, 270] on img at bounding box center [608, 280] width 57 height 57
click at [238, 100] on link "Image" at bounding box center [234, 104] width 124 height 28
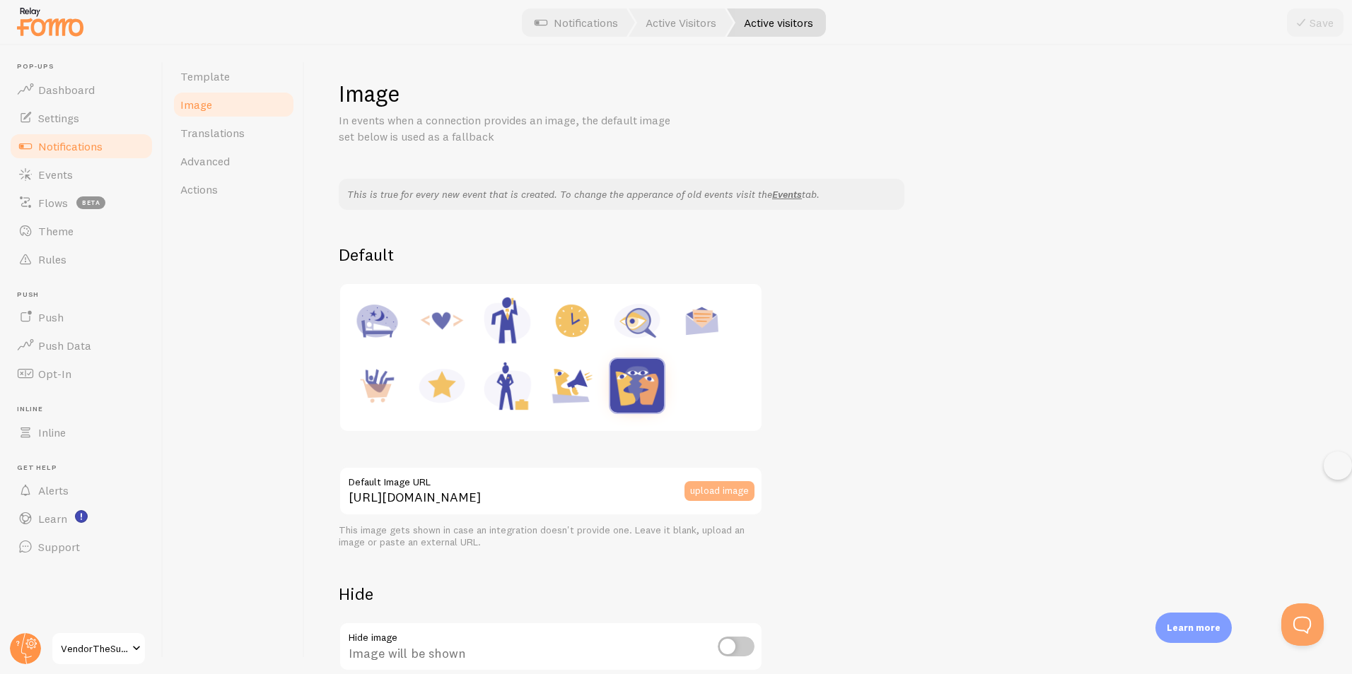
click at [667, 487] on button "upload image" at bounding box center [719, 491] width 70 height 20
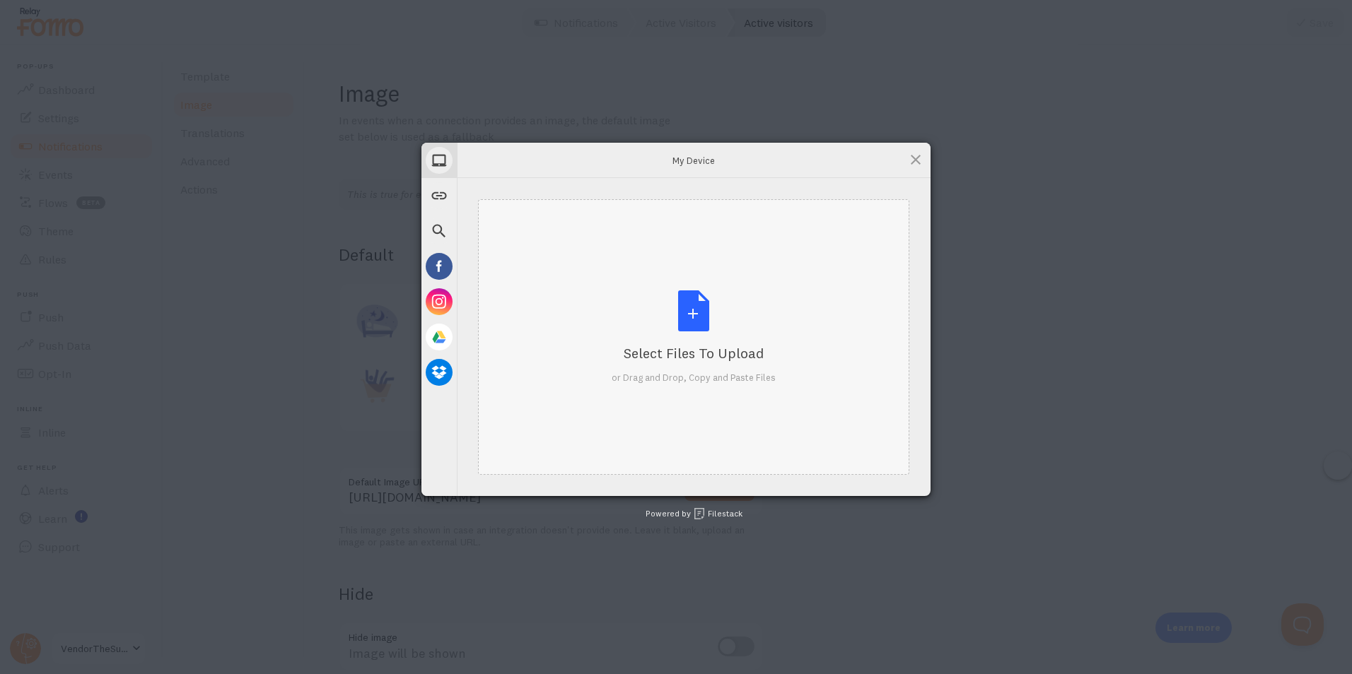
click at [667, 288] on div "Select Files to Upload or Drag and Drop, Copy and Paste Files" at bounding box center [693, 337] width 431 height 276
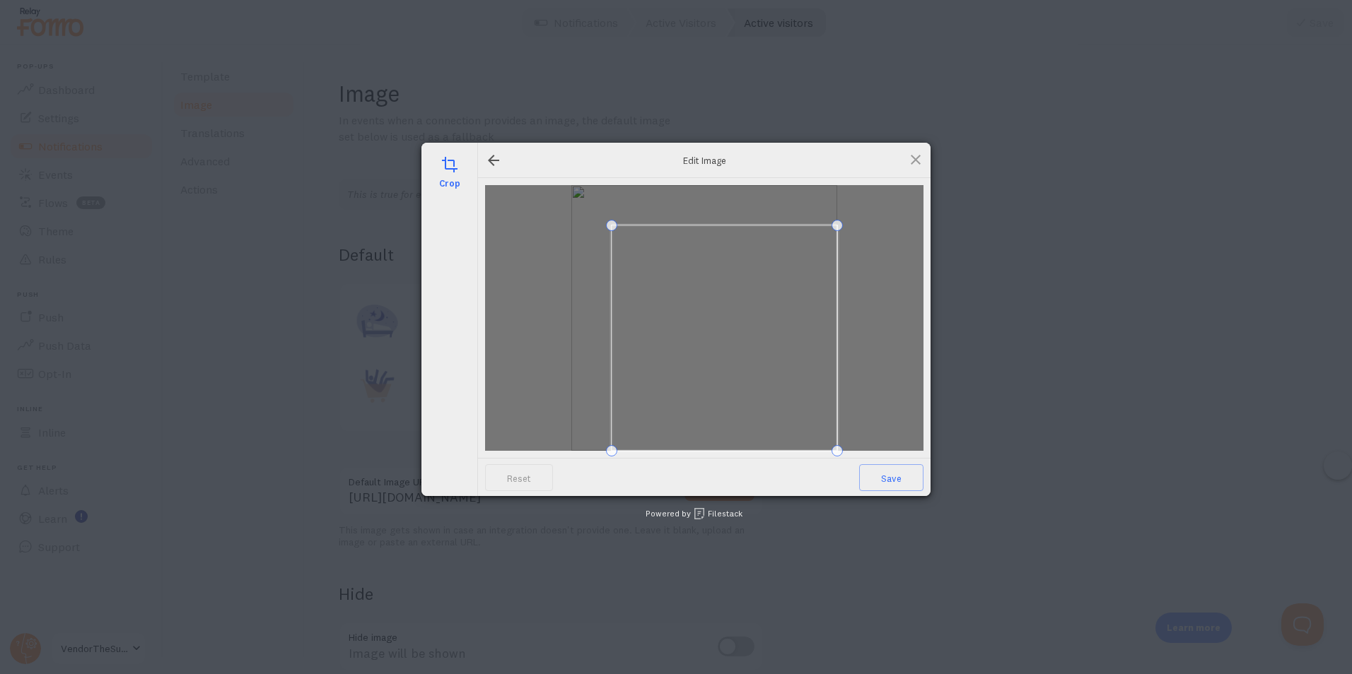
click at [533, 210] on div at bounding box center [704, 318] width 438 height 266
click at [667, 373] on div at bounding box center [698, 312] width 206 height 206
click at [611, 227] on span at bounding box center [611, 225] width 11 height 11
click at [667, 478] on span "Save" at bounding box center [891, 477] width 64 height 27
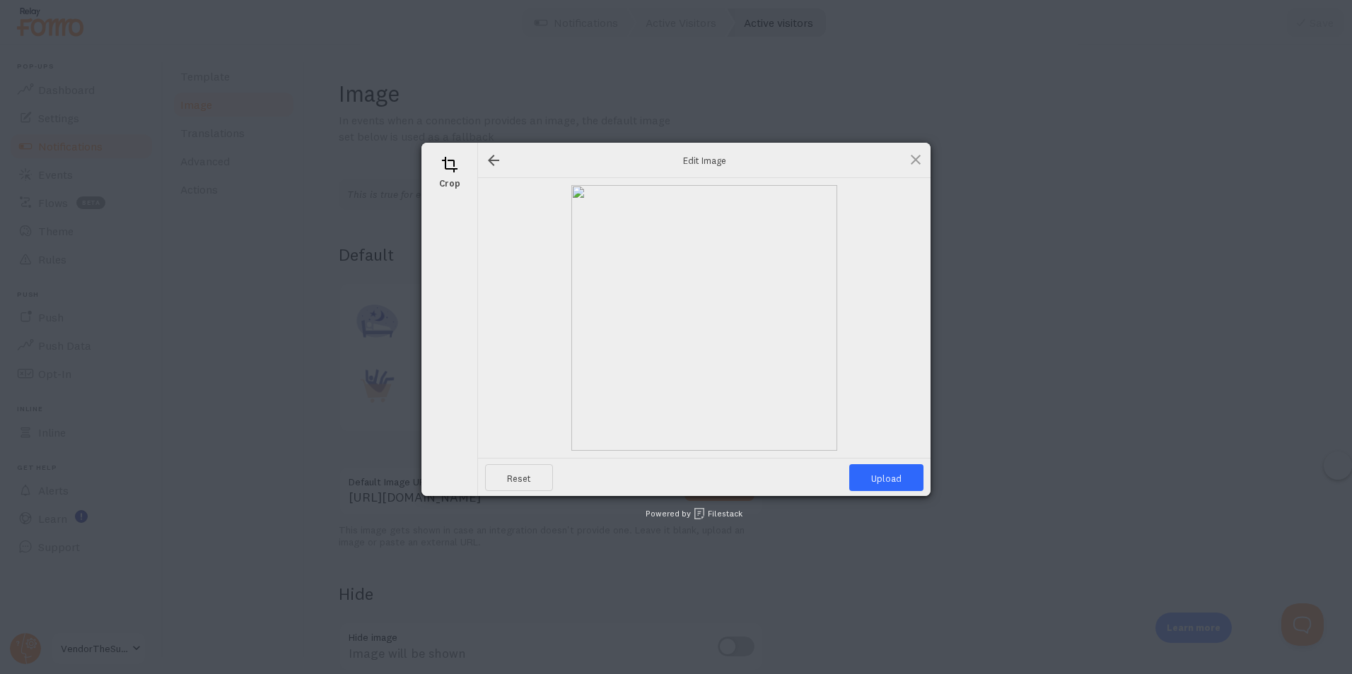
click at [455, 175] on div "crop" at bounding box center [449, 170] width 49 height 49
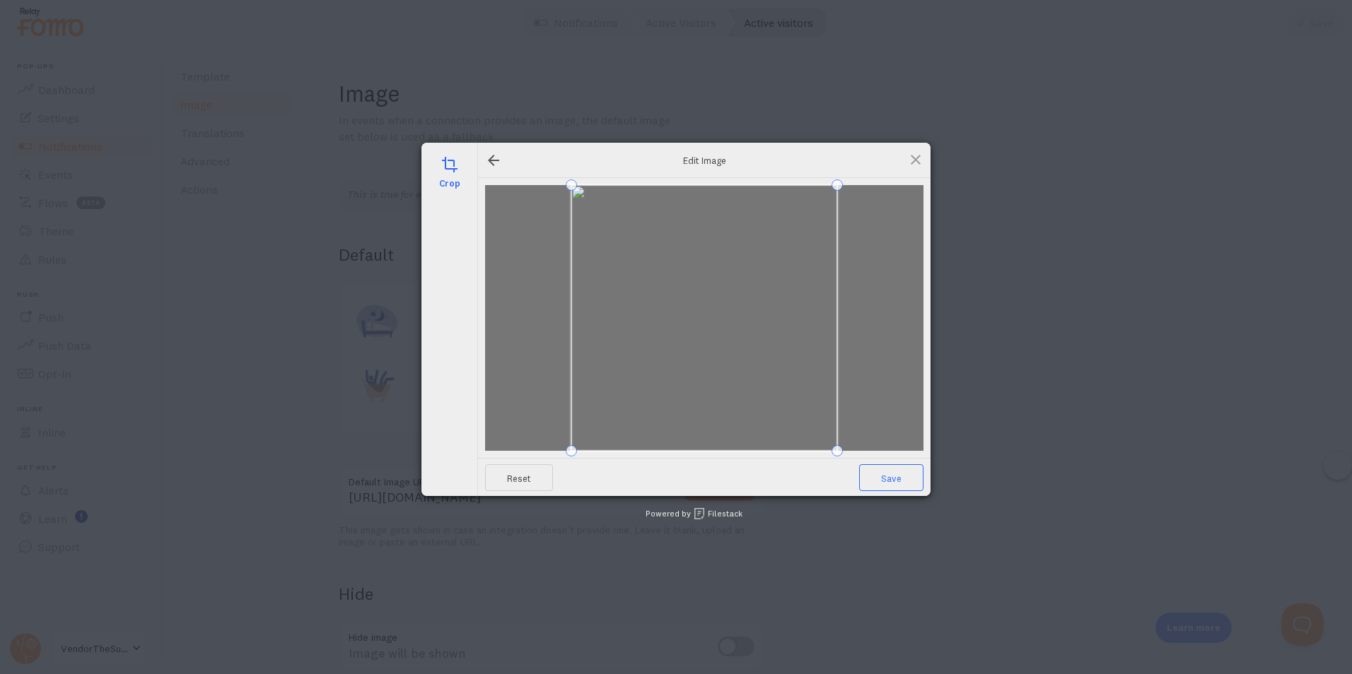
click at [667, 478] on span "Save" at bounding box center [891, 477] width 64 height 27
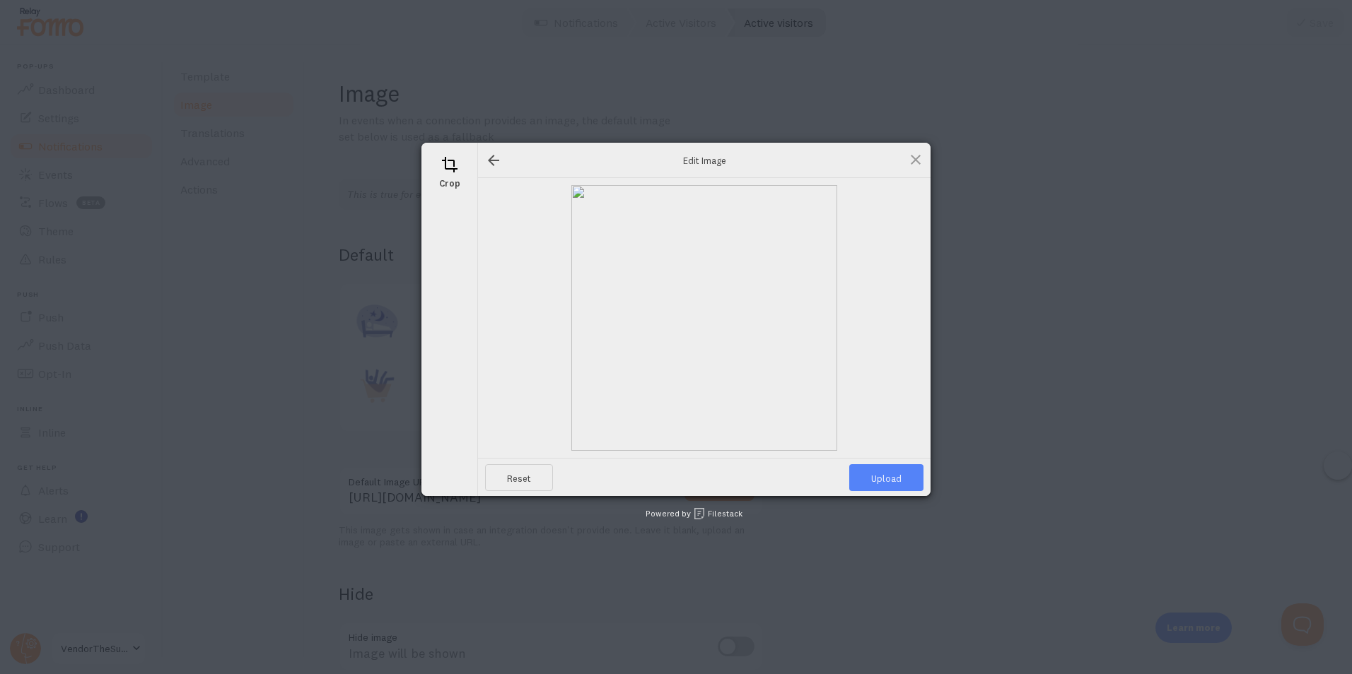
click at [667, 477] on span "Upload" at bounding box center [886, 477] width 74 height 27
type input "https://process.filestackapi.com/ApqhzE1ldTzuKSj33adqez/resize=width:170,height…"
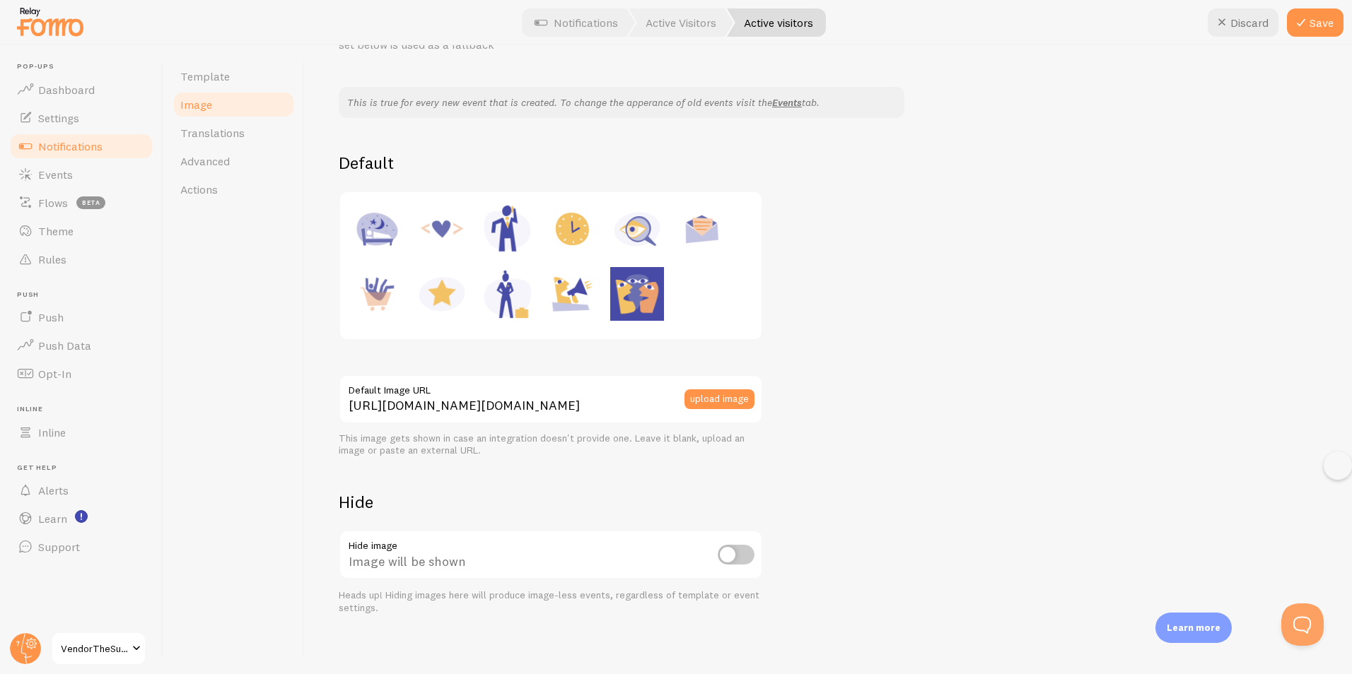
scroll to position [100, 0]
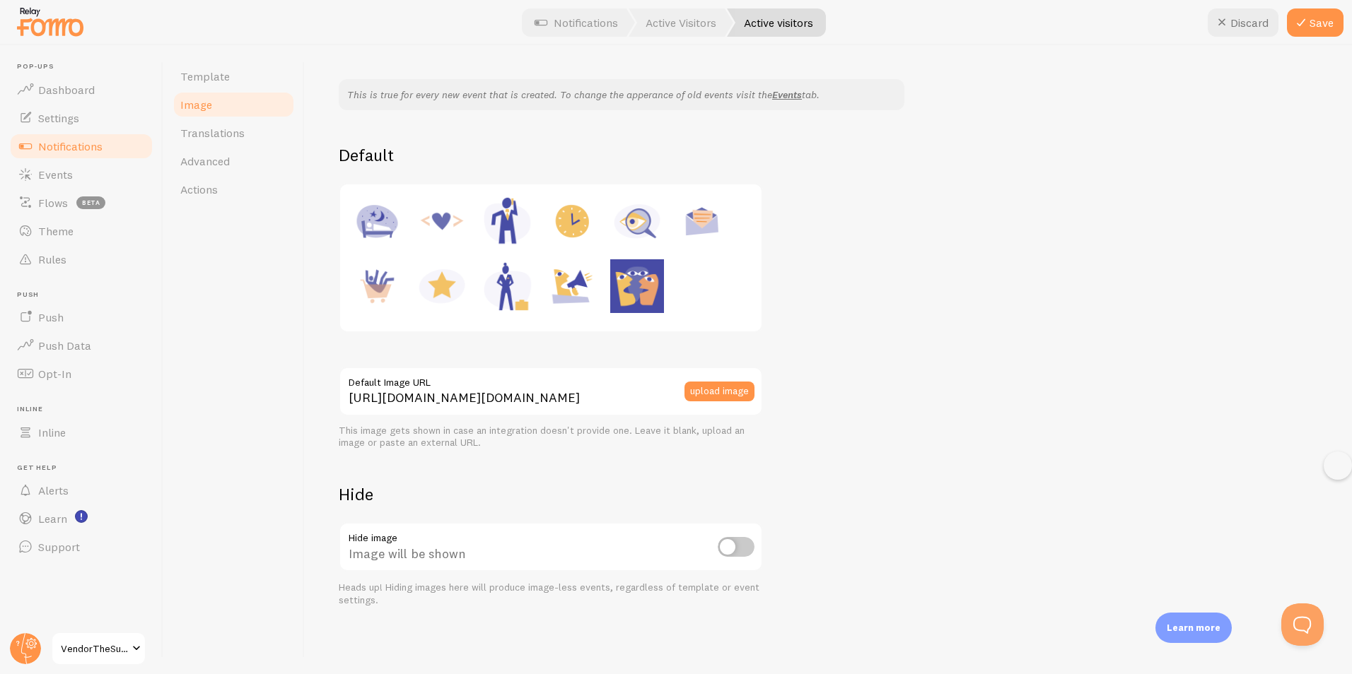
click at [667, 551] on input "checkbox" at bounding box center [736, 547] width 37 height 20
checkbox input "false"
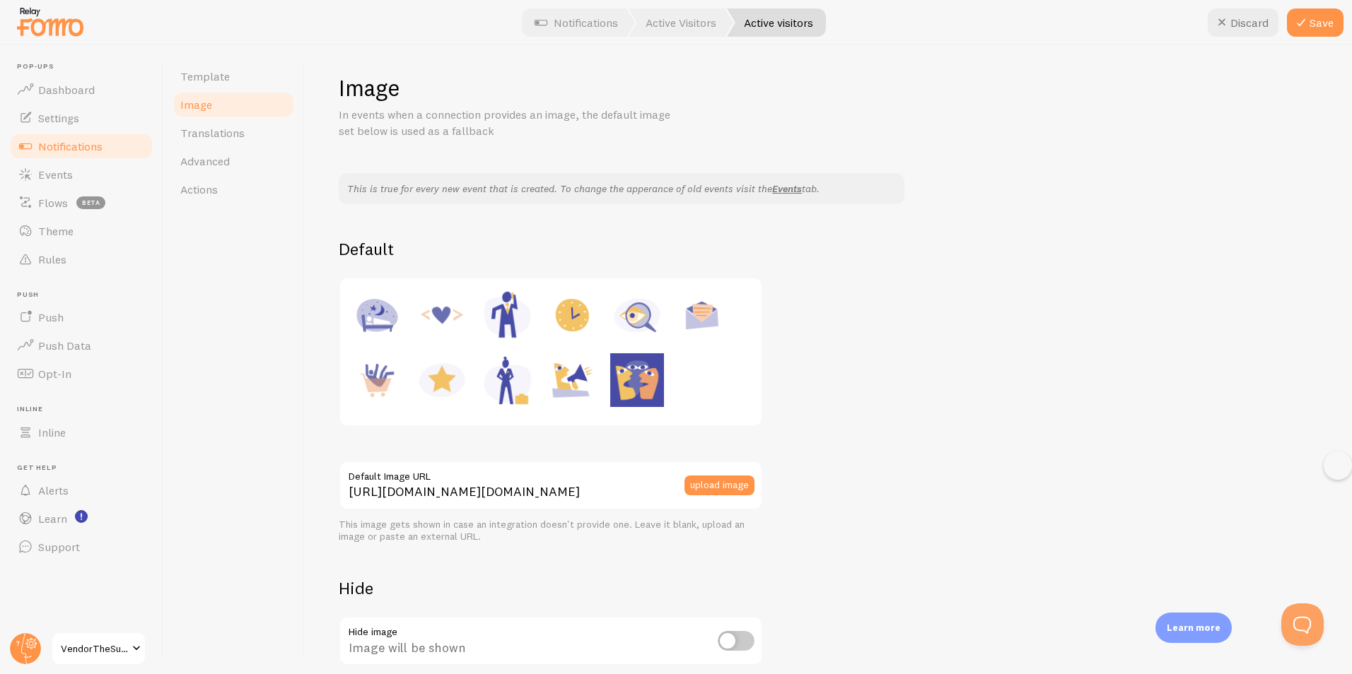
scroll to position [0, 0]
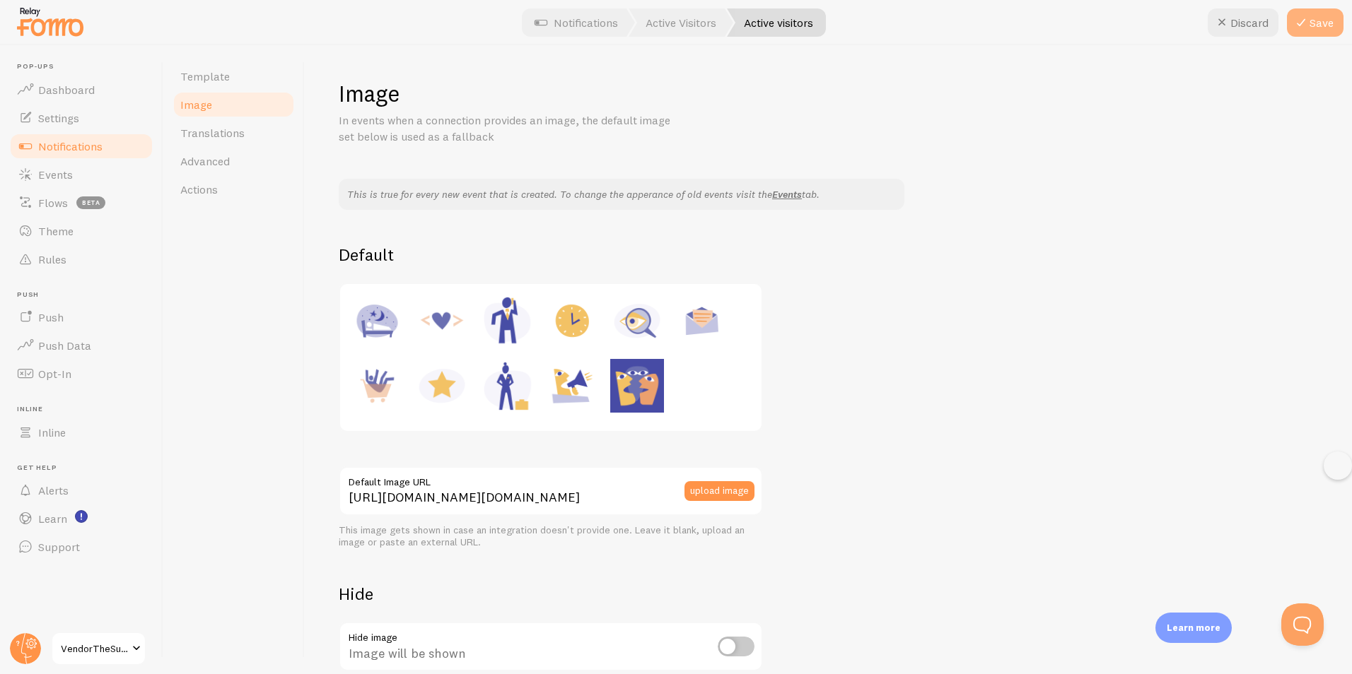
click at [667, 25] on button "Save" at bounding box center [1315, 22] width 57 height 28
click at [274, 125] on link "Translations" at bounding box center [234, 133] width 124 height 28
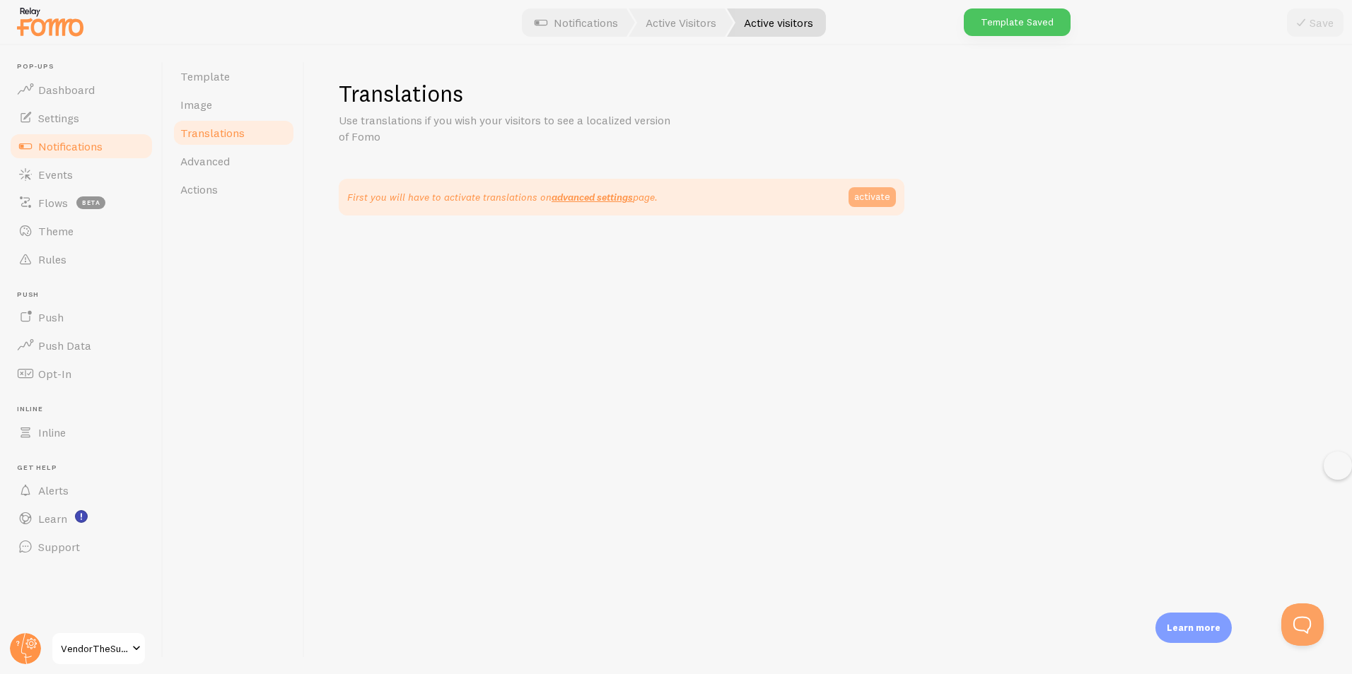
click at [667, 198] on link "activate" at bounding box center [871, 197] width 47 height 20
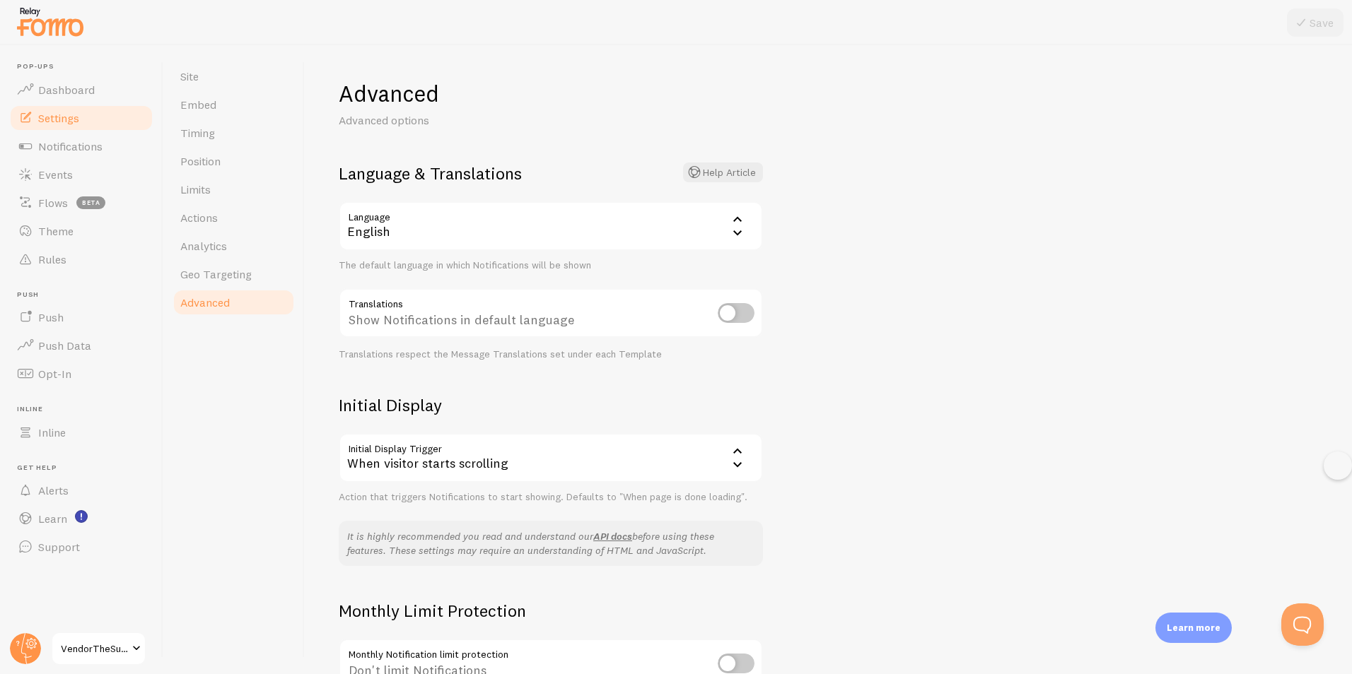
click at [648, 223] on div "English" at bounding box center [551, 225] width 424 height 49
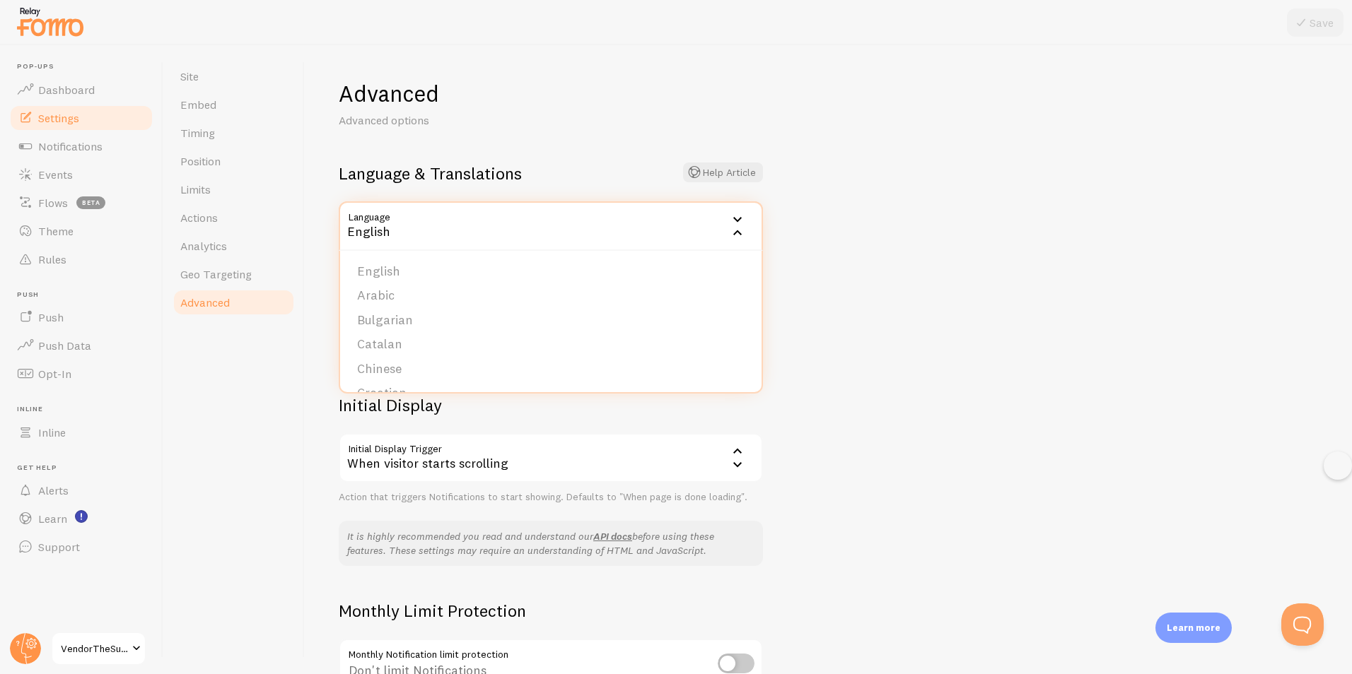
click at [648, 223] on div "English" at bounding box center [551, 225] width 424 height 49
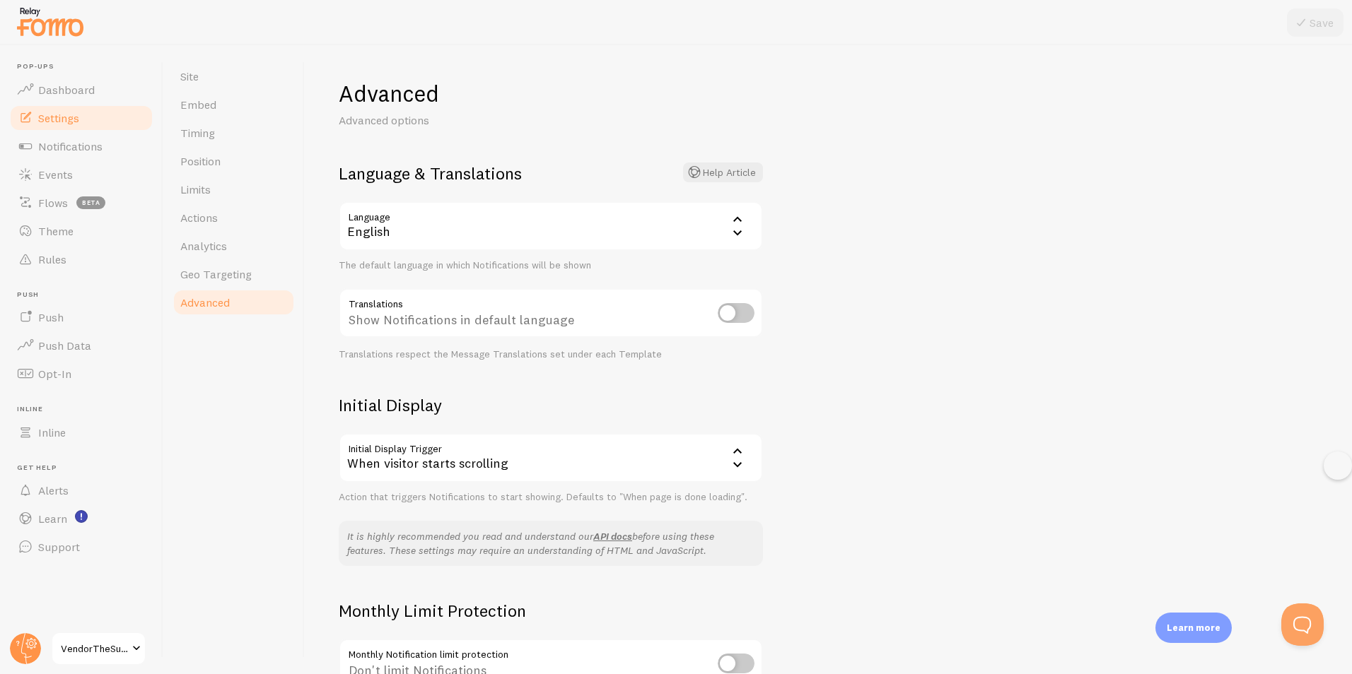
click at [667, 308] on input "checkbox" at bounding box center [736, 313] width 37 height 20
checkbox input "true"
click at [667, 25] on icon at bounding box center [1300, 22] width 17 height 17
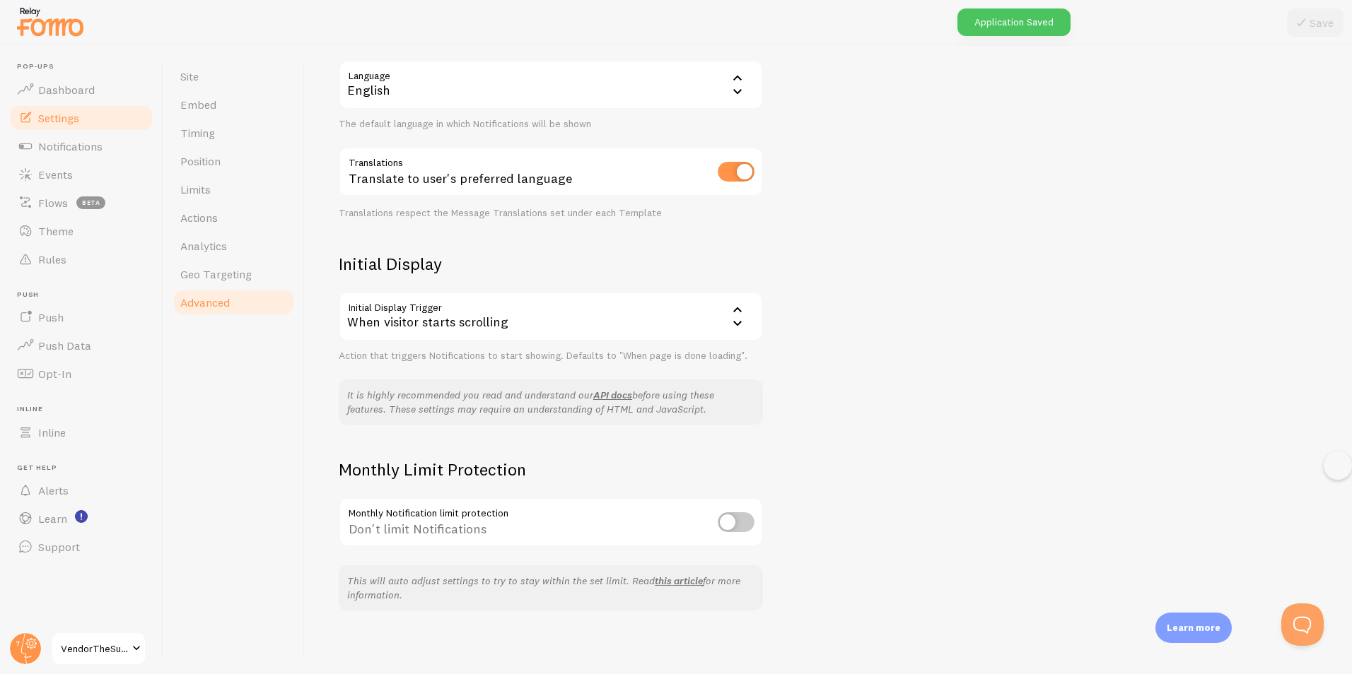
scroll to position [146, 0]
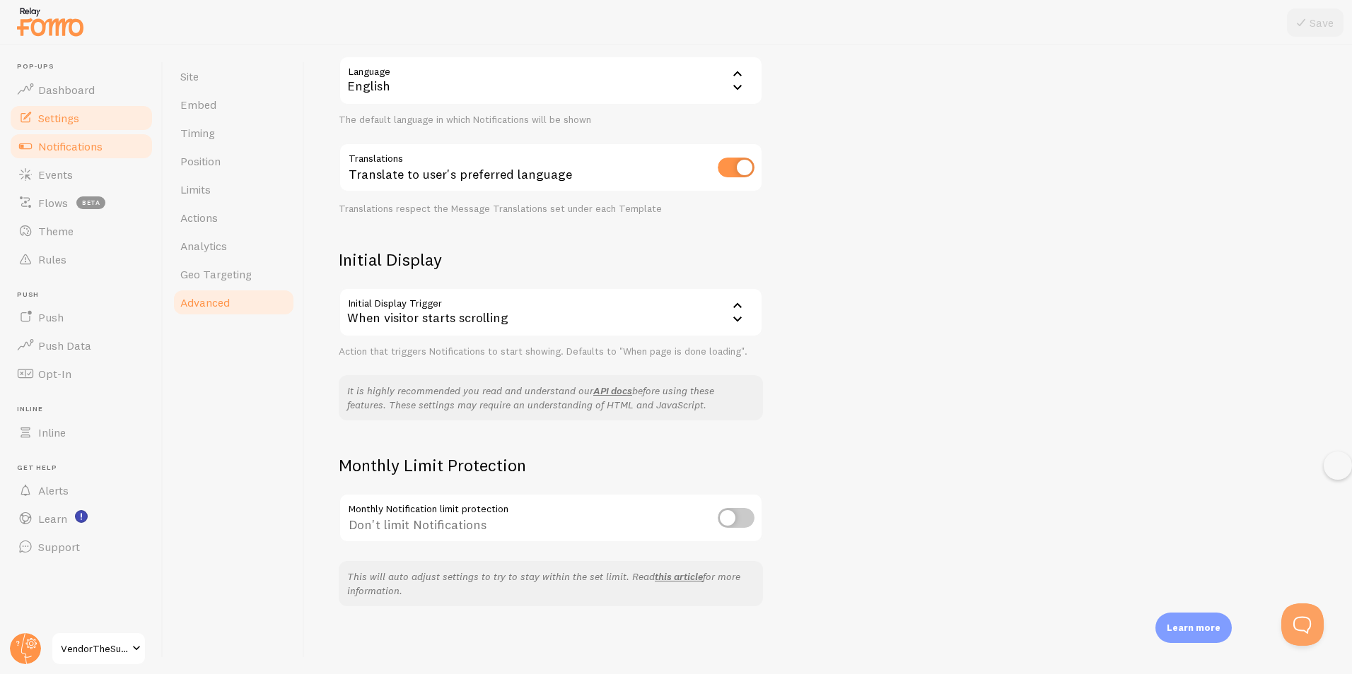
click at [77, 141] on span "Notifications" at bounding box center [70, 146] width 64 height 14
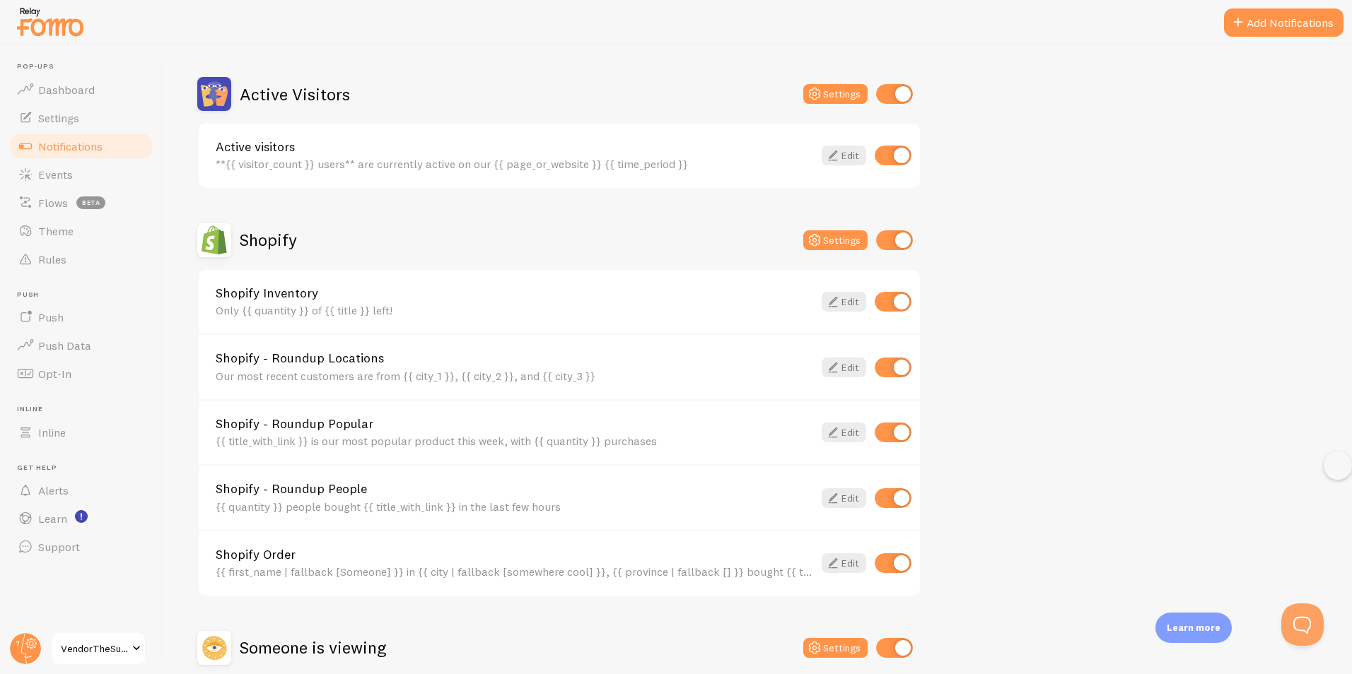
scroll to position [353, 0]
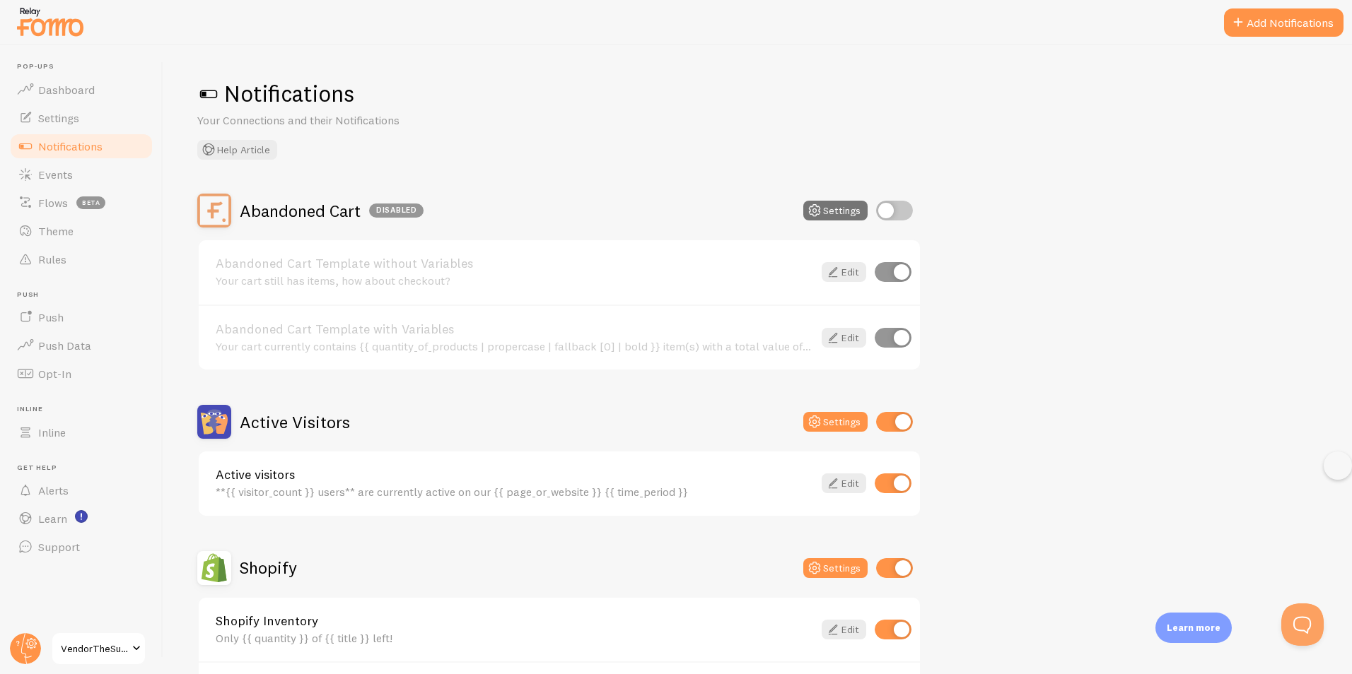
scroll to position [464, 0]
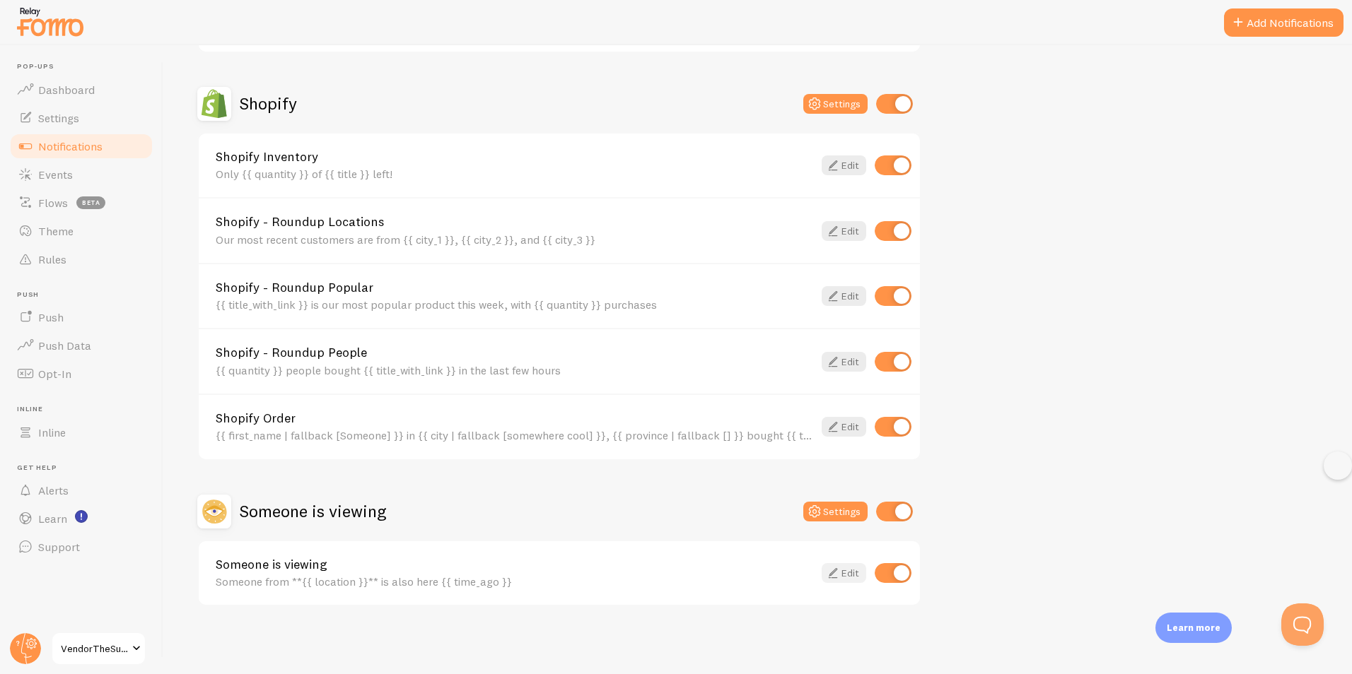
click at [860, 568] on link "Edit" at bounding box center [844, 573] width 45 height 20
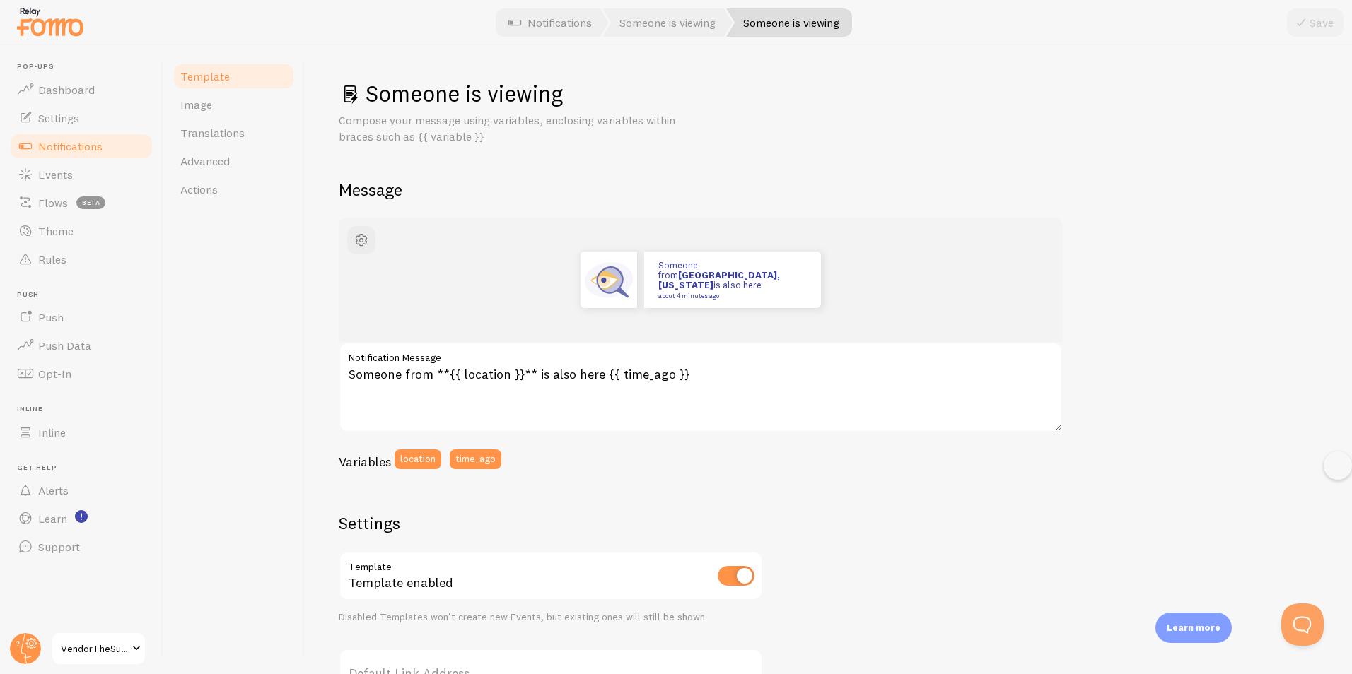
click at [99, 144] on span "Notifications" at bounding box center [70, 146] width 64 height 14
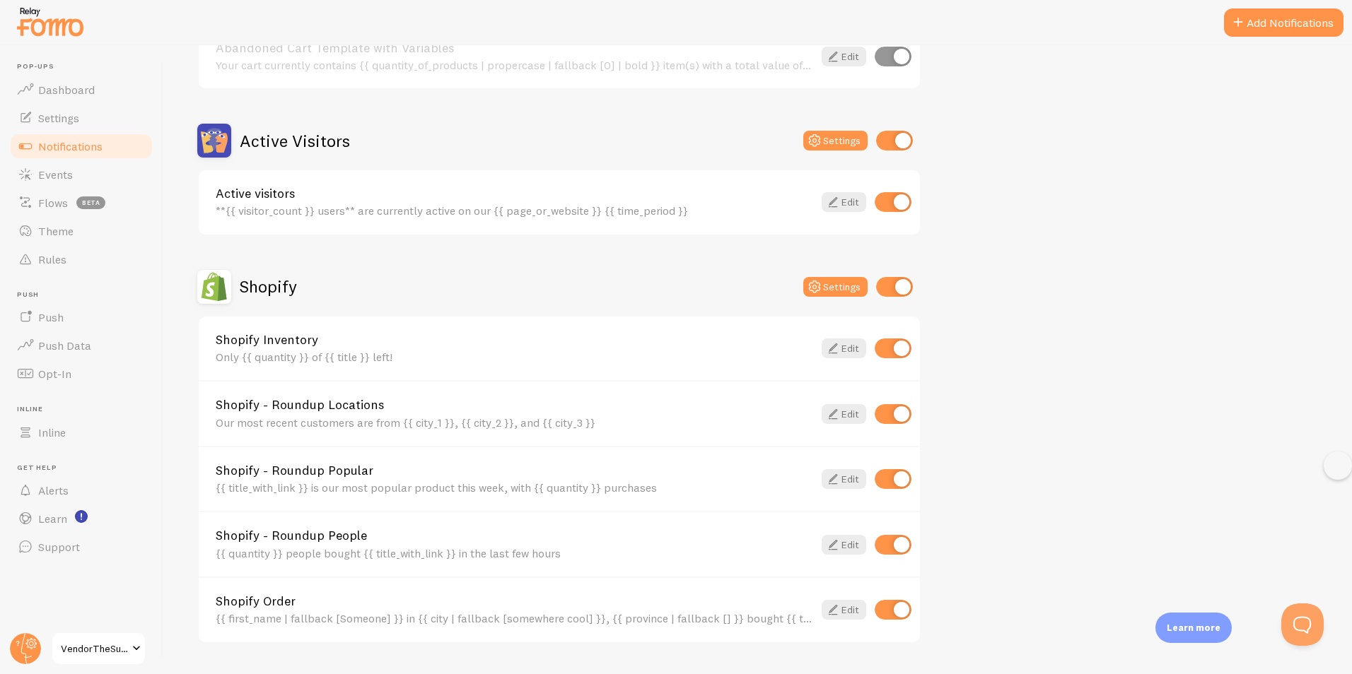
scroll to position [283, 0]
click at [846, 203] on link "Edit" at bounding box center [844, 201] width 45 height 20
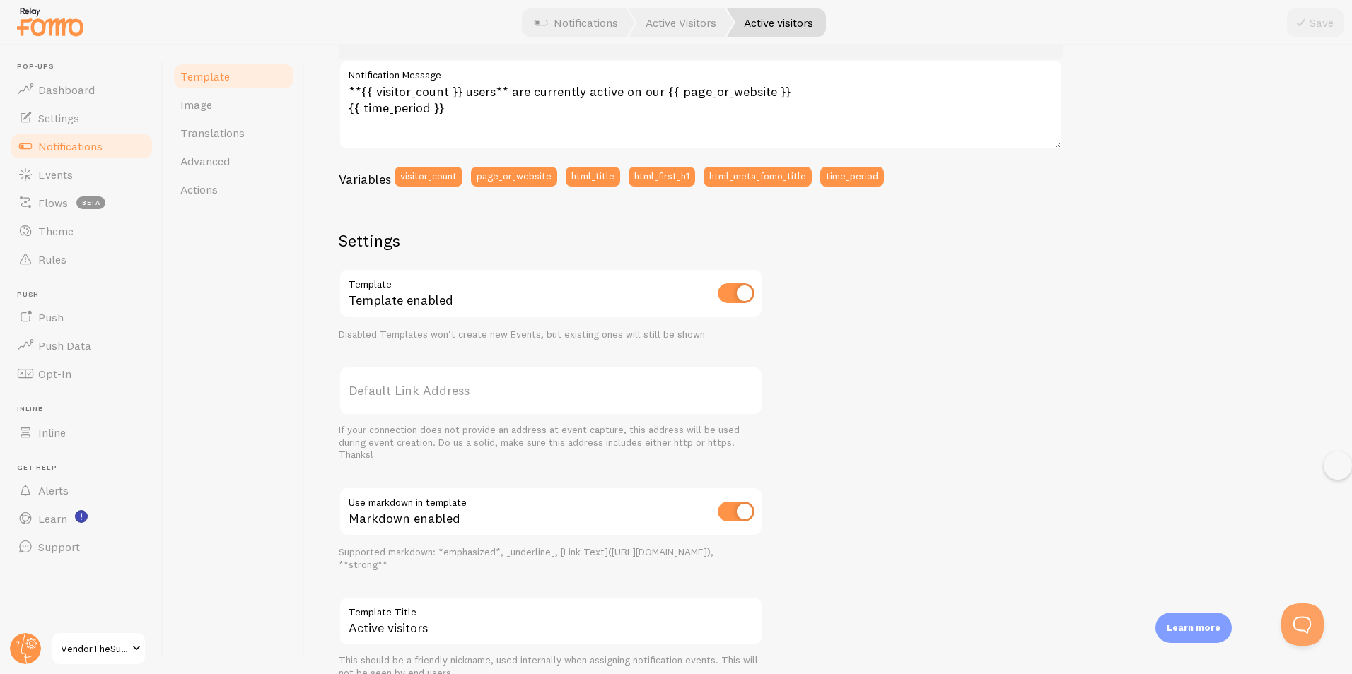
scroll to position [347, 0]
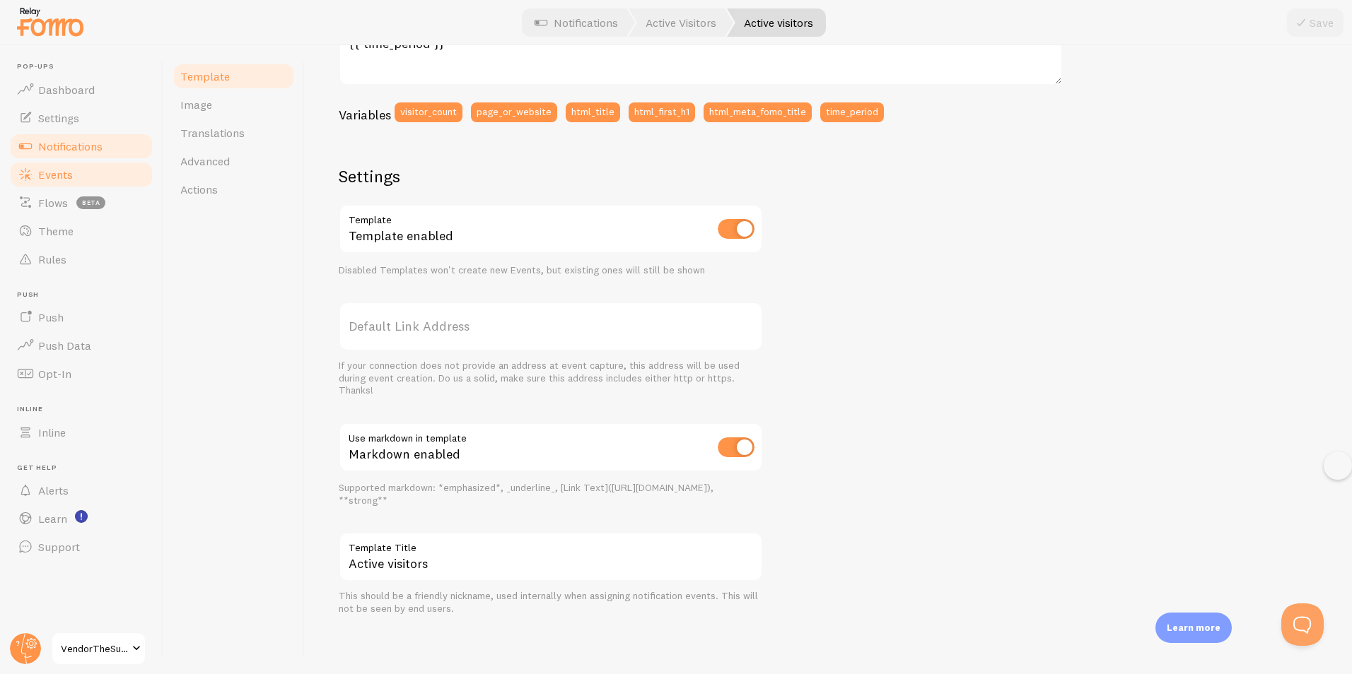
click at [52, 174] on span "Events" at bounding box center [55, 175] width 35 height 14
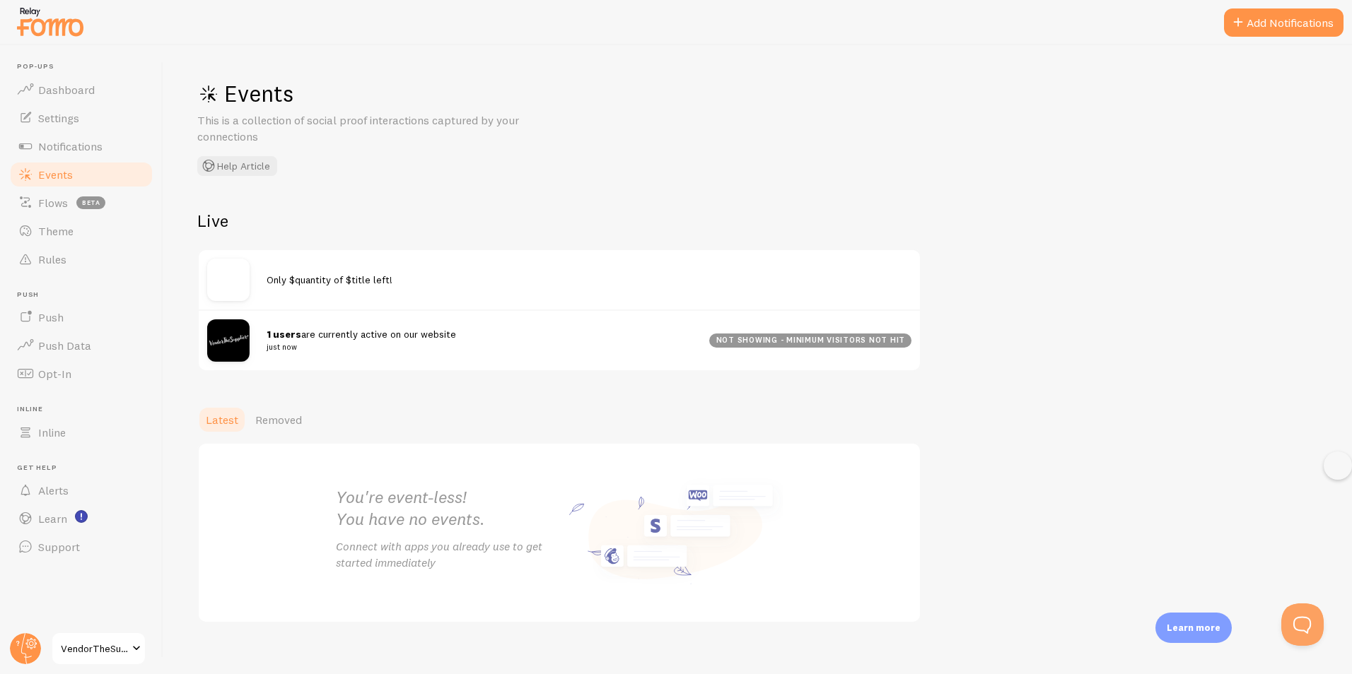
click at [303, 286] on span "Only $quantity of $title left!" at bounding box center [330, 280] width 126 height 13
click at [341, 274] on span "Only $quantity of $title left!" at bounding box center [330, 280] width 126 height 13
click at [255, 275] on div at bounding box center [236, 280] width 59 height 42
click at [237, 275] on img at bounding box center [228, 280] width 42 height 42
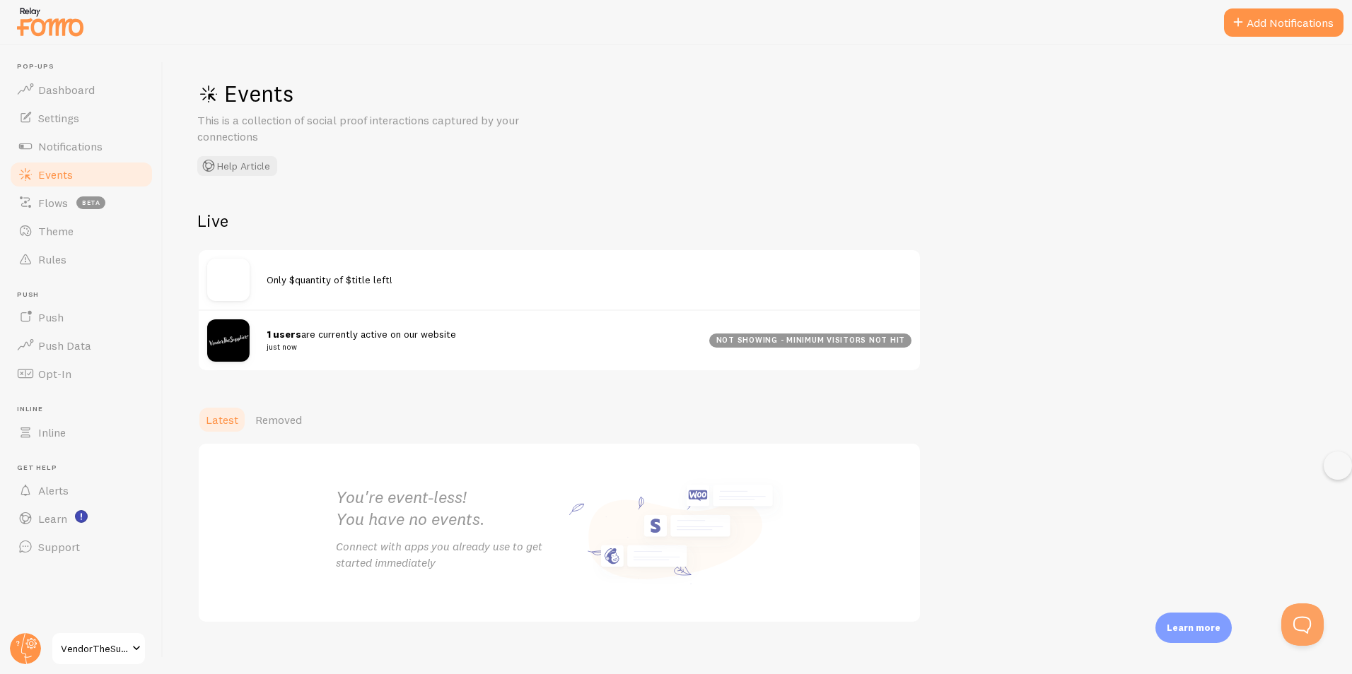
drag, startPoint x: 257, startPoint y: 280, endPoint x: 283, endPoint y: 284, distance: 26.5
click at [259, 281] on div at bounding box center [236, 280] width 59 height 42
click at [782, 344] on div "not showing - minimum visitors not hit" at bounding box center [810, 341] width 202 height 14
click at [790, 349] on div "1 users are currently active on our website just now not showing - minimum visi…" at bounding box center [559, 340] width 721 height 61
click at [237, 345] on img at bounding box center [228, 341] width 42 height 42
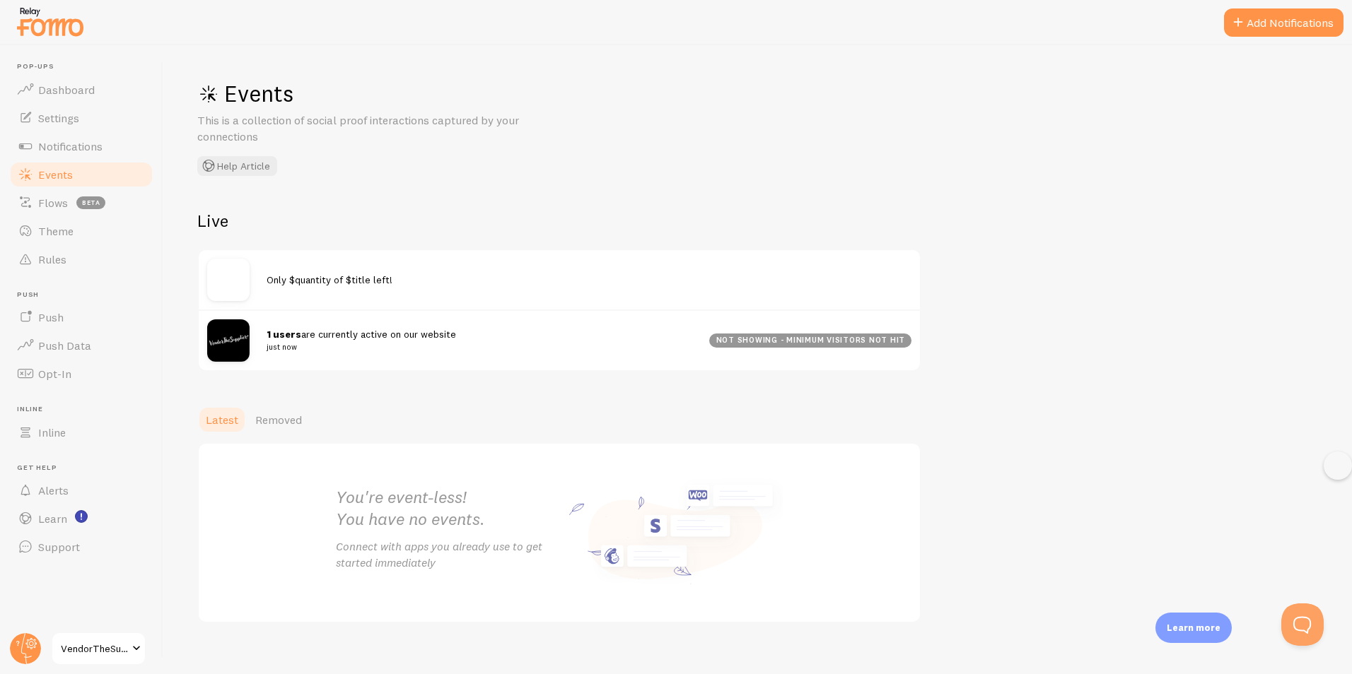
click at [226, 341] on img at bounding box center [228, 341] width 42 height 42
click at [648, 313] on div "1 users are currently active on our website just now not showing - minimum visi…" at bounding box center [559, 340] width 721 height 61
click at [179, 290] on div "Events This is a collection of social proof interactions captured by your conne…" at bounding box center [757, 359] width 1188 height 629
click at [263, 288] on div at bounding box center [236, 280] width 59 height 42
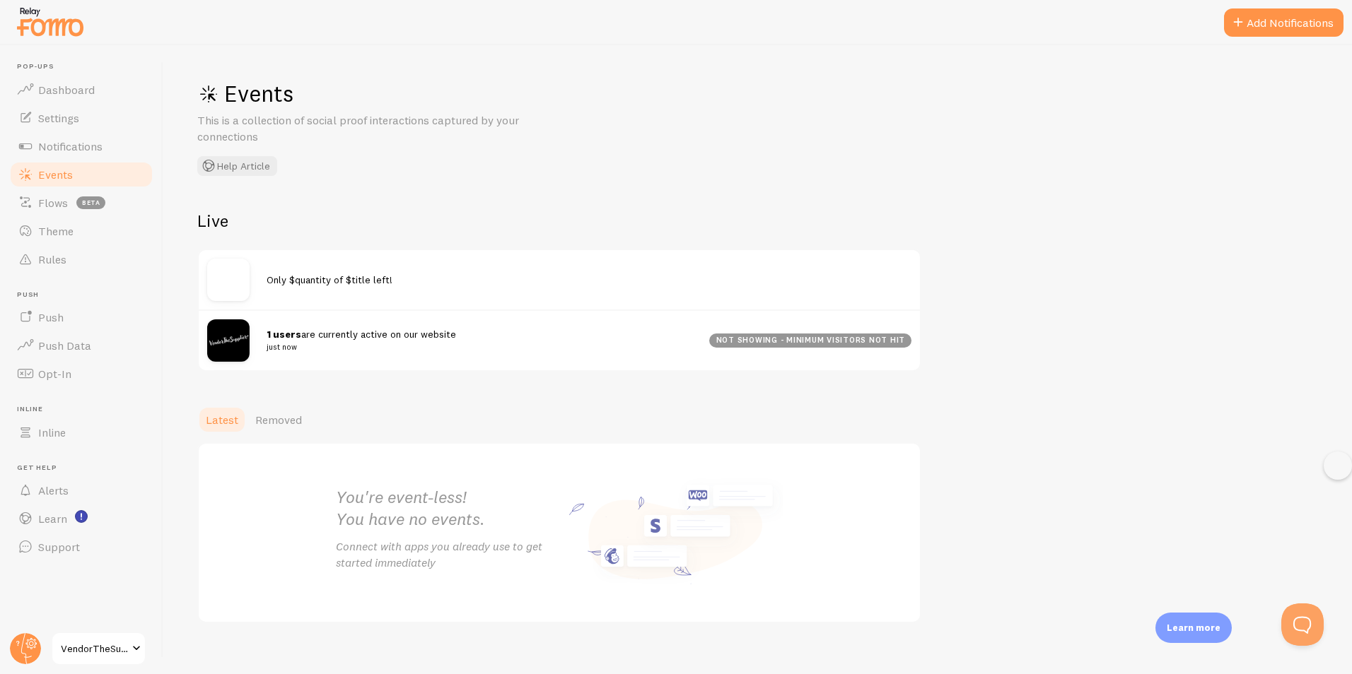
click at [219, 280] on img at bounding box center [228, 280] width 42 height 42
click at [222, 336] on img at bounding box center [228, 341] width 42 height 42
click at [285, 341] on small "just now" at bounding box center [480, 347] width 426 height 13
drag, startPoint x: 285, startPoint y: 341, endPoint x: 282, endPoint y: 334, distance: 7.6
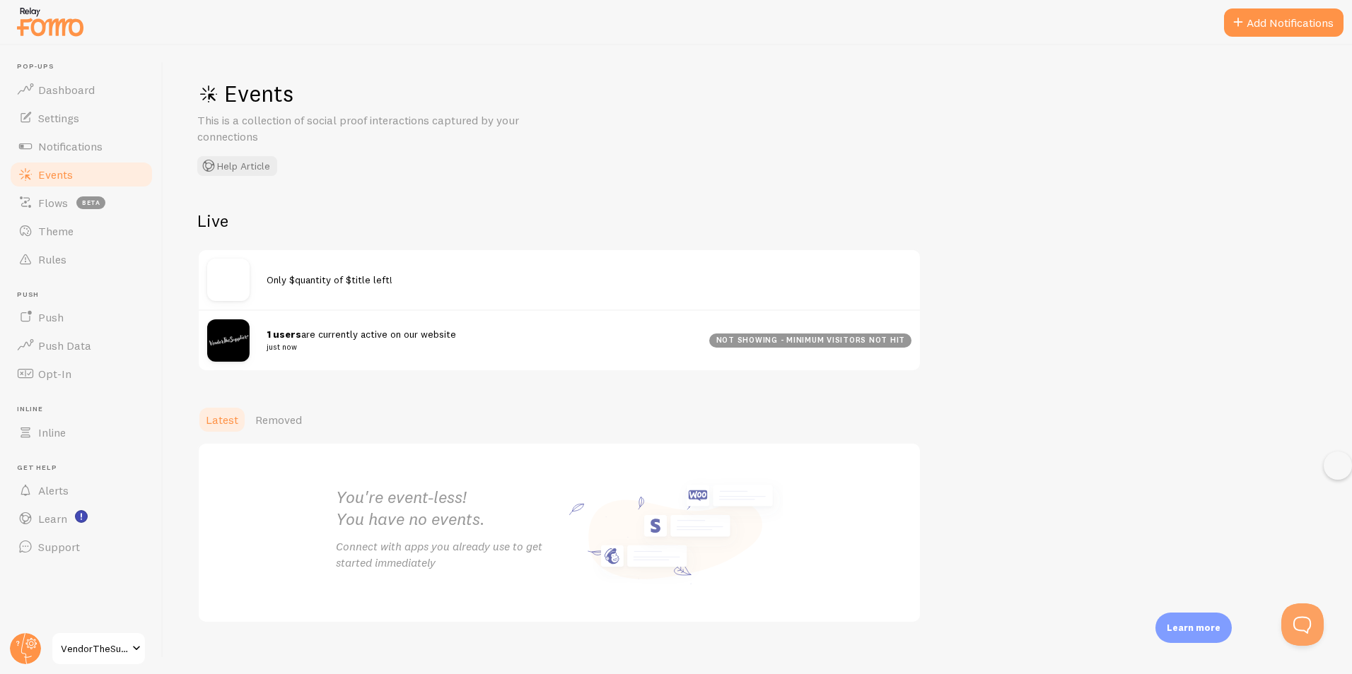
click at [282, 334] on strong "1 users" at bounding box center [284, 334] width 35 height 13
click at [317, 336] on span "1 users are currently active on our website just now" at bounding box center [480, 341] width 426 height 26
drag, startPoint x: 319, startPoint y: 337, endPoint x: 278, endPoint y: 421, distance: 93.6
click at [278, 421] on span "Removed" at bounding box center [278, 420] width 47 height 14
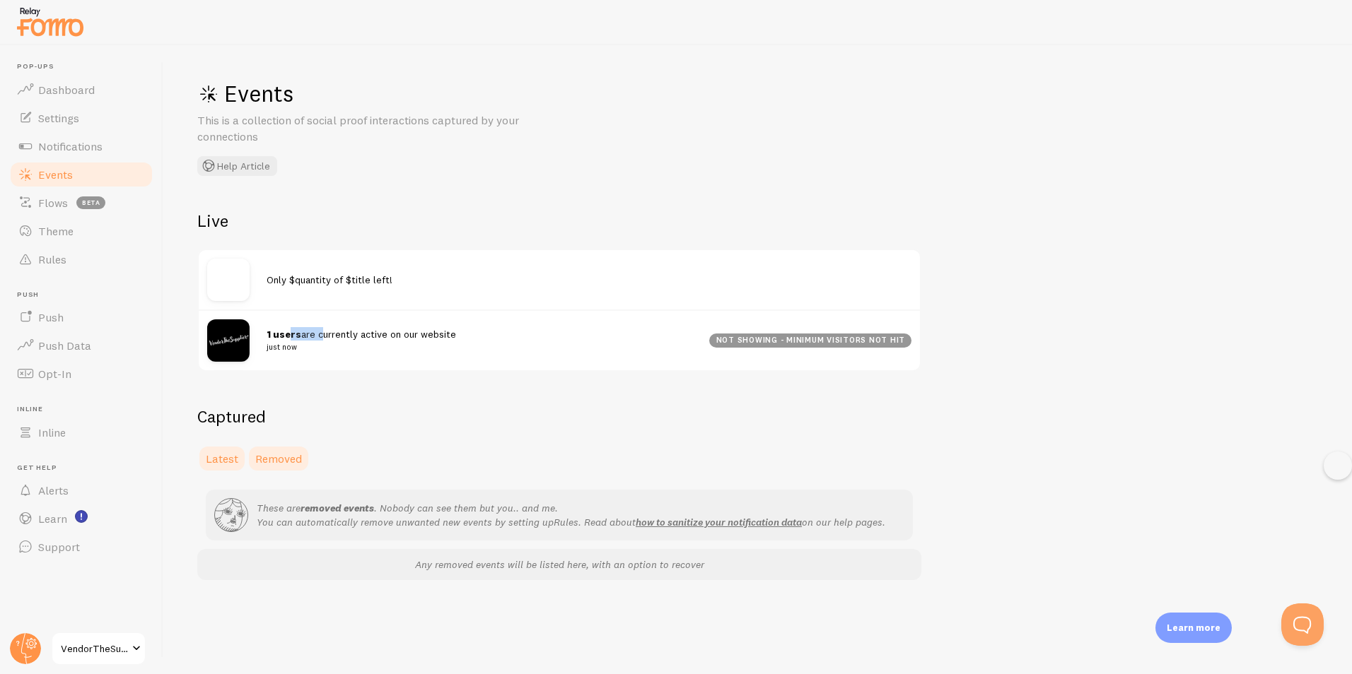
click at [230, 459] on span "Latest" at bounding box center [222, 459] width 33 height 14
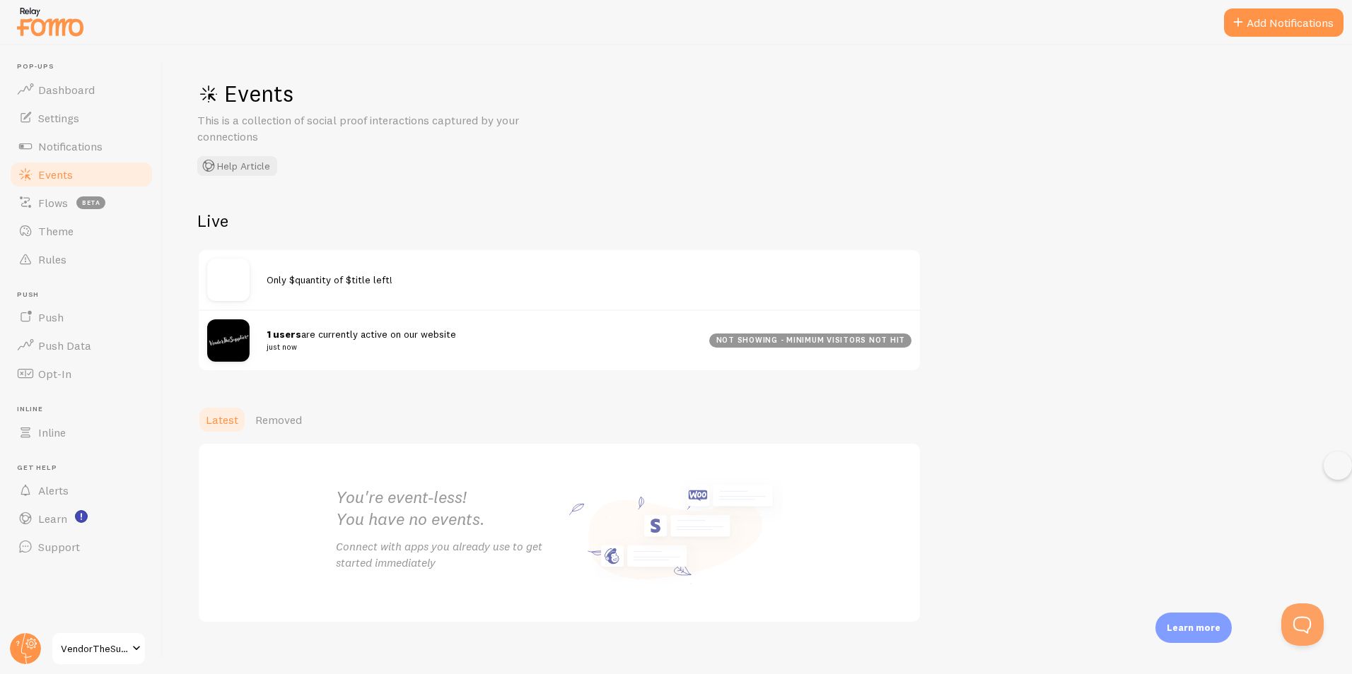
click at [204, 322] on div "1 users are currently active on our website just now not showing - minimum visi…" at bounding box center [559, 340] width 721 height 61
click at [568, 253] on div "Only $quantity of $title left!" at bounding box center [559, 279] width 721 height 59
click at [1270, 15] on button "Add Notifications" at bounding box center [1283, 22] width 119 height 28
